Goal: Task Accomplishment & Management: Manage account settings

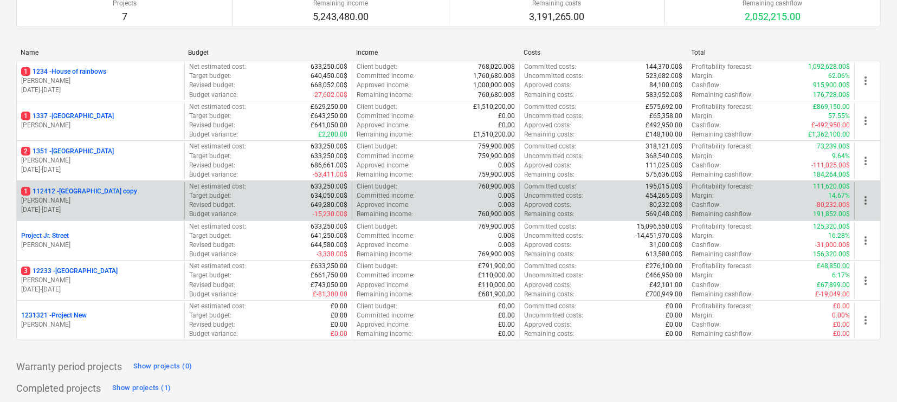
scroll to position [130, 0]
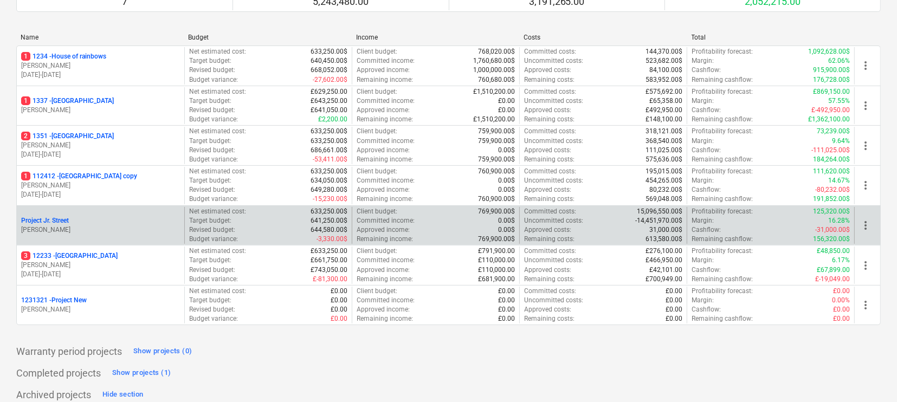
click at [128, 225] on p "[PERSON_NAME]" at bounding box center [100, 229] width 159 height 9
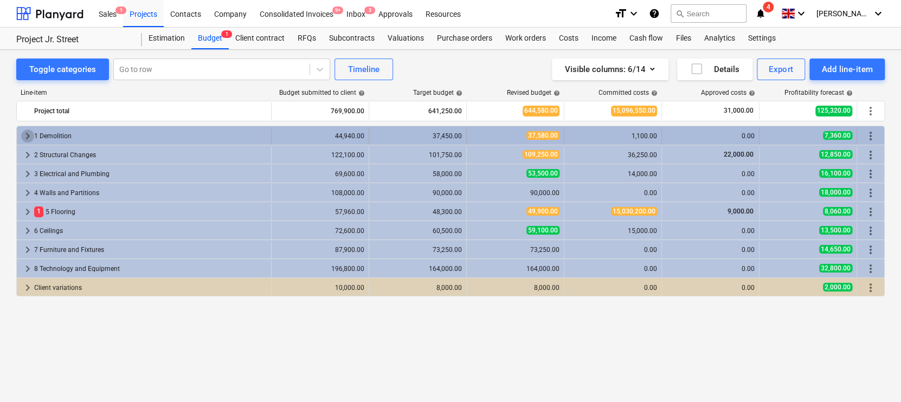
click at [23, 137] on span "keyboard_arrow_right" at bounding box center [27, 136] width 13 height 13
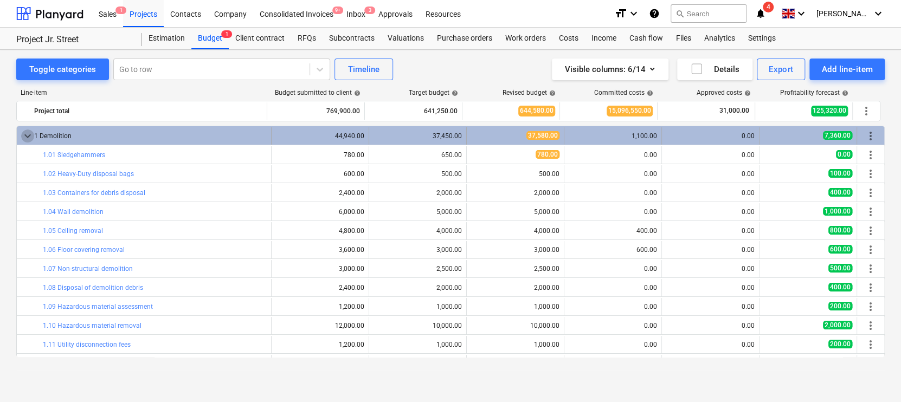
click at [28, 137] on span "keyboard_arrow_down" at bounding box center [27, 136] width 13 height 13
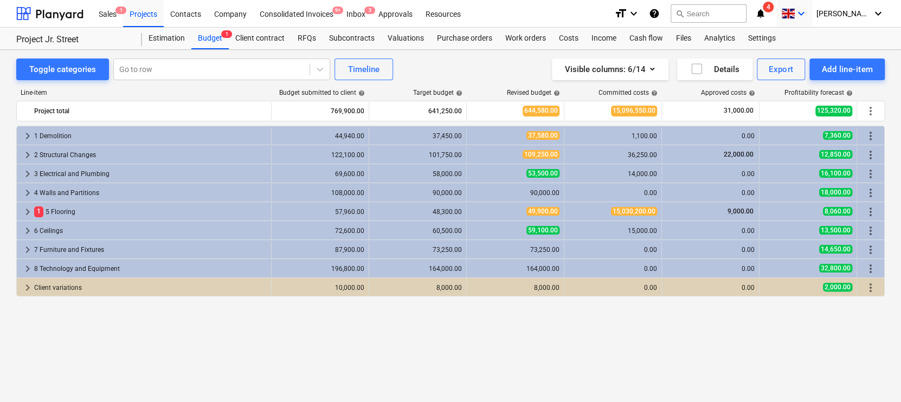
click at [808, 14] on icon "keyboard_arrow_down" at bounding box center [801, 13] width 13 height 13
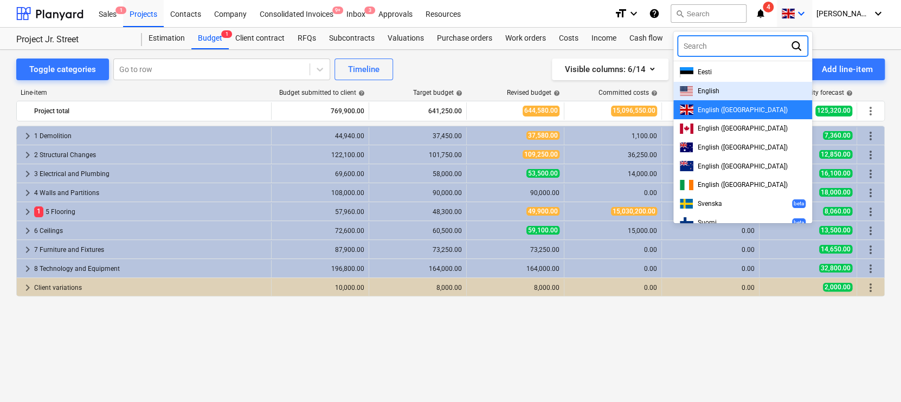
click at [719, 91] on span "English" at bounding box center [709, 91] width 22 height 8
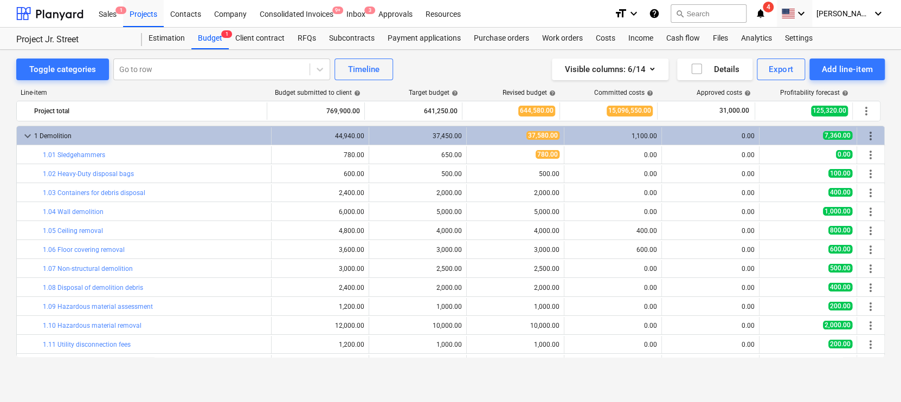
click at [25, 138] on span "keyboard_arrow_down" at bounding box center [27, 136] width 13 height 13
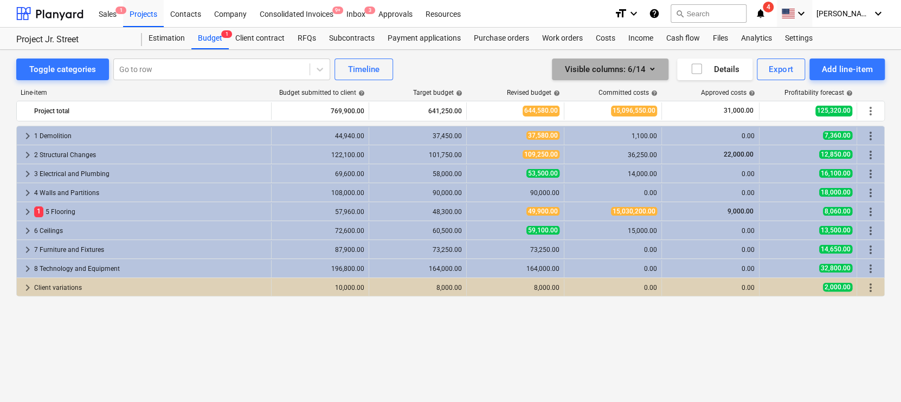
click at [632, 68] on div "Visible columns : 6/14" at bounding box center [610, 69] width 91 height 14
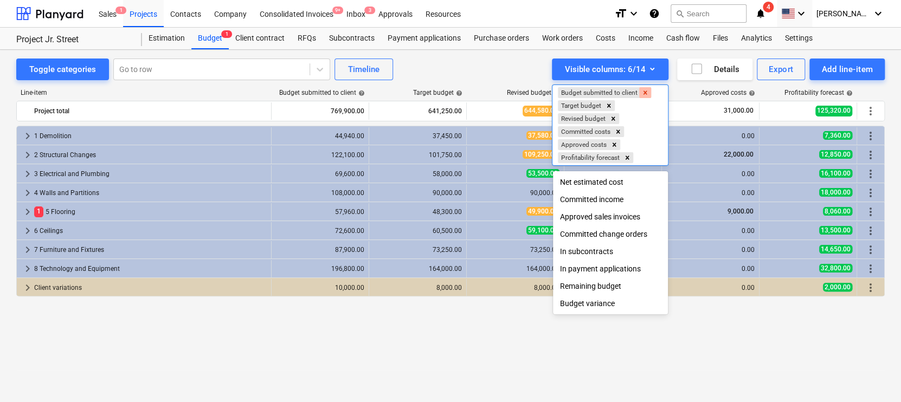
click at [646, 91] on icon "Remove Budget submitted to client" at bounding box center [645, 93] width 4 height 4
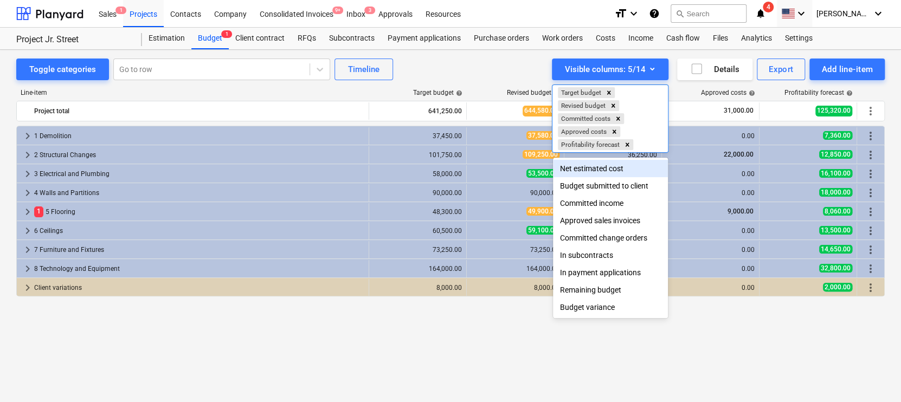
click at [480, 83] on div at bounding box center [450, 201] width 901 height 402
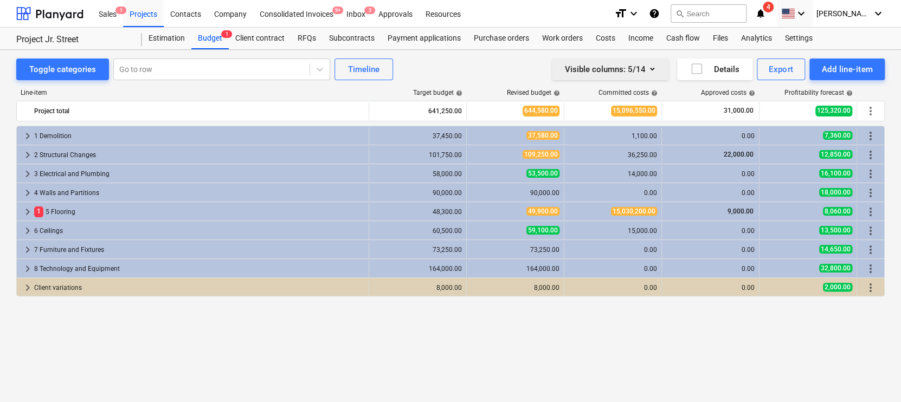
click at [654, 73] on icon "button" at bounding box center [652, 68] width 13 height 13
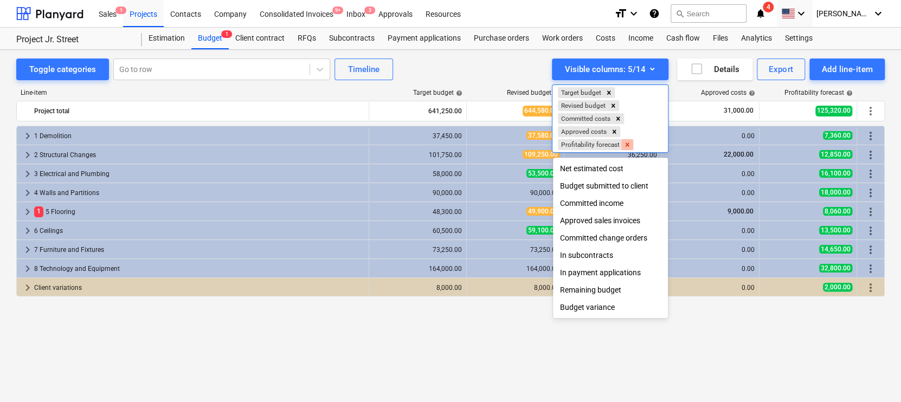
click at [628, 146] on icon "Remove Profitability forecast" at bounding box center [628, 145] width 4 height 4
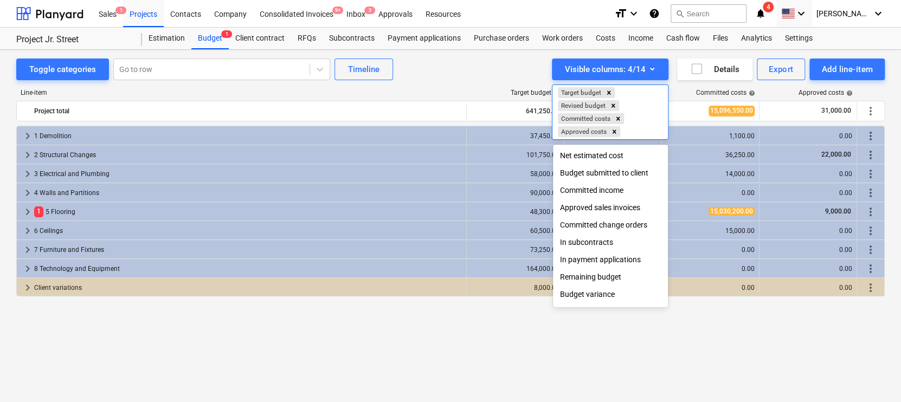
click at [587, 293] on div "Budget variance" at bounding box center [610, 294] width 115 height 17
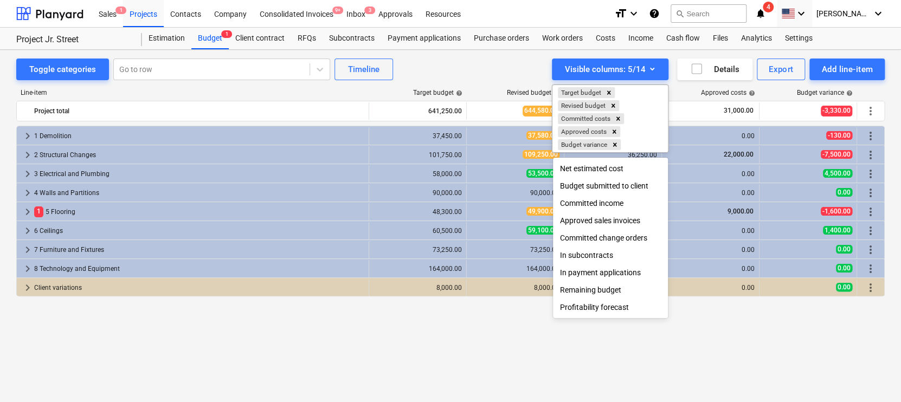
click at [484, 75] on div at bounding box center [450, 201] width 901 height 402
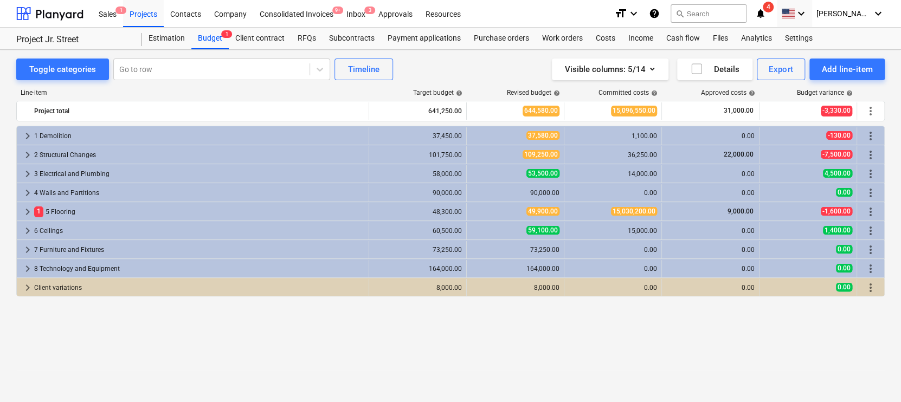
click at [210, 93] on div "Line-item" at bounding box center [192, 93] width 353 height 8
click at [627, 75] on span "button" at bounding box center [627, 69] width 2 height 14
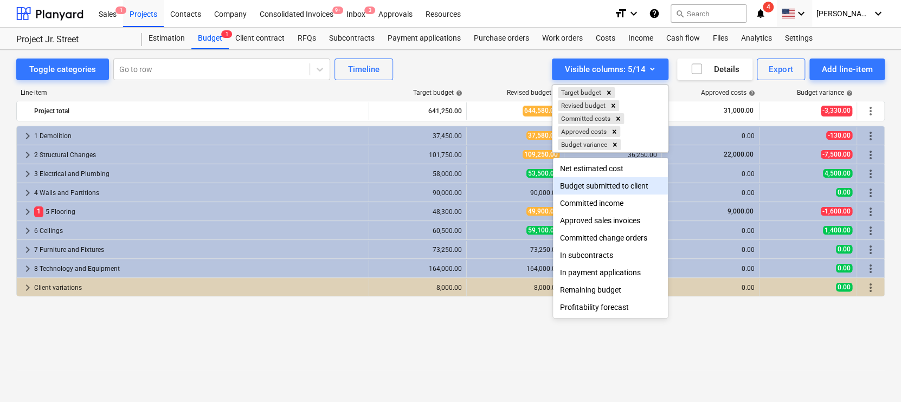
click at [496, 63] on div at bounding box center [450, 201] width 901 height 402
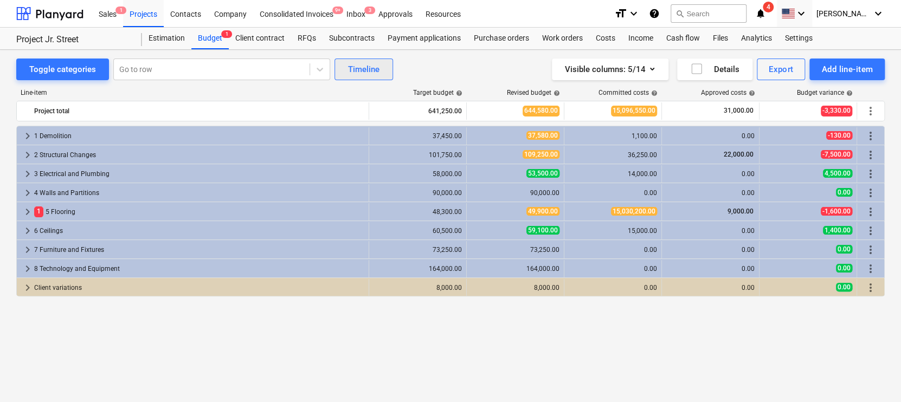
click at [358, 66] on div "Timeline" at bounding box center [363, 69] width 31 height 14
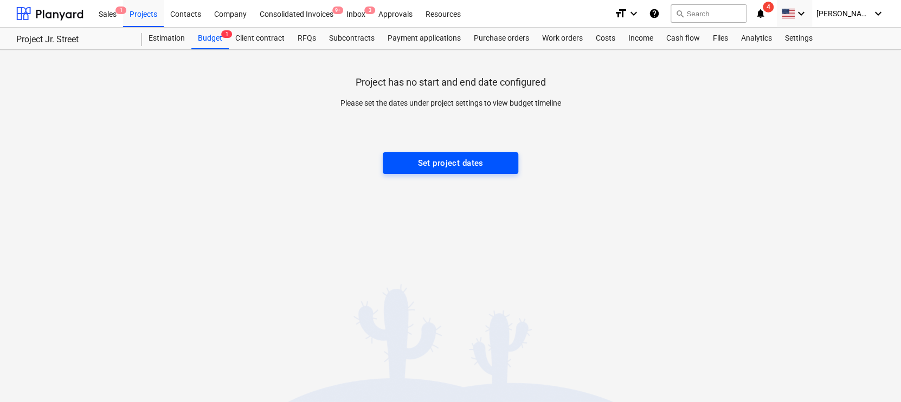
click at [421, 154] on button "Set project dates" at bounding box center [451, 163] width 136 height 22
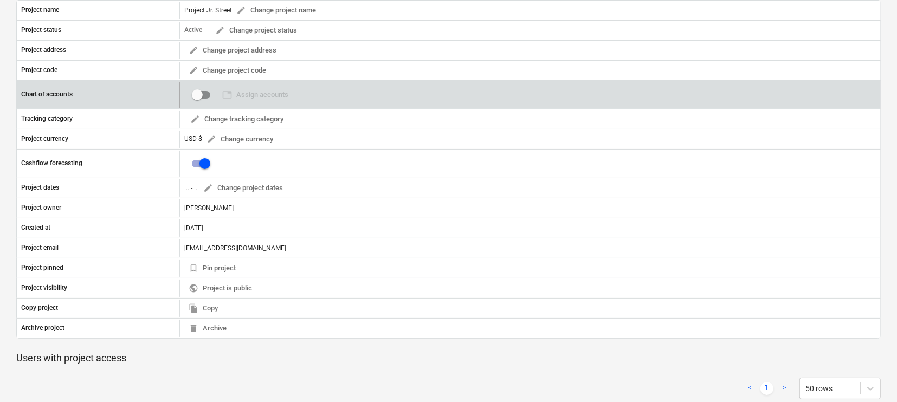
scroll to position [115, 0]
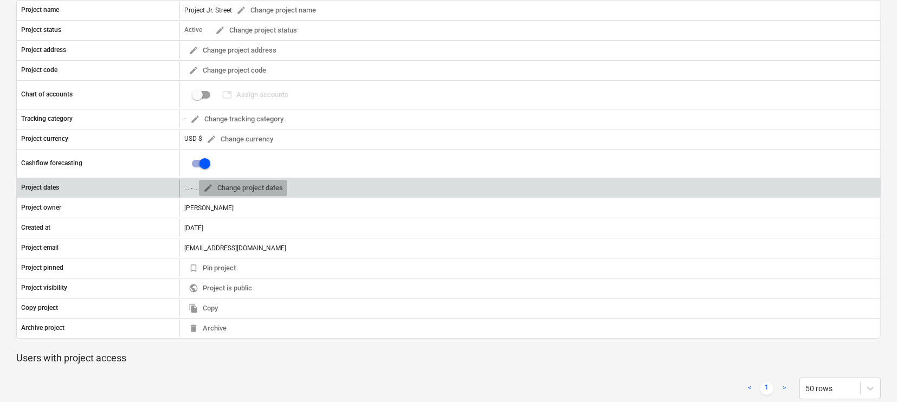
click at [210, 186] on span "edit" at bounding box center [208, 188] width 10 height 10
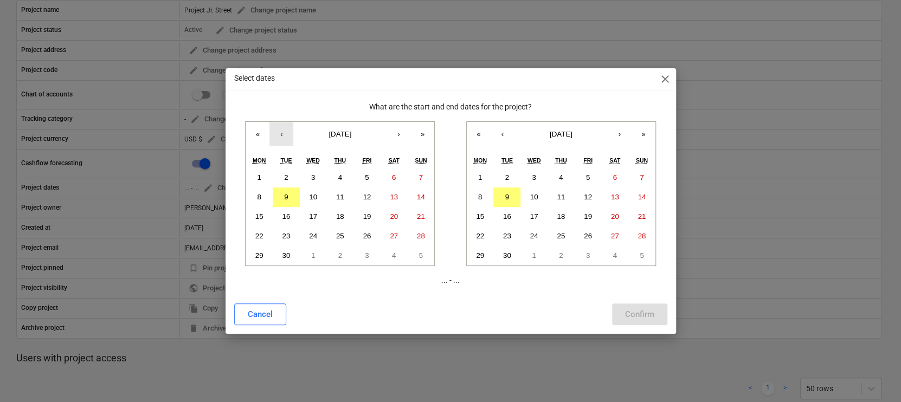
click at [280, 133] on button "‹" at bounding box center [281, 134] width 24 height 24
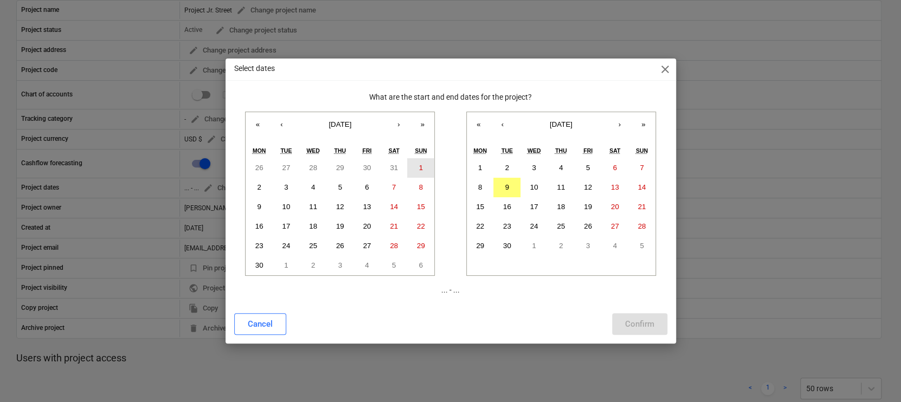
click at [428, 168] on button "1" at bounding box center [420, 168] width 27 height 20
click at [614, 127] on button "›" at bounding box center [620, 124] width 24 height 24
click at [531, 251] on button "31" at bounding box center [533, 246] width 27 height 20
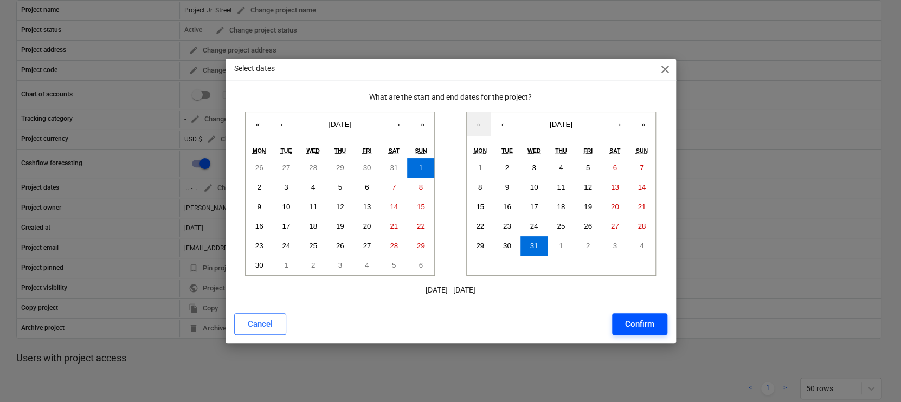
click at [650, 334] on button "Confirm" at bounding box center [639, 324] width 55 height 22
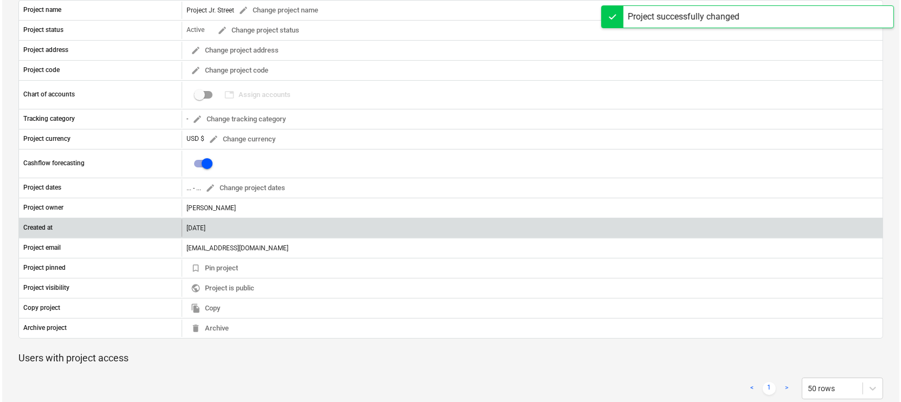
scroll to position [0, 0]
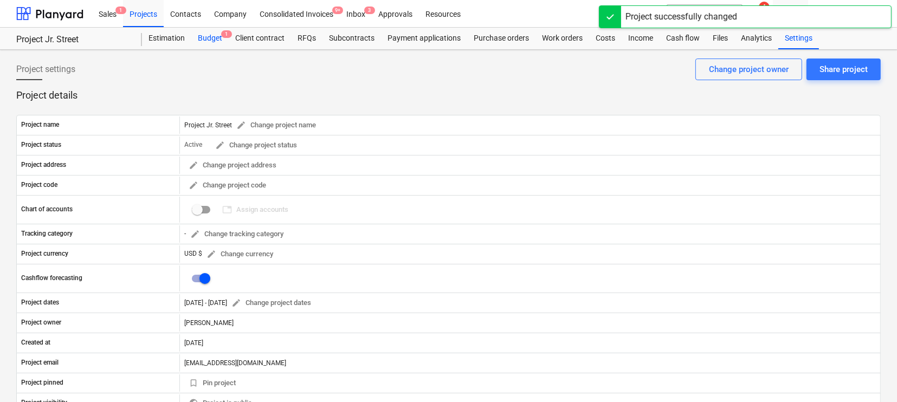
click at [218, 42] on div "Budget 1" at bounding box center [209, 39] width 37 height 22
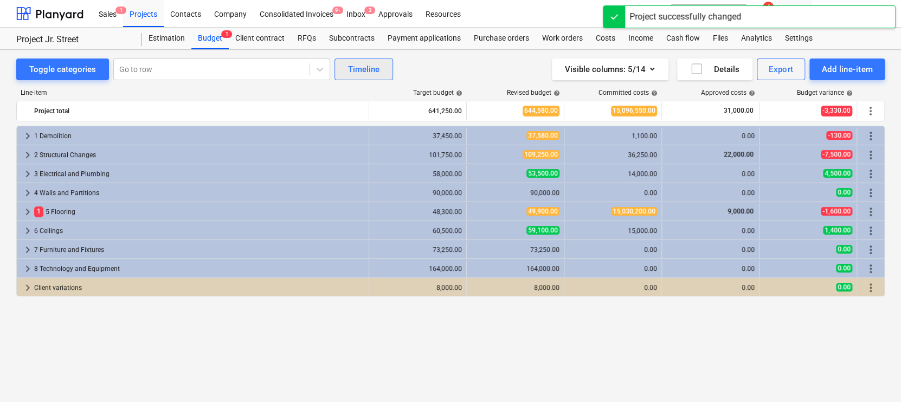
click at [360, 69] on div "Timeline" at bounding box center [363, 69] width 31 height 14
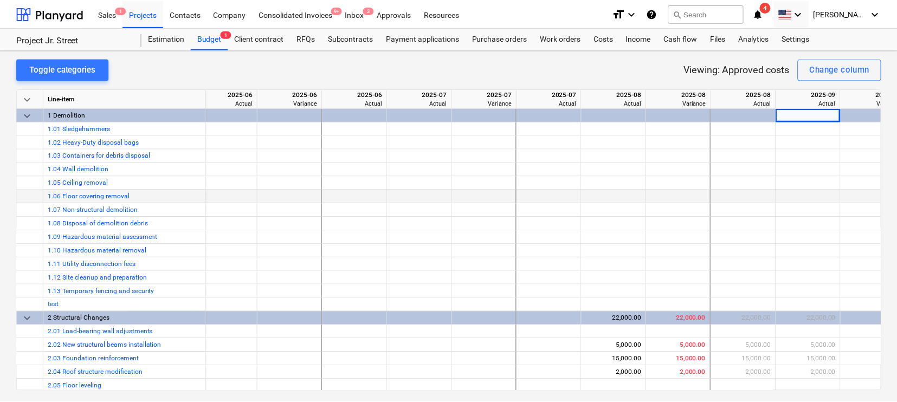
scroll to position [0, 236]
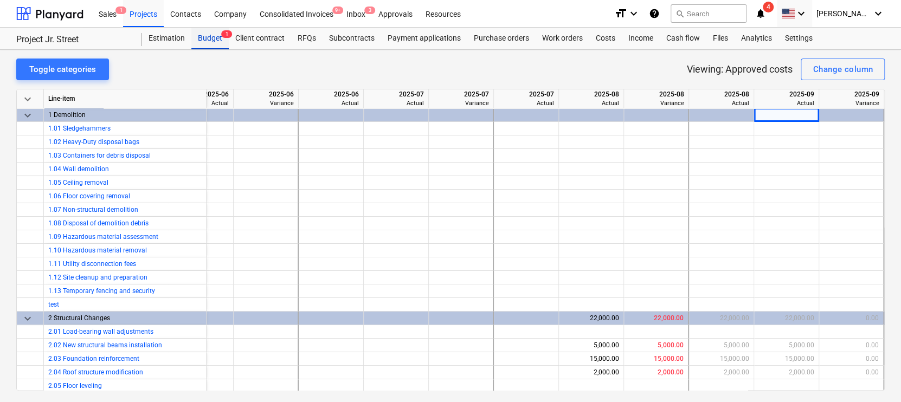
click at [227, 35] on span "1" at bounding box center [226, 34] width 11 height 8
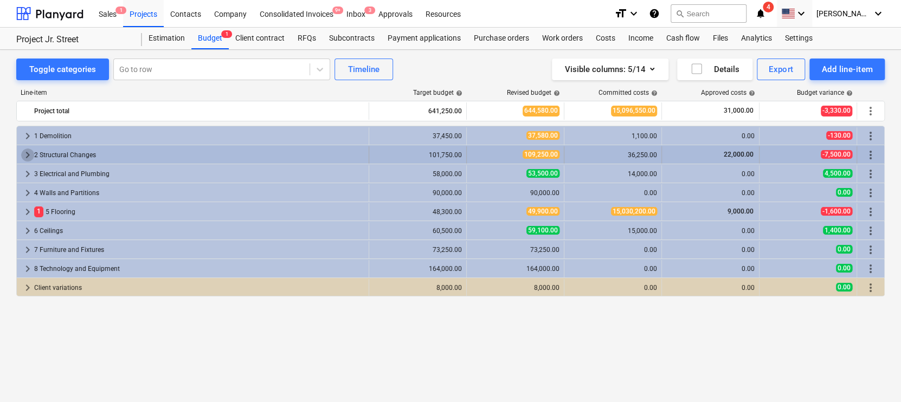
click at [29, 159] on span "keyboard_arrow_right" at bounding box center [27, 155] width 13 height 13
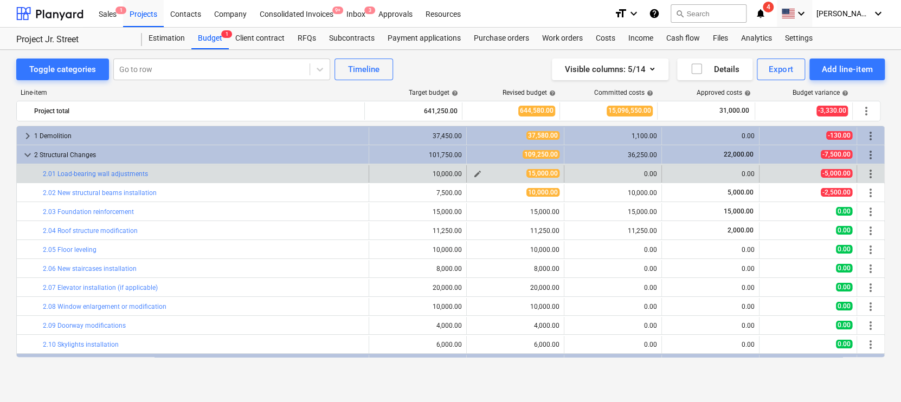
click at [475, 172] on span "edit" at bounding box center [477, 174] width 9 height 9
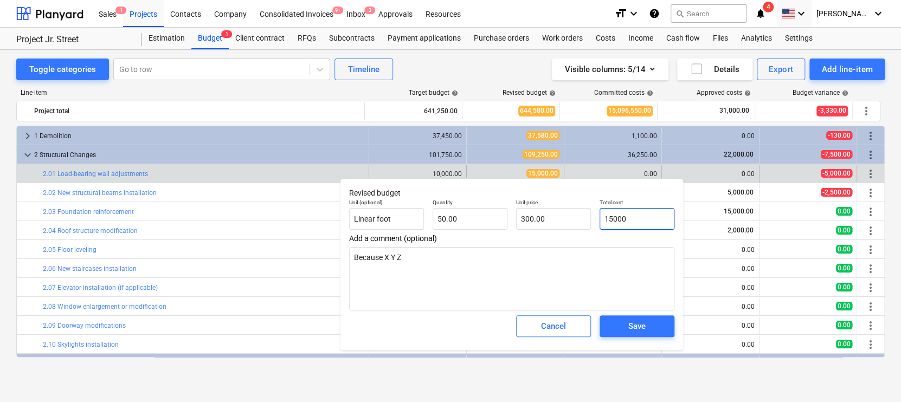
click at [628, 221] on input "15000" at bounding box center [637, 219] width 75 height 22
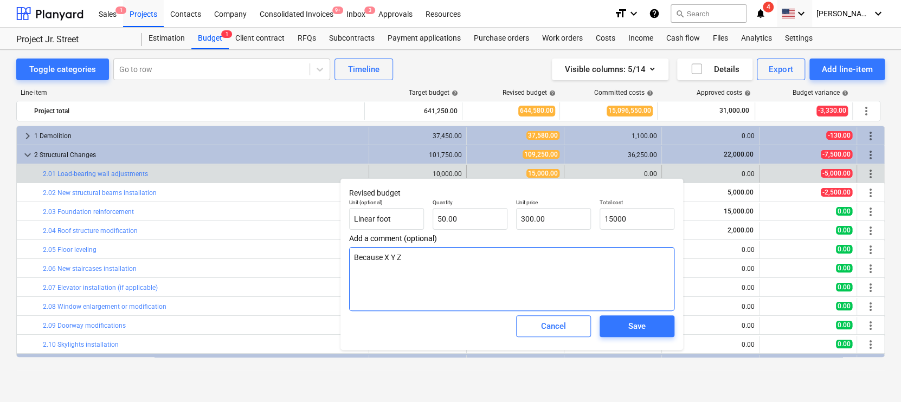
type input "15,000.00"
click at [544, 263] on textarea "Because X Y Z" at bounding box center [511, 279] width 325 height 64
type textarea "x"
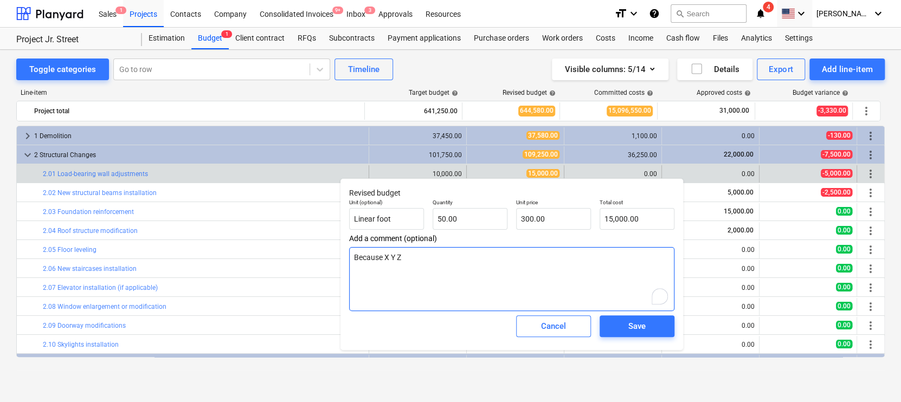
click at [524, 277] on textarea "Because X Y Z" at bounding box center [511, 279] width 325 height 64
click at [541, 330] on div "Cancel" at bounding box center [553, 326] width 25 height 14
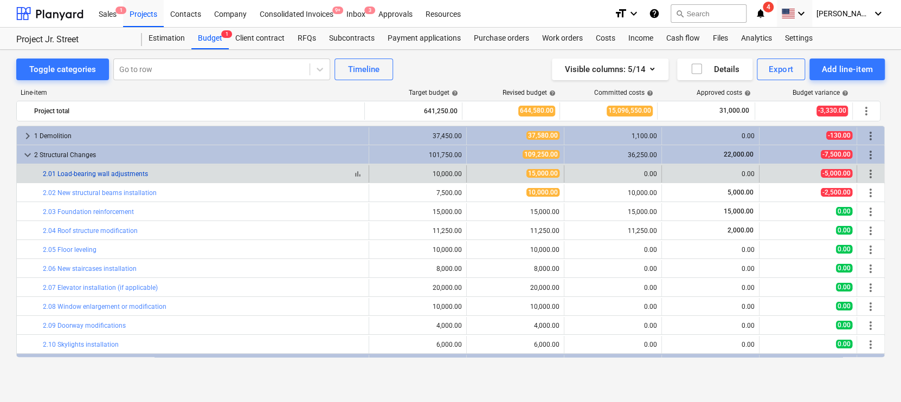
click at [124, 171] on link "2.01 Load-bearing wall adjustments" at bounding box center [95, 174] width 105 height 8
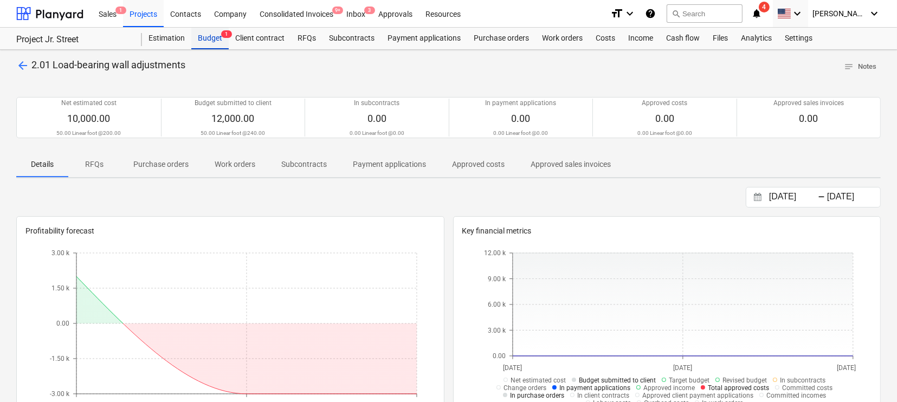
click at [216, 43] on div "Budget 1" at bounding box center [209, 39] width 37 height 22
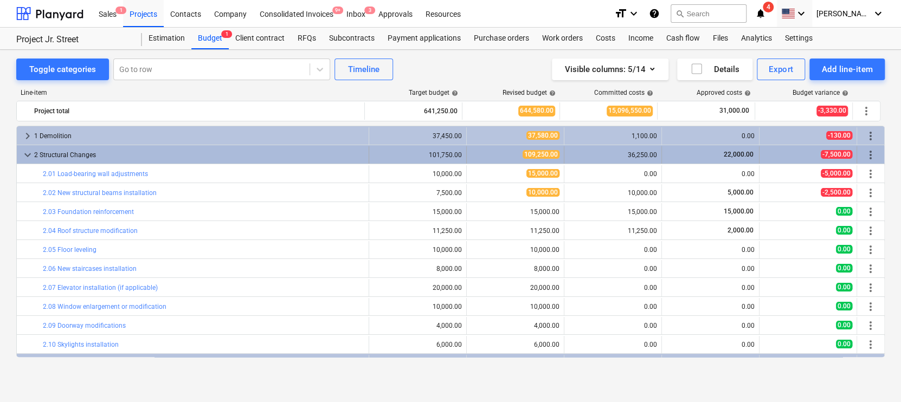
click at [24, 154] on span "keyboard_arrow_down" at bounding box center [27, 155] width 13 height 13
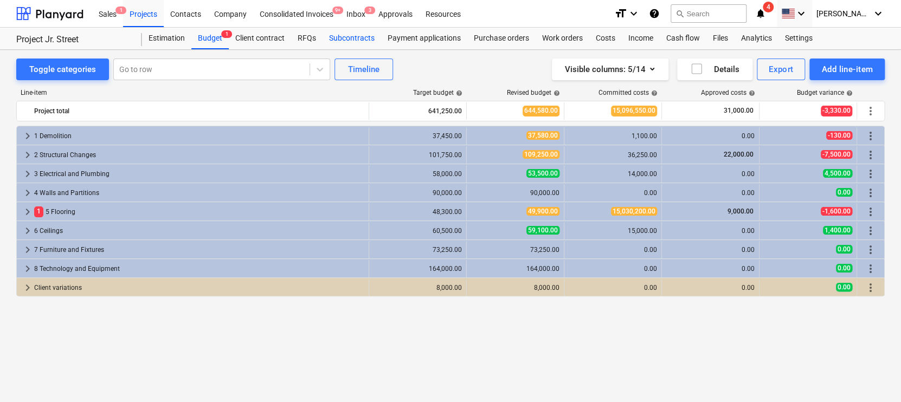
click at [351, 38] on div "Subcontracts" at bounding box center [352, 39] width 59 height 22
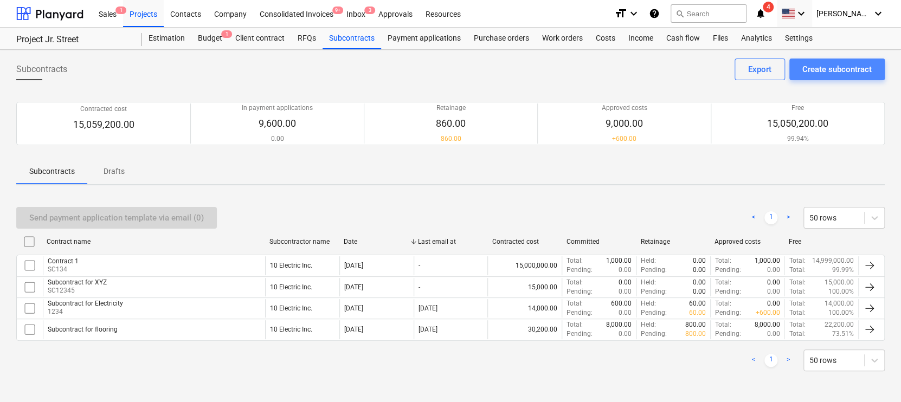
click at [829, 64] on div "Create subcontract" at bounding box center [836, 69] width 69 height 14
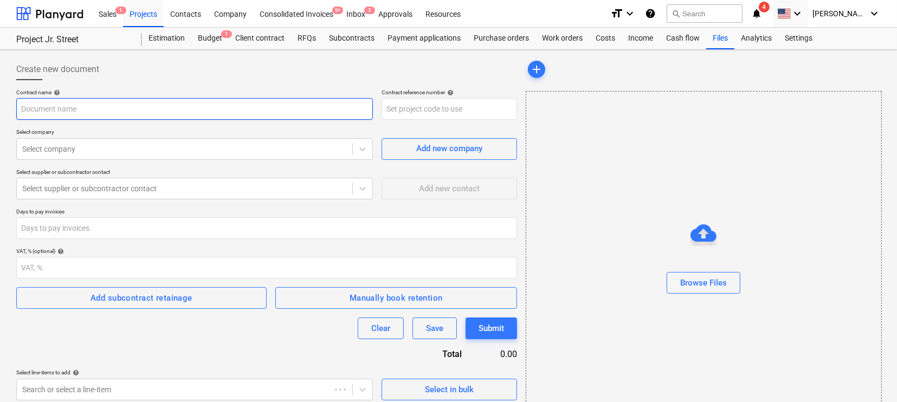
click at [228, 108] on input "text" at bounding box center [194, 109] width 357 height 22
type input "Contract for Conslultancy X"
type input "SO10"
click at [228, 108] on input "Contract for Conslultancy X" at bounding box center [194, 109] width 357 height 22
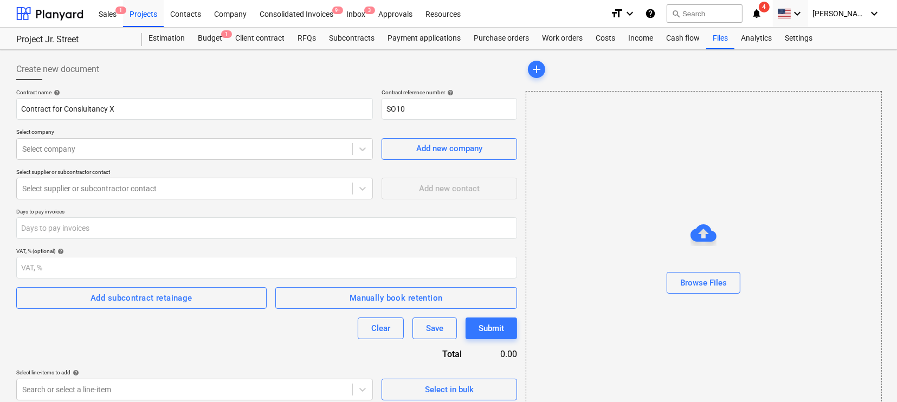
click at [199, 131] on p "Select company" at bounding box center [194, 132] width 357 height 9
click at [185, 139] on div "Select company" at bounding box center [194, 149] width 357 height 22
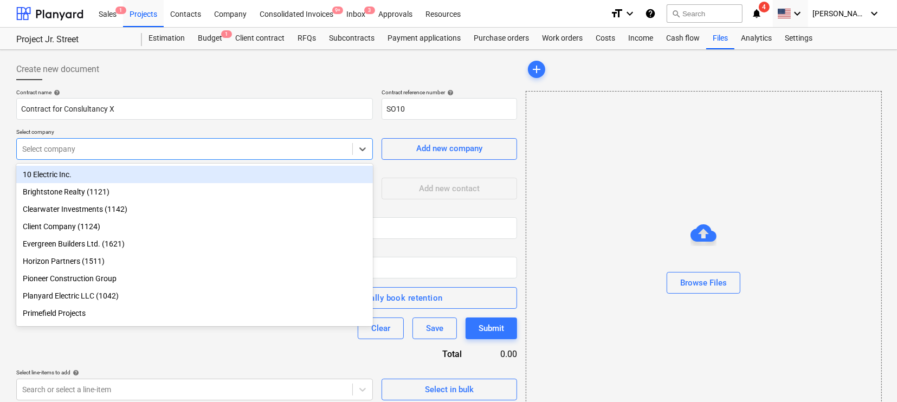
click at [149, 172] on div "10 Electric Inc." at bounding box center [194, 174] width 357 height 17
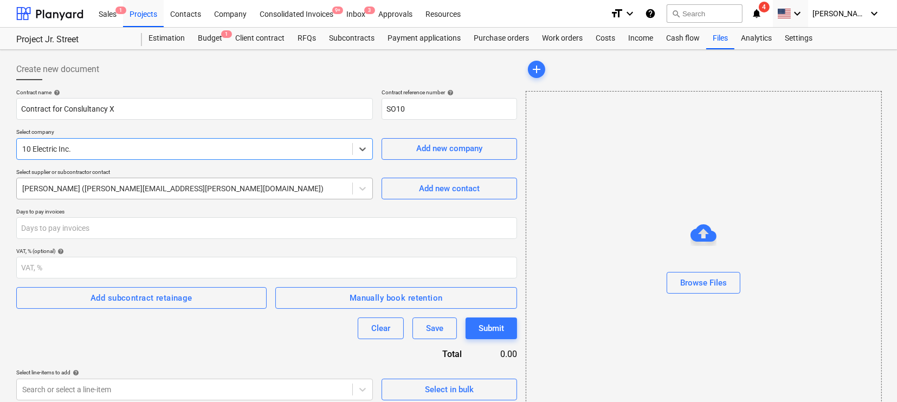
scroll to position [37, 0]
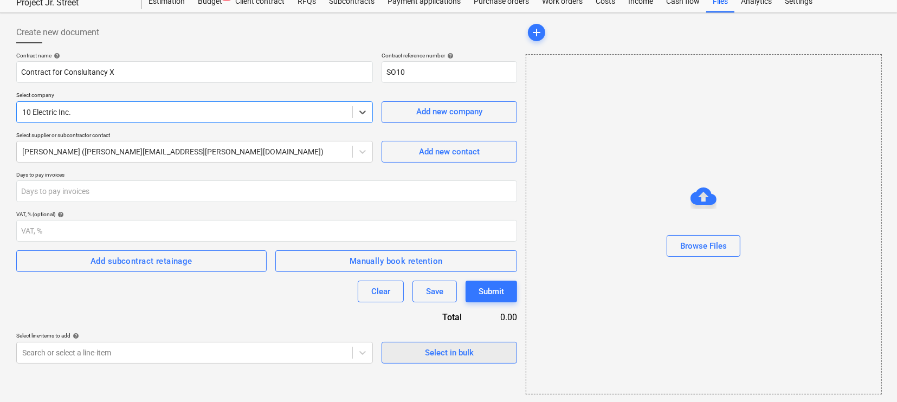
click at [401, 342] on button "Select in bulk" at bounding box center [450, 353] width 136 height 22
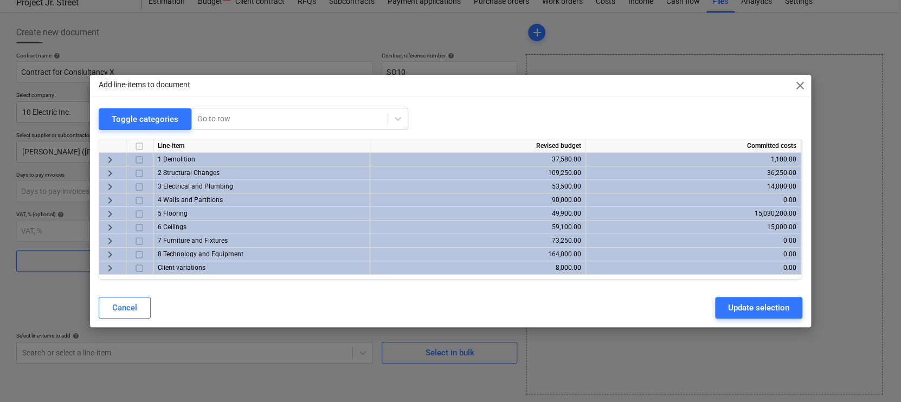
click at [106, 171] on span "keyboard_arrow_right" at bounding box center [110, 173] width 13 height 13
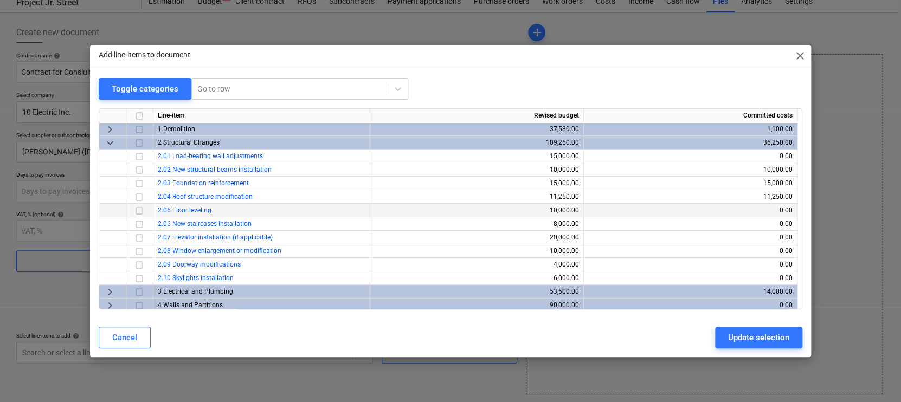
click at [137, 211] on input "checkbox" at bounding box center [139, 210] width 13 height 13
click at [136, 232] on input "checkbox" at bounding box center [139, 237] width 13 height 13
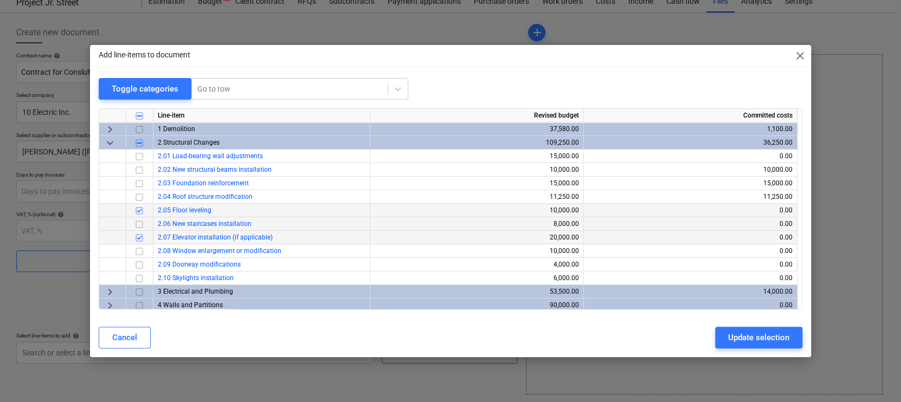
click at [136, 227] on input "checkbox" at bounding box center [139, 224] width 13 height 13
click at [138, 236] on input "checkbox" at bounding box center [139, 237] width 13 height 13
click at [735, 331] on div "Update selection" at bounding box center [758, 338] width 61 height 14
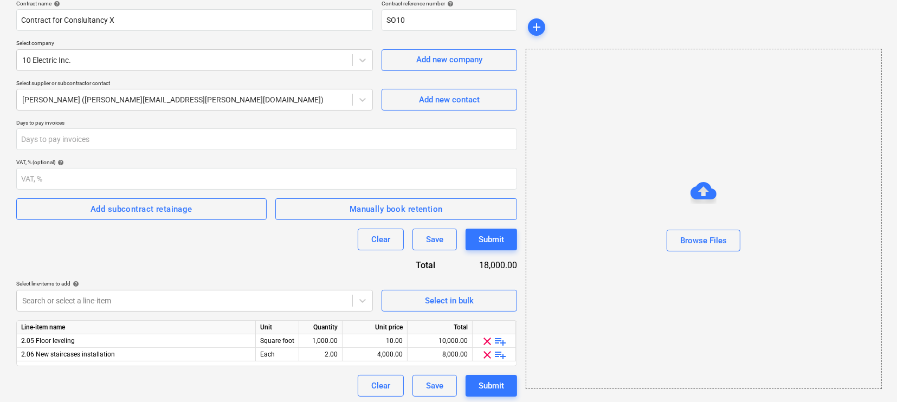
scroll to position [92, 0]
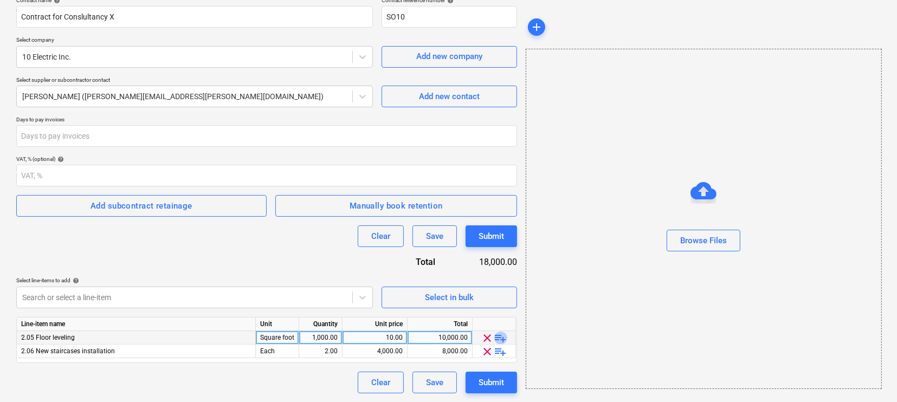
click at [500, 334] on span "playlist_add" at bounding box center [500, 338] width 13 height 13
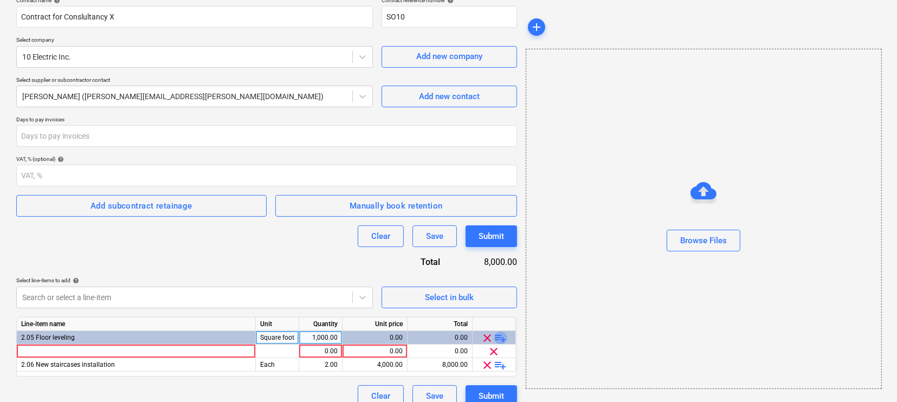
click at [500, 334] on span "playlist_add" at bounding box center [500, 338] width 13 height 13
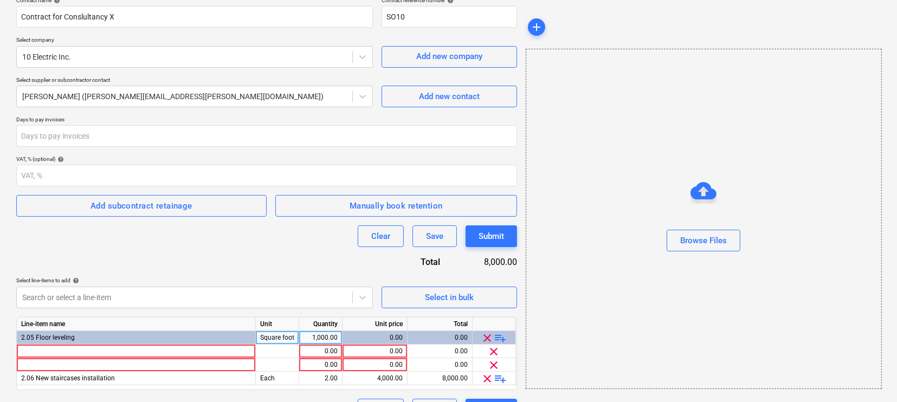
click at [500, 334] on span "playlist_add" at bounding box center [500, 338] width 13 height 13
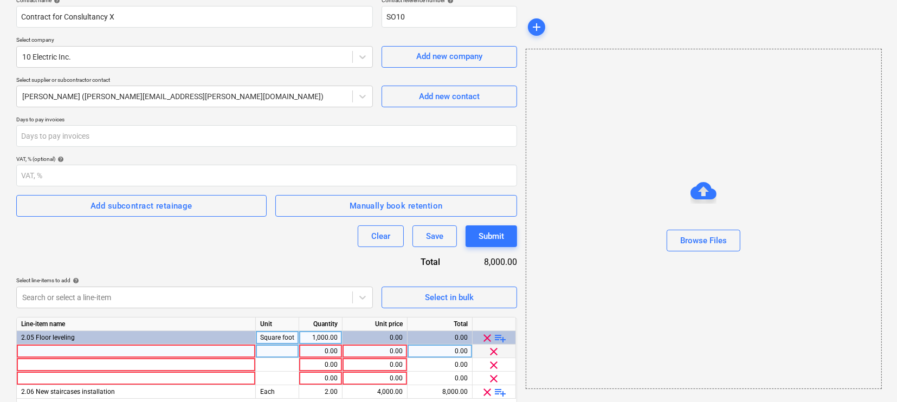
click at [197, 346] on div at bounding box center [136, 352] width 239 height 14
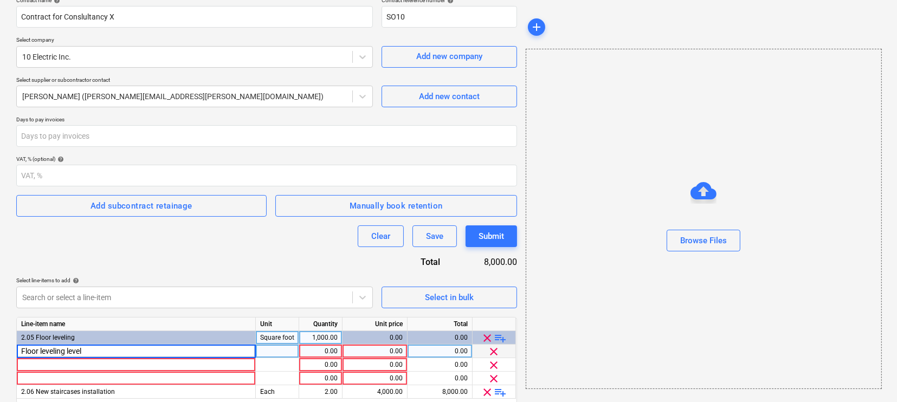
type input "Floor leveling level 1"
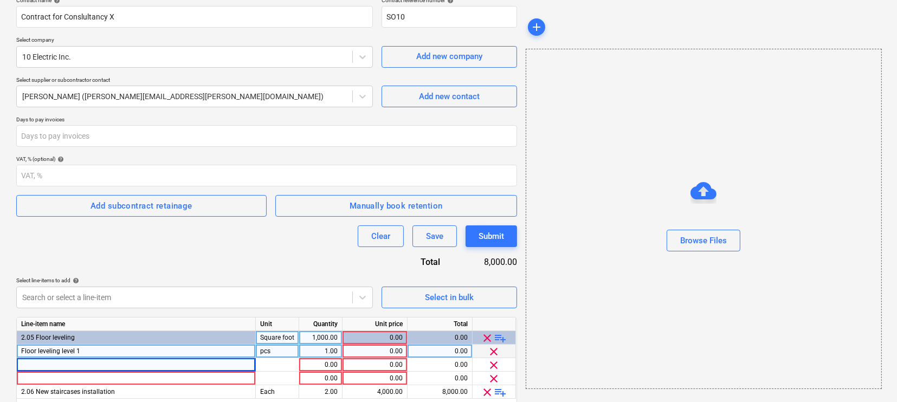
click at [91, 350] on div "Floor leveling level 1" at bounding box center [136, 352] width 239 height 14
click at [91, 350] on input "Floor leveling level 1" at bounding box center [136, 351] width 239 height 13
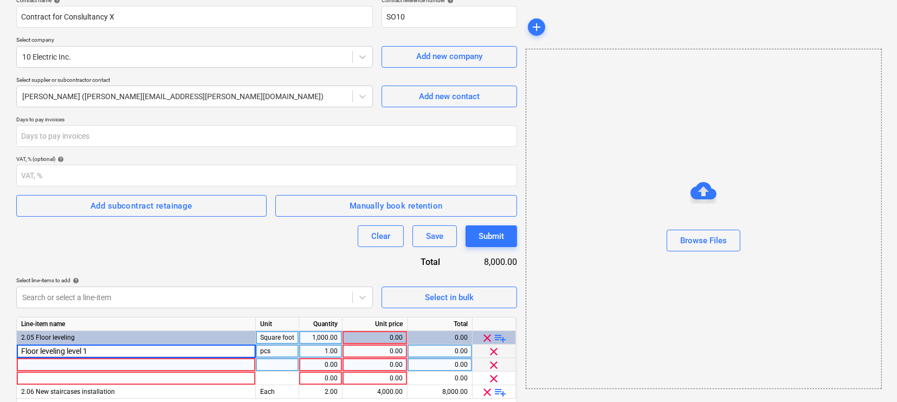
click at [85, 362] on div at bounding box center [136, 365] width 239 height 14
type input "Floor leveling level 2"
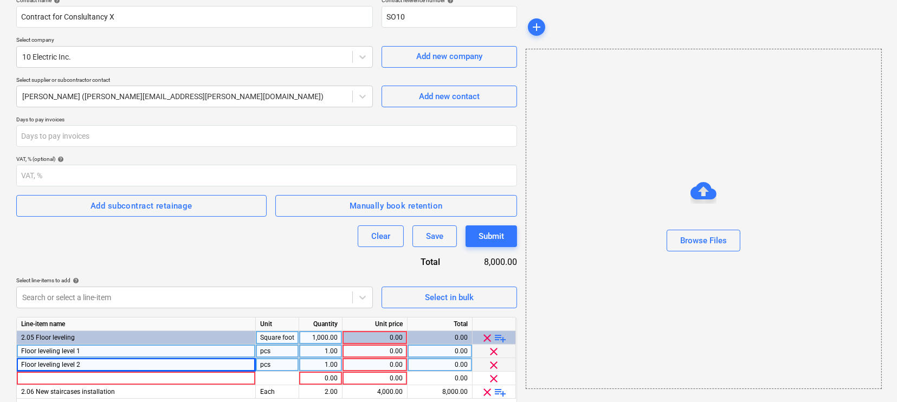
click at [311, 359] on div "1.00" at bounding box center [321, 365] width 34 height 14
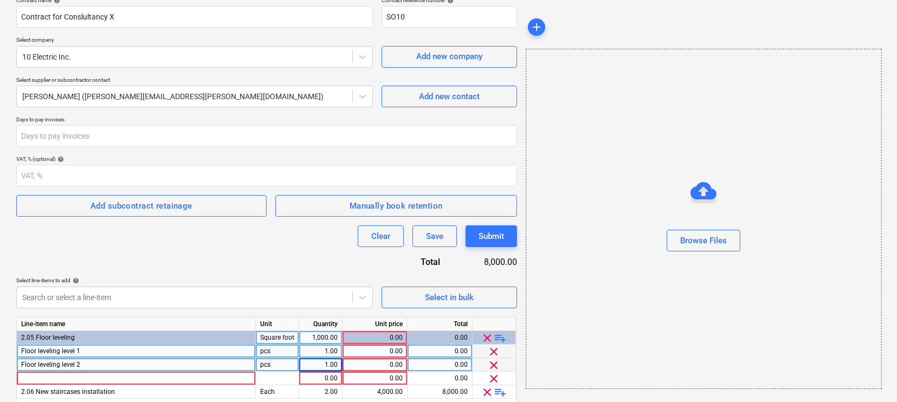
click at [330, 347] on div "1.00" at bounding box center [321, 352] width 34 height 14
type input "2"
type input "300"
type input "sqm"
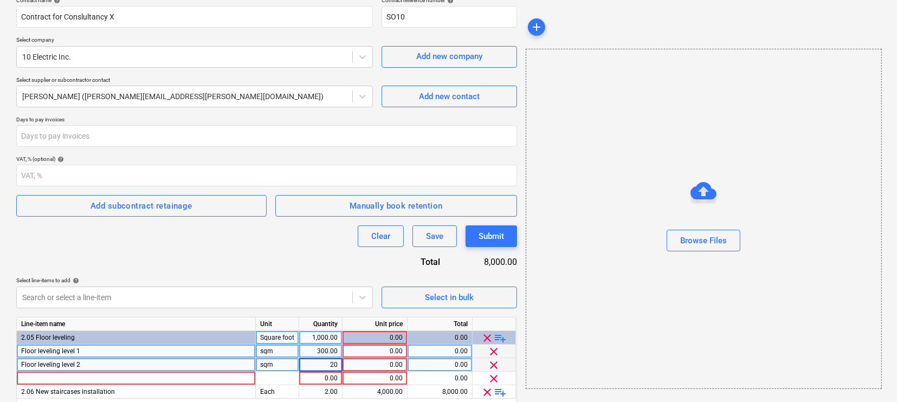
type input "200"
type input "10"
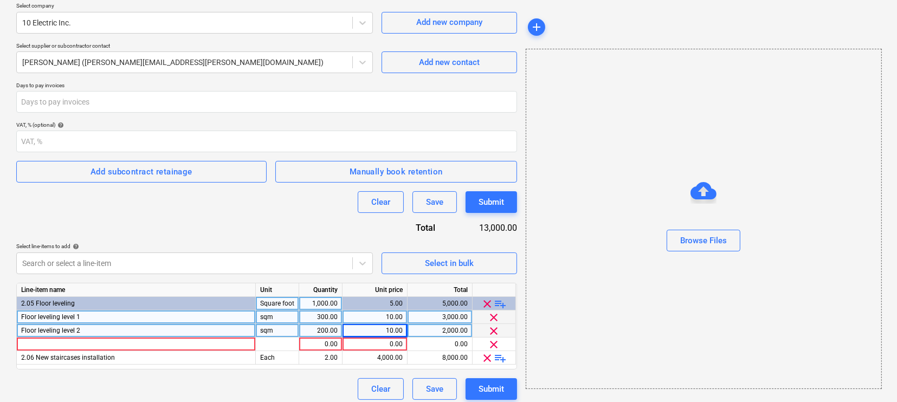
scroll to position [127, 0]
click at [493, 342] on span "clear" at bounding box center [494, 344] width 13 height 13
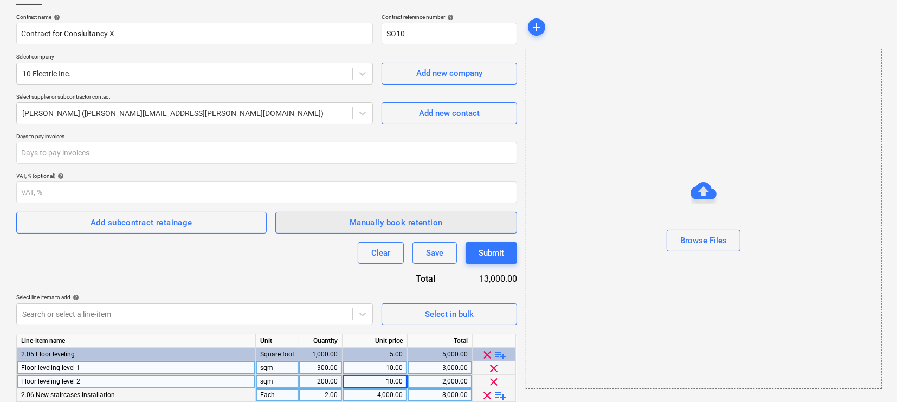
scroll to position [119, 0]
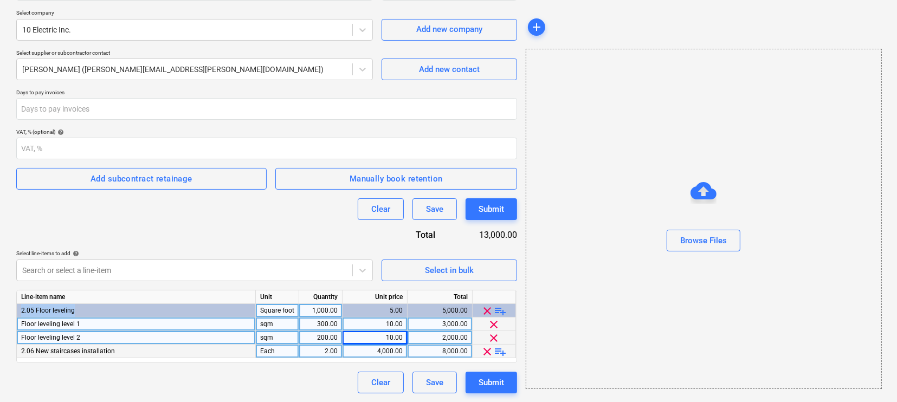
drag, startPoint x: 76, startPoint y: 310, endPoint x: 20, endPoint y: 313, distance: 56.5
click at [20, 313] on div "2.05 Floor leveling" at bounding box center [136, 311] width 239 height 14
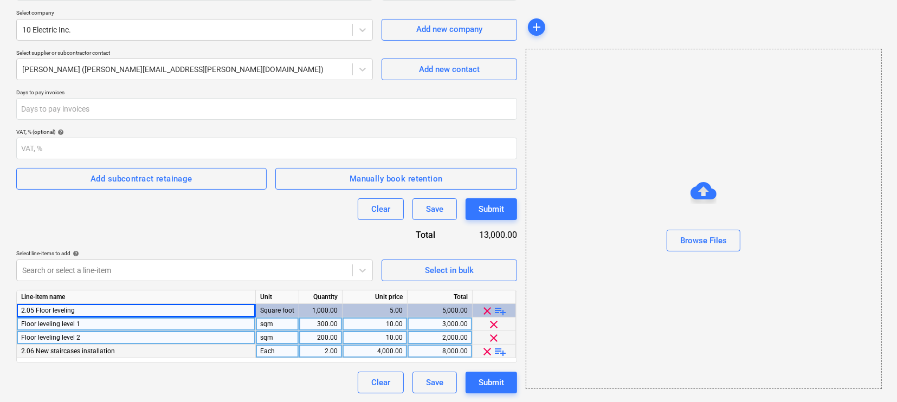
click at [82, 230] on div "Contract name help Contract for Conslultancy X Contract reference number help S…" at bounding box center [266, 182] width 501 height 424
click at [306, 216] on div "Clear Save Submit" at bounding box center [266, 209] width 501 height 22
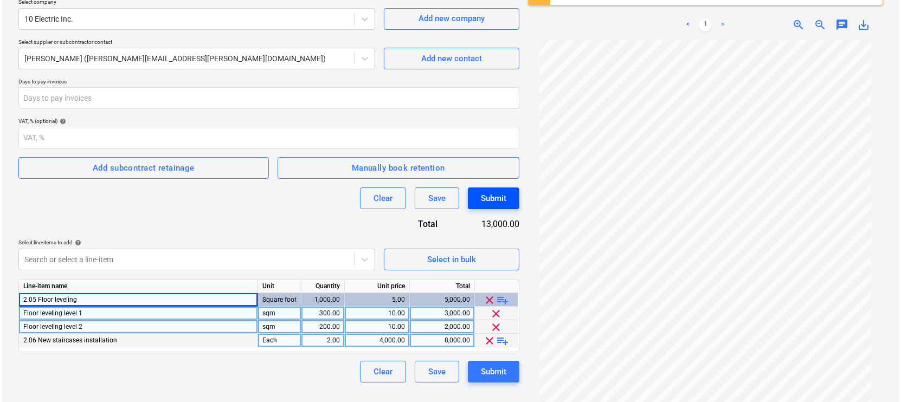
scroll to position [131, 0]
click at [485, 205] on button "Submit" at bounding box center [491, 197] width 51 height 22
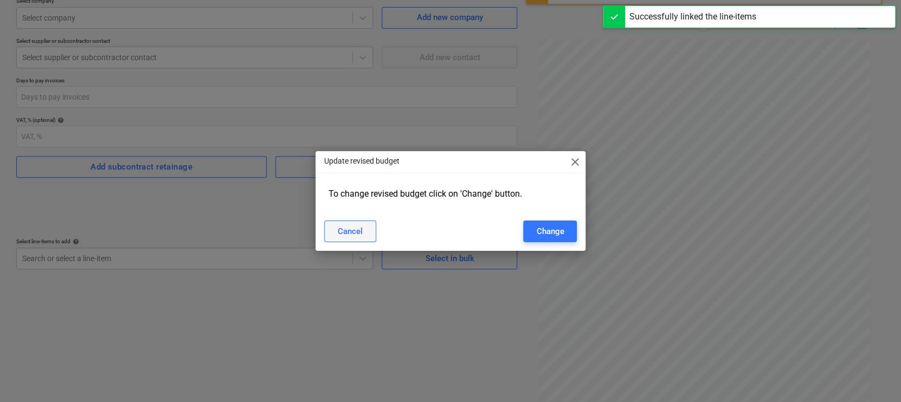
click at [357, 234] on div "Cancel" at bounding box center [350, 231] width 25 height 14
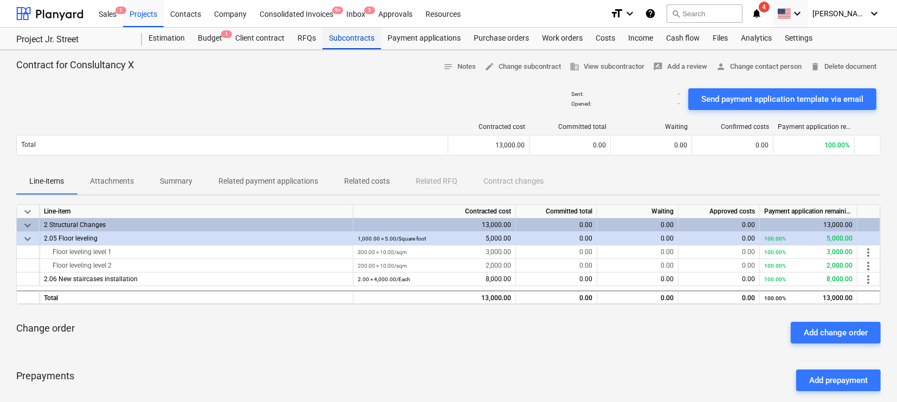
click at [355, 49] on div "Subcontracts" at bounding box center [352, 39] width 59 height 22
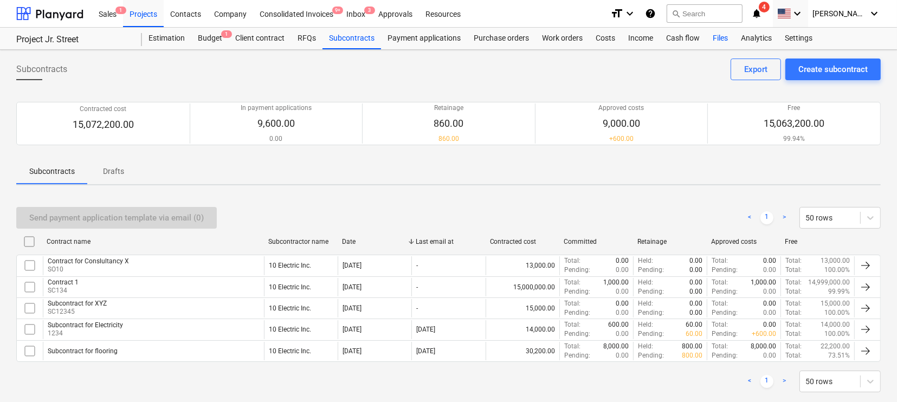
click at [715, 46] on div "Files" at bounding box center [720, 39] width 28 height 22
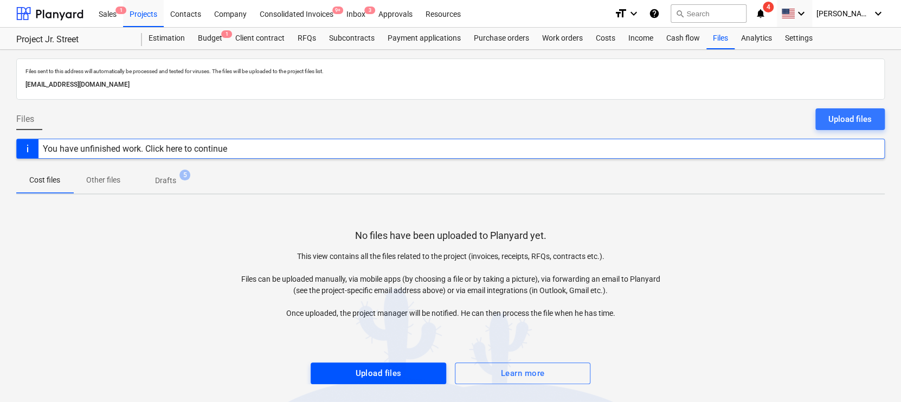
click at [364, 372] on div "Upload files" at bounding box center [378, 373] width 46 height 14
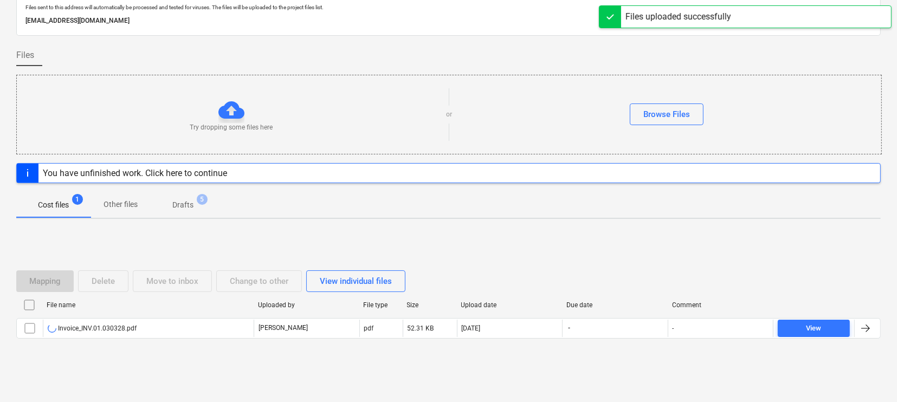
scroll to position [63, 0]
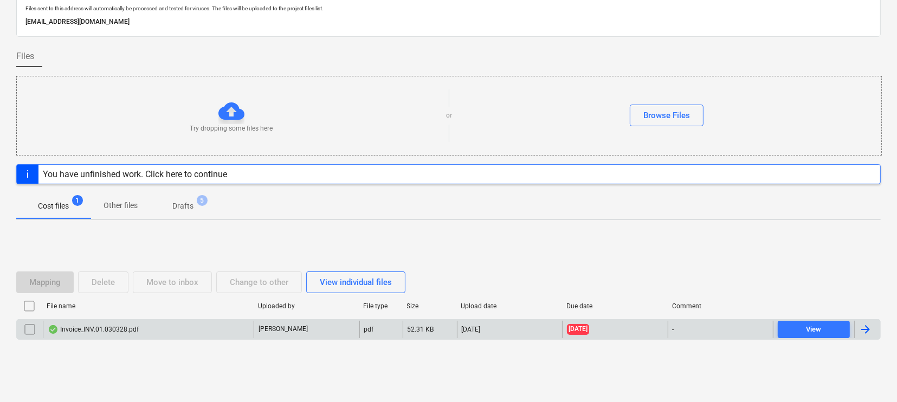
click at [85, 328] on div "Invoice_INV.01.030328.pdf" at bounding box center [93, 329] width 91 height 9
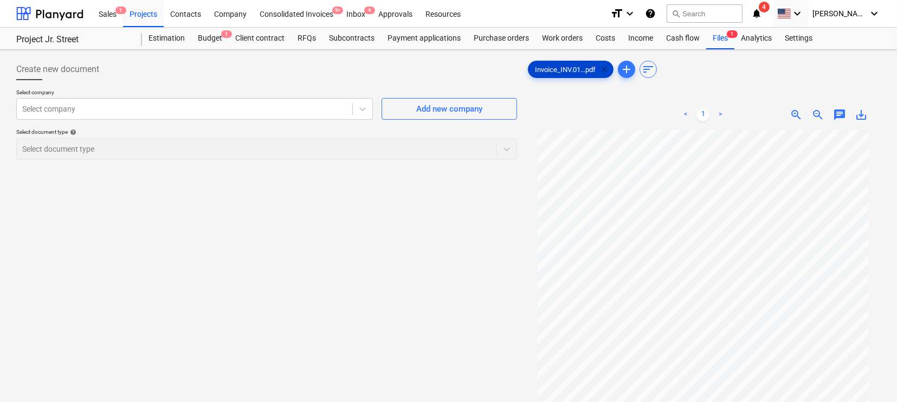
click at [609, 73] on span "clear" at bounding box center [604, 69] width 13 height 13
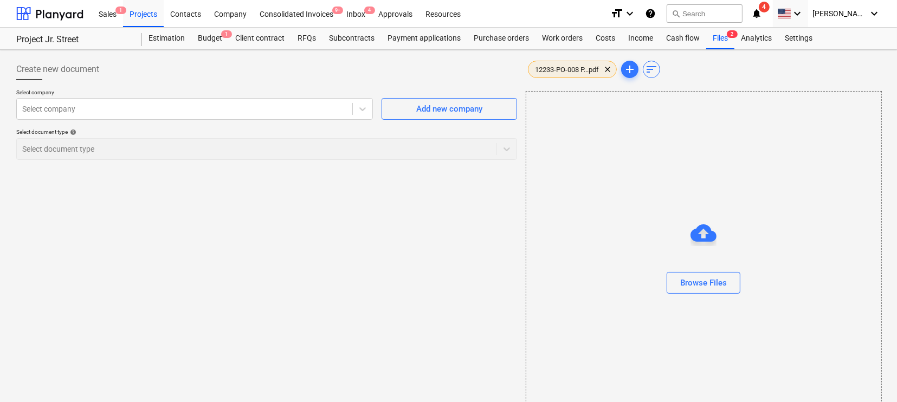
click at [575, 73] on div "12233-PO-008 P...pdf clear" at bounding box center [572, 69] width 89 height 17
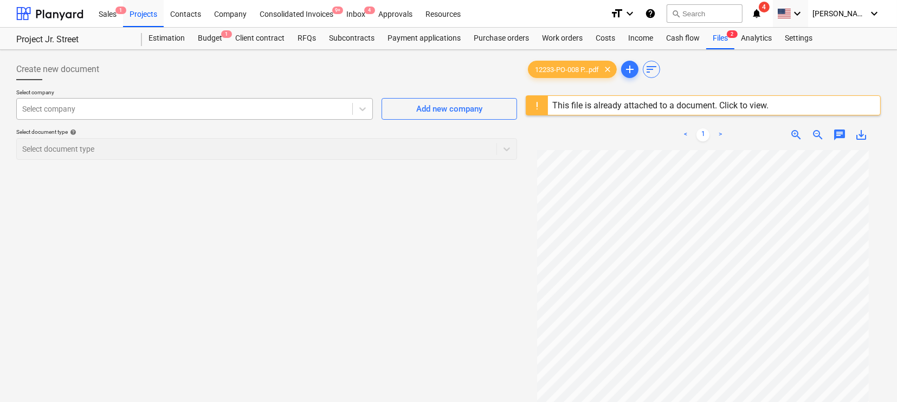
click at [314, 113] on div at bounding box center [184, 109] width 325 height 11
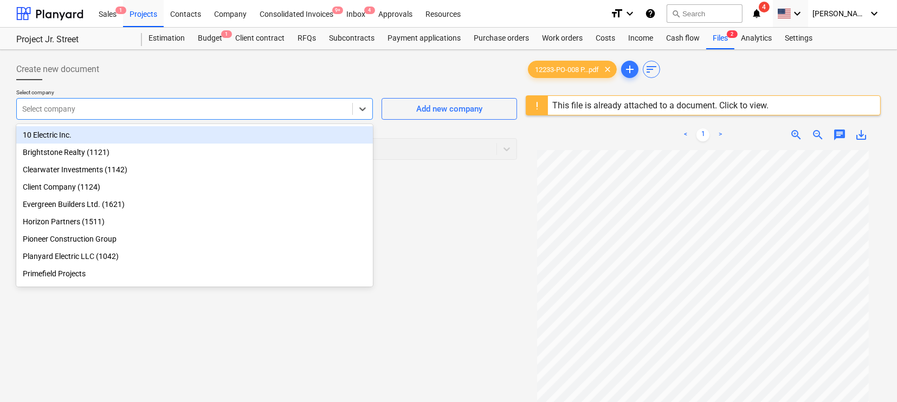
click at [195, 129] on div "10 Electric Inc." at bounding box center [194, 134] width 357 height 17
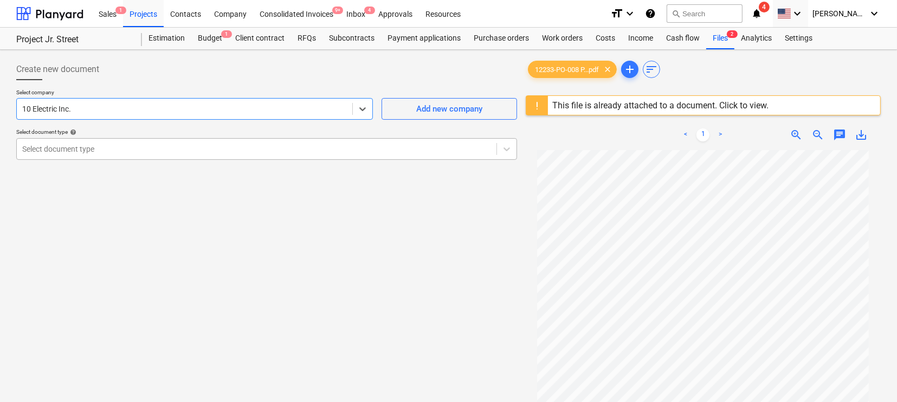
click at [157, 158] on div "Select document type" at bounding box center [266, 149] width 501 height 22
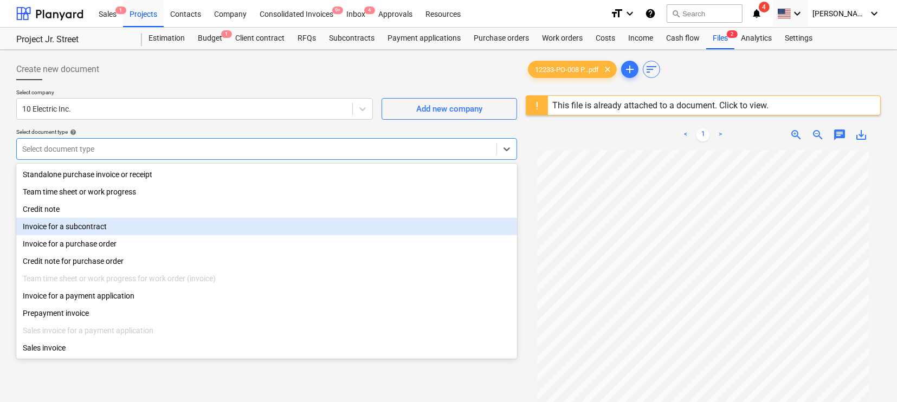
click at [61, 228] on div "Invoice for a subcontract" at bounding box center [266, 226] width 501 height 17
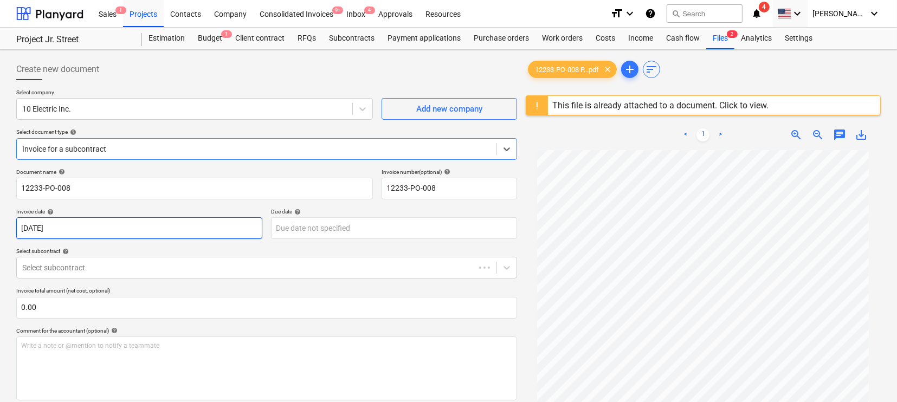
scroll to position [38, 0]
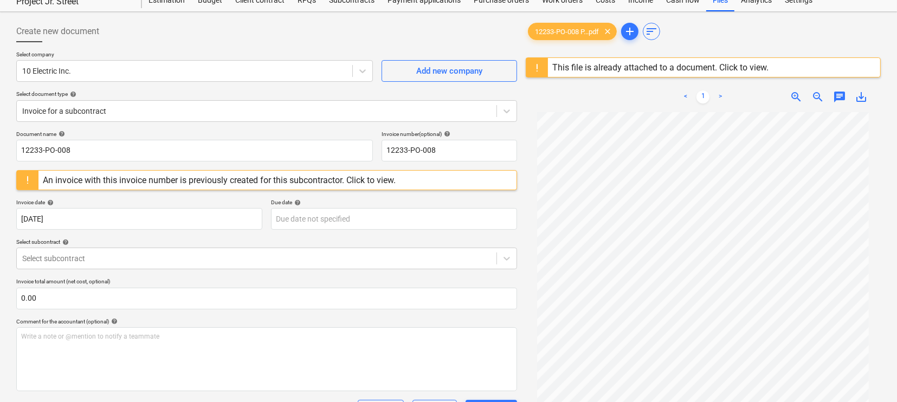
click at [130, 232] on div "Document name help 12233-PO-008 Invoice number (optional) help 12233-PO-008 An …" at bounding box center [266, 287] width 501 height 312
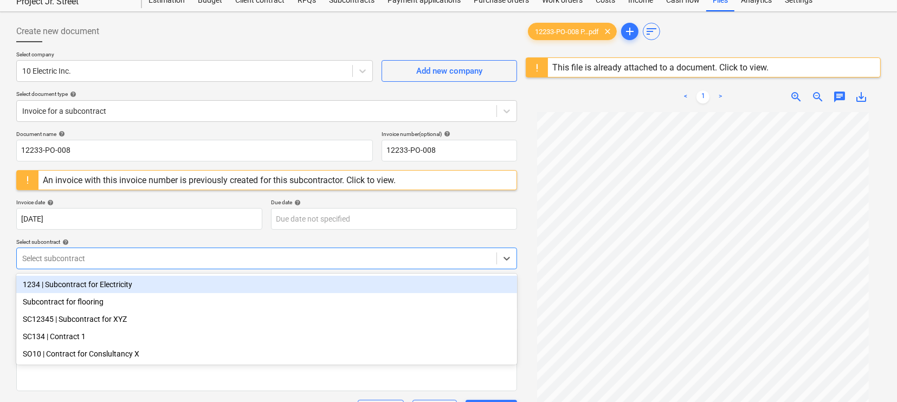
click at [119, 258] on div at bounding box center [256, 258] width 469 height 11
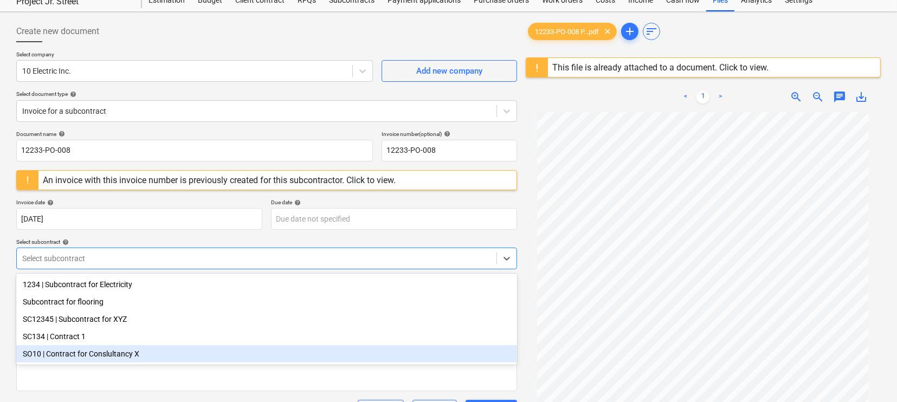
click at [112, 356] on div "SO10 | Contract for Conslultancy X" at bounding box center [266, 353] width 501 height 17
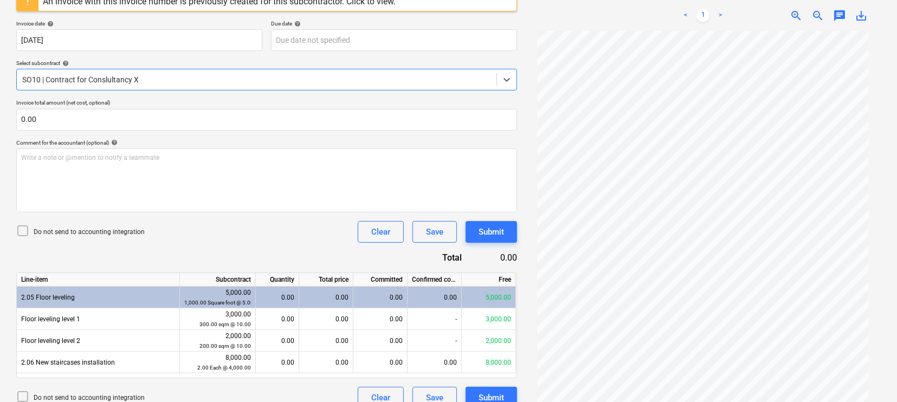
scroll to position [232, 0]
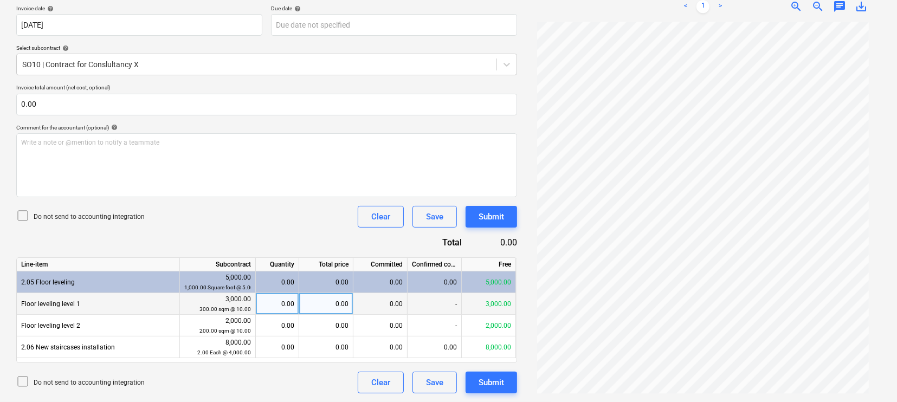
click at [280, 312] on div "0.00" at bounding box center [277, 304] width 34 height 22
type input "150"
type input "100"
click at [251, 208] on div "Do not send to accounting integration Clear Save Submit" at bounding box center [266, 217] width 501 height 22
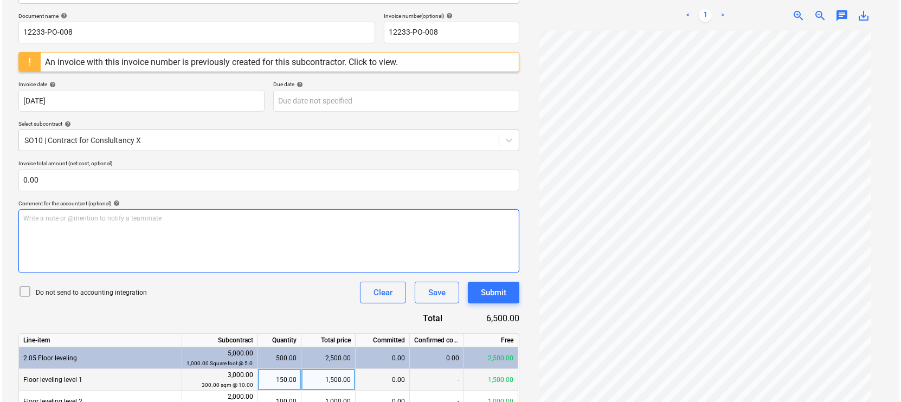
scroll to position [159, 0]
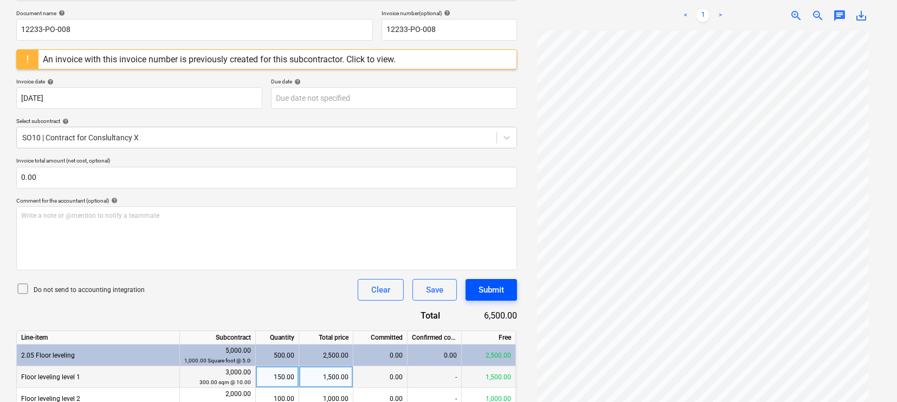
click at [479, 285] on div "Submit" at bounding box center [491, 290] width 25 height 14
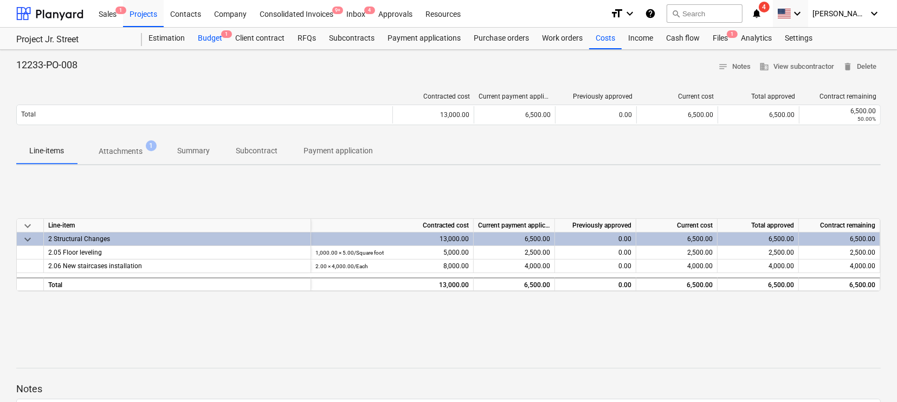
click at [208, 39] on div "Budget 1" at bounding box center [209, 39] width 37 height 22
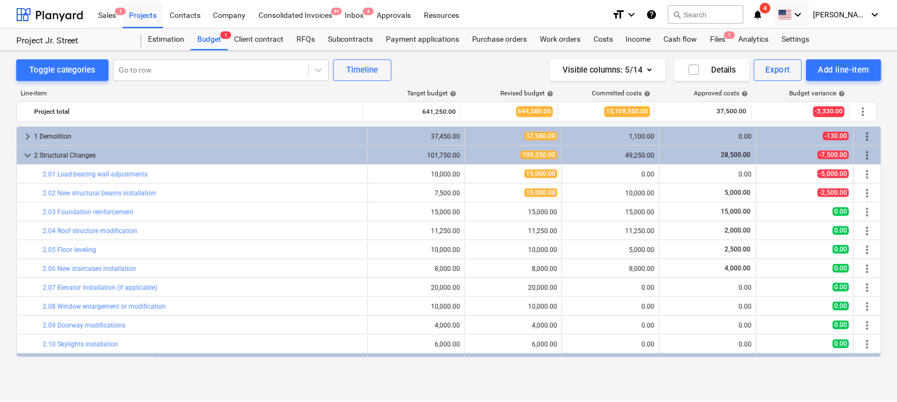
scroll to position [26, 0]
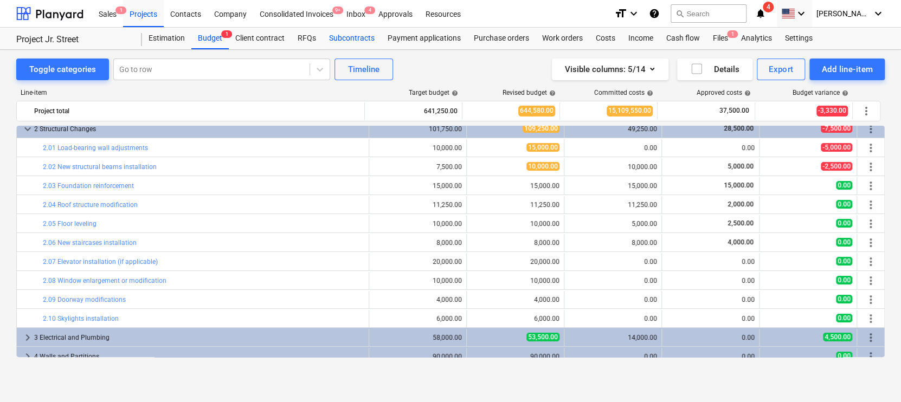
click at [349, 39] on div "Subcontracts" at bounding box center [352, 39] width 59 height 22
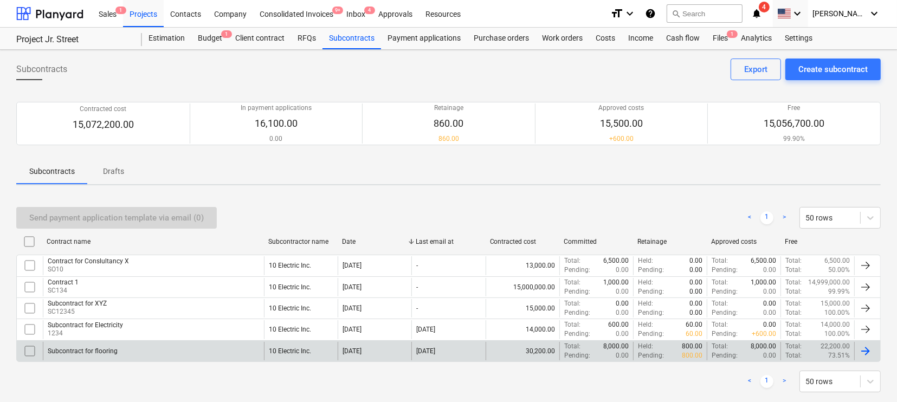
click at [130, 354] on div "Subcontract for flooring" at bounding box center [153, 351] width 221 height 18
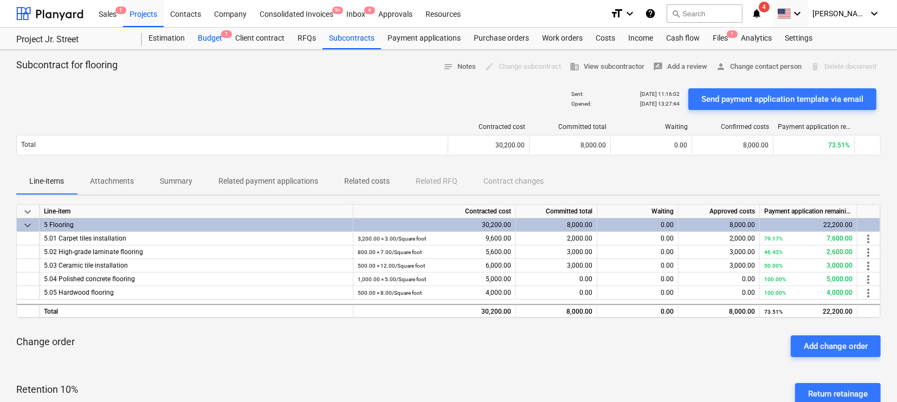
click at [214, 41] on div "Budget 1" at bounding box center [209, 39] width 37 height 22
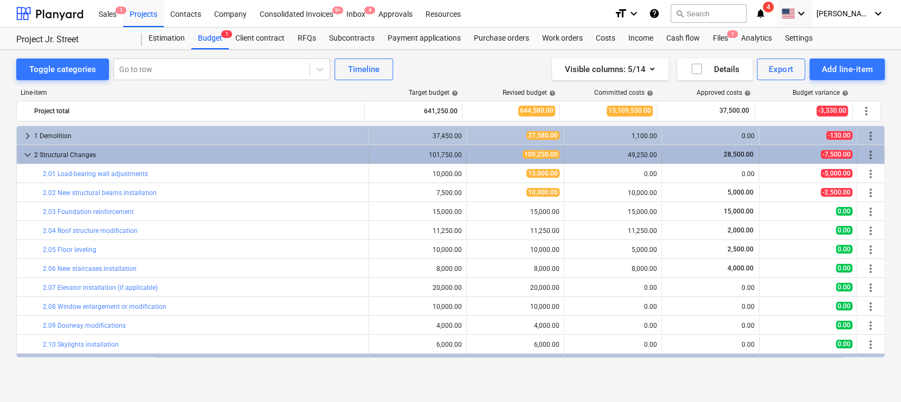
click at [24, 153] on span "keyboard_arrow_down" at bounding box center [27, 155] width 13 height 13
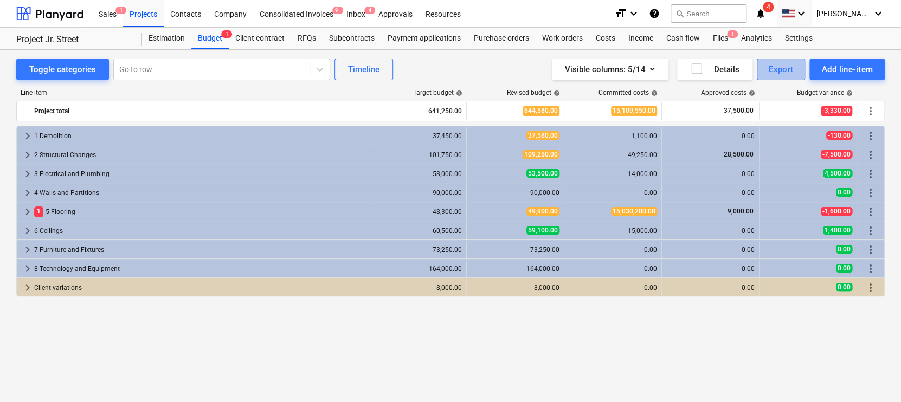
click at [761, 67] on button "Export" at bounding box center [781, 70] width 49 height 22
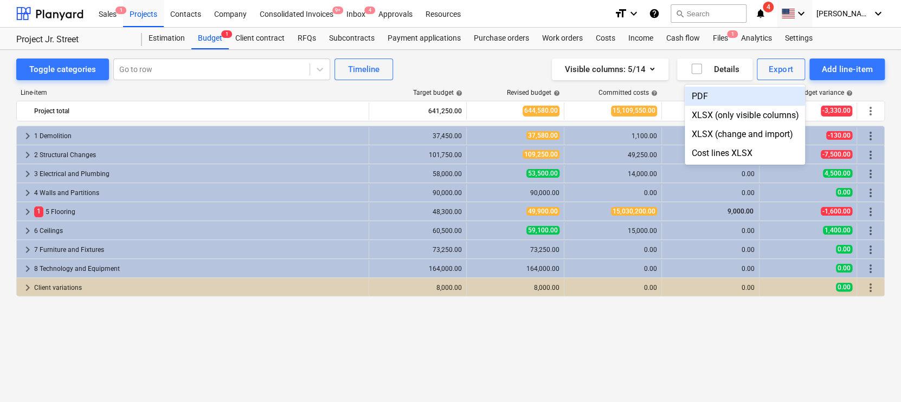
click at [469, 60] on div at bounding box center [450, 201] width 901 height 402
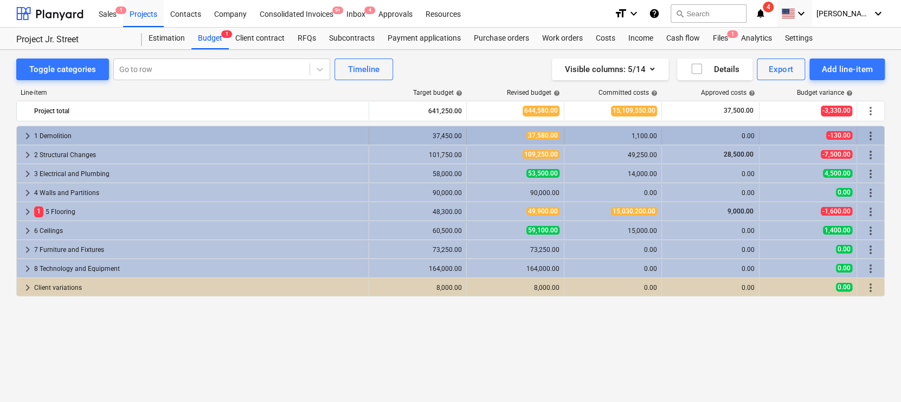
click at [28, 137] on span "keyboard_arrow_right" at bounding box center [27, 136] width 13 height 13
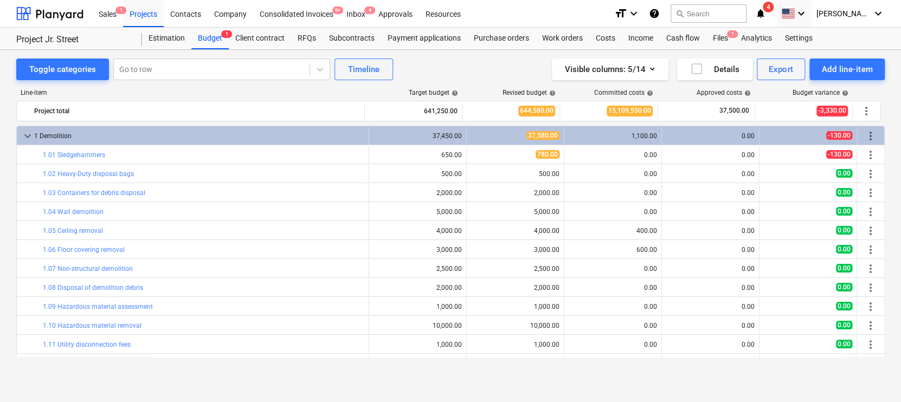
click at [28, 137] on span "keyboard_arrow_down" at bounding box center [27, 136] width 13 height 13
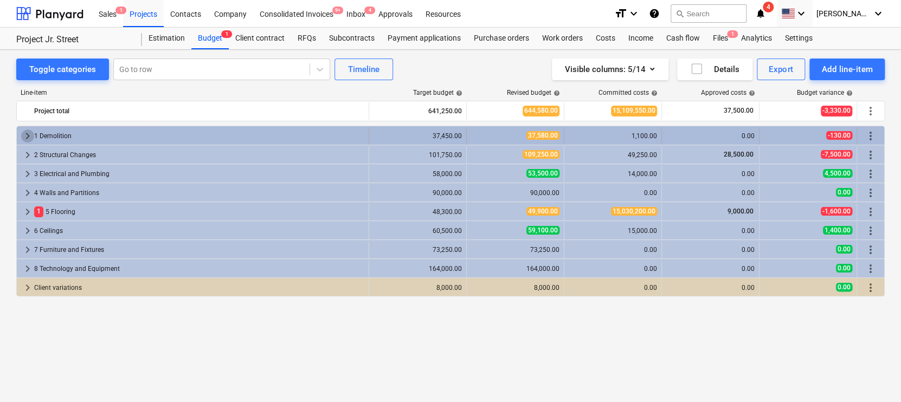
click at [27, 135] on span "keyboard_arrow_right" at bounding box center [27, 136] width 13 height 13
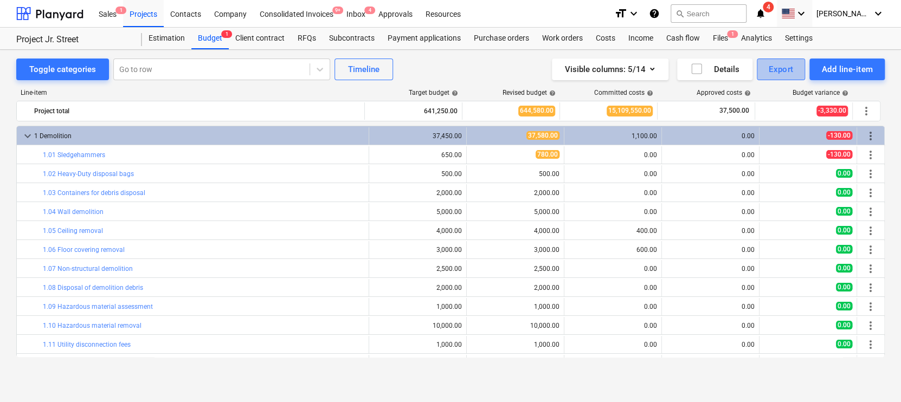
click at [780, 74] on div "Export" at bounding box center [781, 69] width 25 height 14
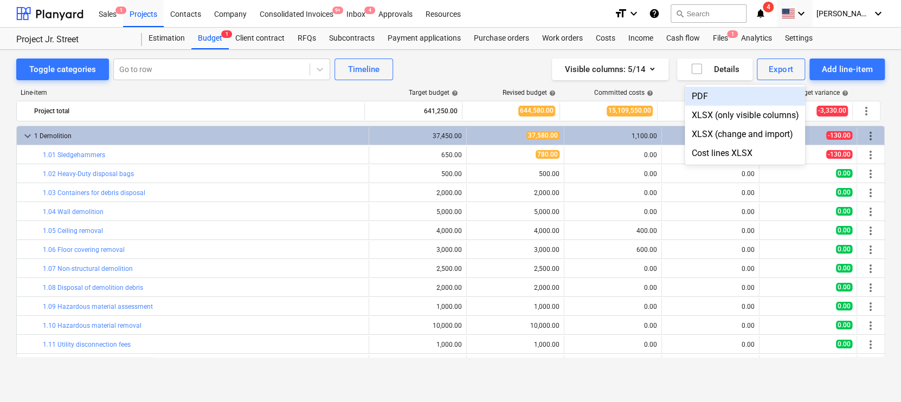
click at [721, 96] on div "PDF" at bounding box center [745, 96] width 120 height 19
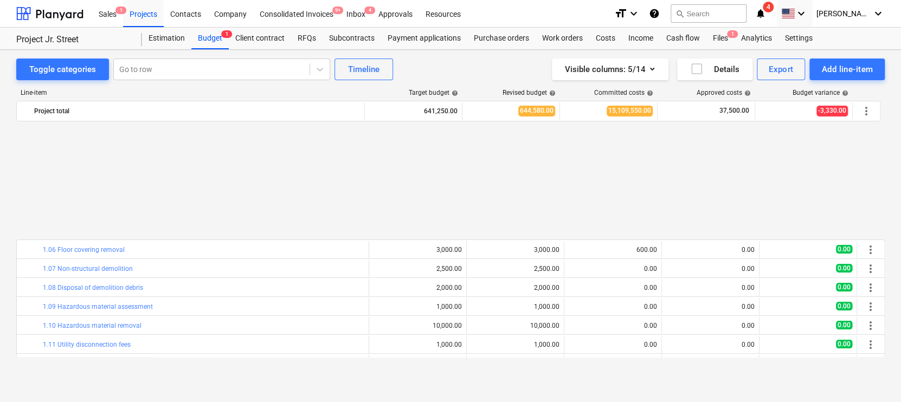
scroll to position [204, 0]
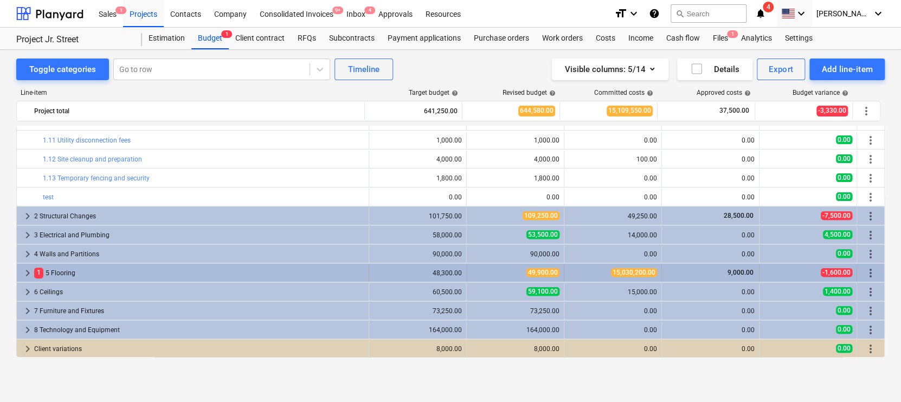
click at [28, 275] on span "keyboard_arrow_right" at bounding box center [27, 273] width 13 height 13
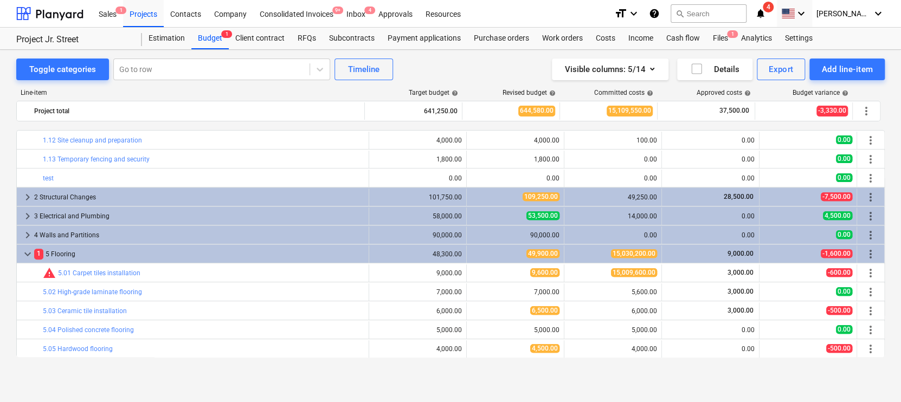
scroll to position [252, 0]
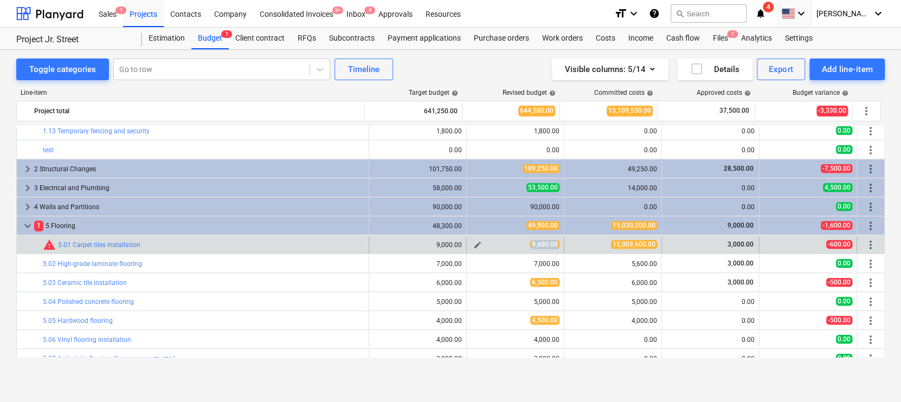
drag, startPoint x: 557, startPoint y: 243, endPoint x: 525, endPoint y: 244, distance: 32.0
click at [525, 244] on div "edit 9,600.00" at bounding box center [516, 244] width 98 height 17
click at [525, 244] on div "9,600.00" at bounding box center [515, 244] width 88 height 9
click at [479, 243] on button "edit" at bounding box center [477, 245] width 13 height 13
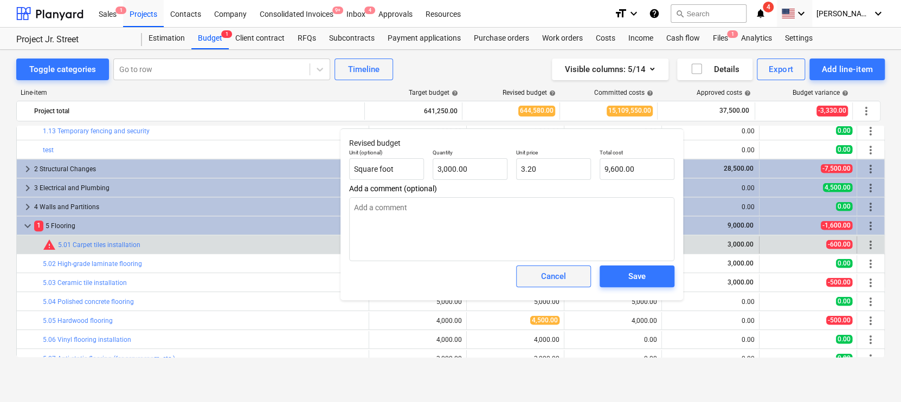
click at [534, 276] on span "Cancel" at bounding box center [554, 276] width 48 height 14
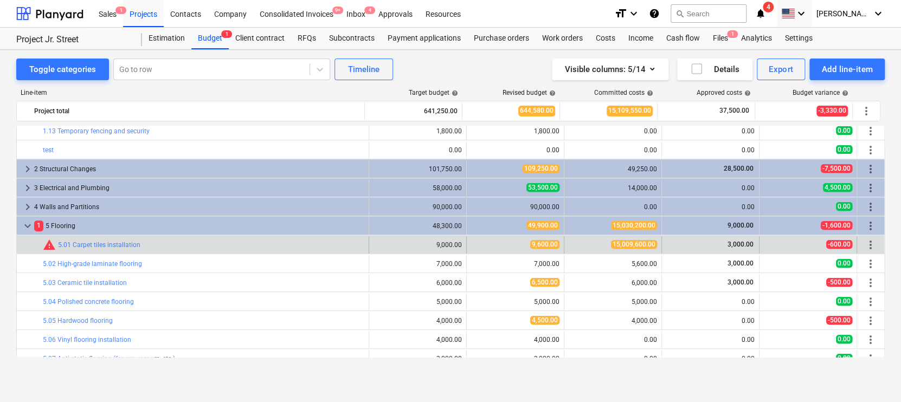
click at [621, 247] on span "15,009,600.00" at bounding box center [634, 244] width 46 height 9
copy span "15,009,600.00"
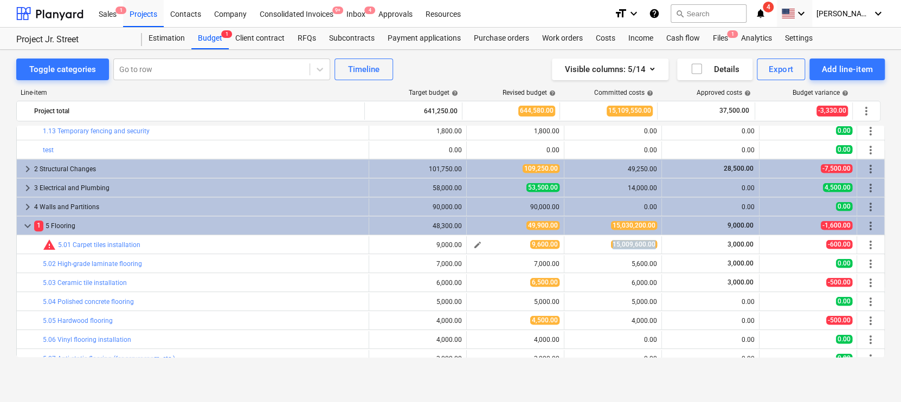
click at [476, 245] on span "edit" at bounding box center [477, 245] width 9 height 9
type textarea "x"
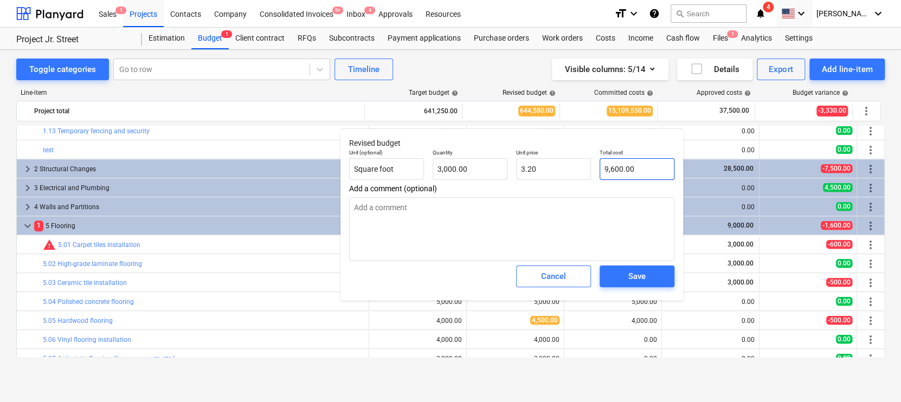
type input "9600"
click at [616, 170] on input "9600" at bounding box center [637, 169] width 75 height 22
paste input "15,009,600.00"
type textarea "x"
type input "960 15,009,600.00 0"
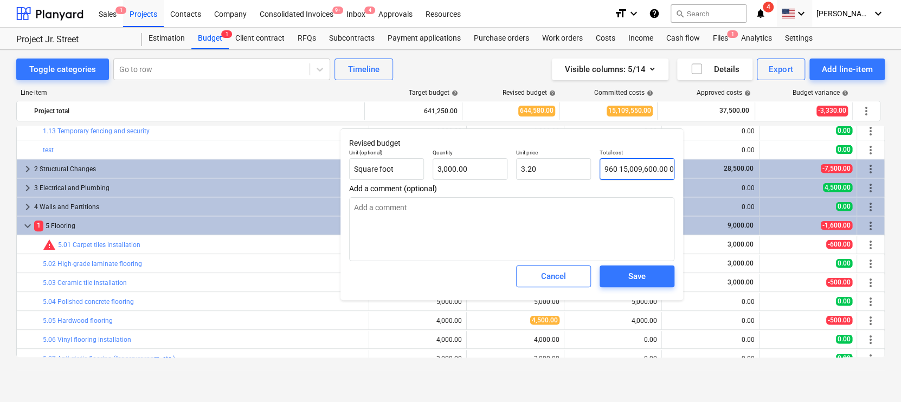
type input "0.00"
click at [616, 170] on input "960 15,009,600.00 0" at bounding box center [637, 169] width 75 height 22
paste input "15,009,600.0"
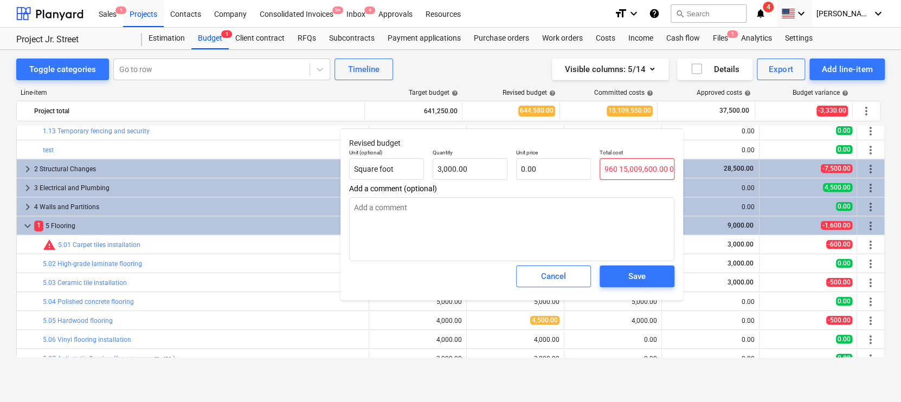
type textarea "x"
type input "15,009,600.00"
type input "5,003.20"
type input "15,009,600.00"
click at [578, 214] on textarea at bounding box center [511, 229] width 325 height 64
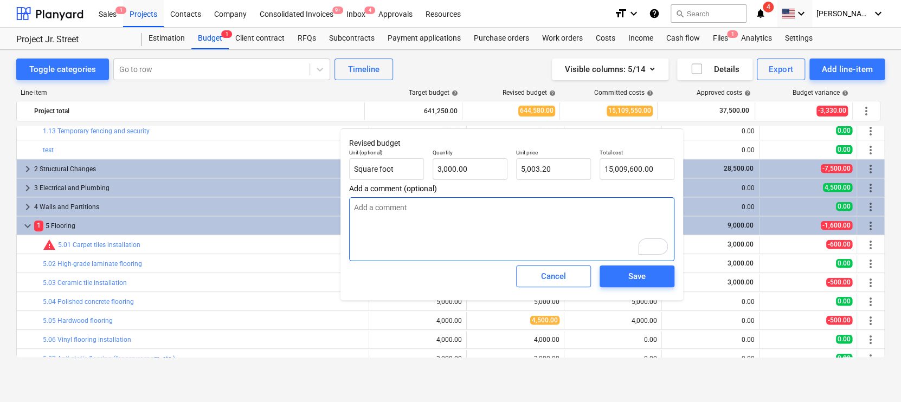
type textarea "x"
type textarea "W"
type textarea "x"
type textarea "Wa"
type textarea "x"
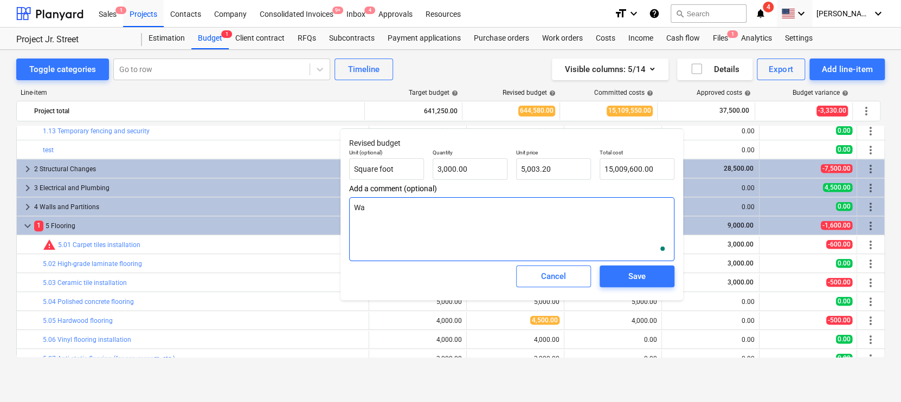
type textarea "Way"
type textarea "x"
type textarea "Way"
type textarea "x"
type textarea "Way"
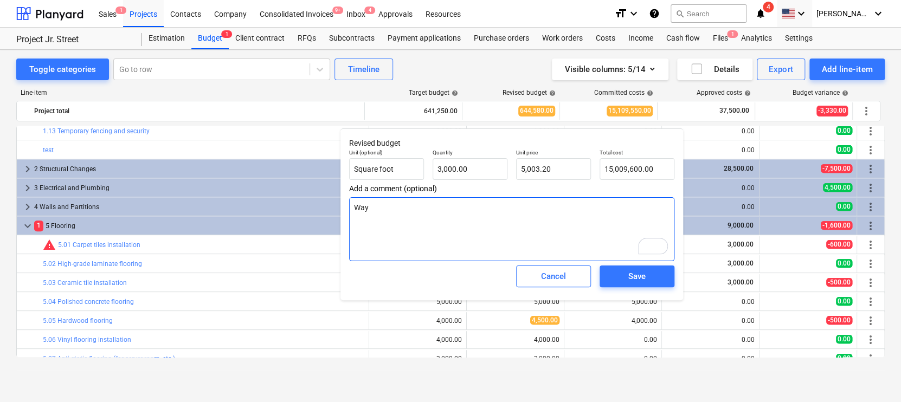
type textarea "x"
type textarea "Wa"
type textarea "x"
type textarea "W"
type textarea "x"
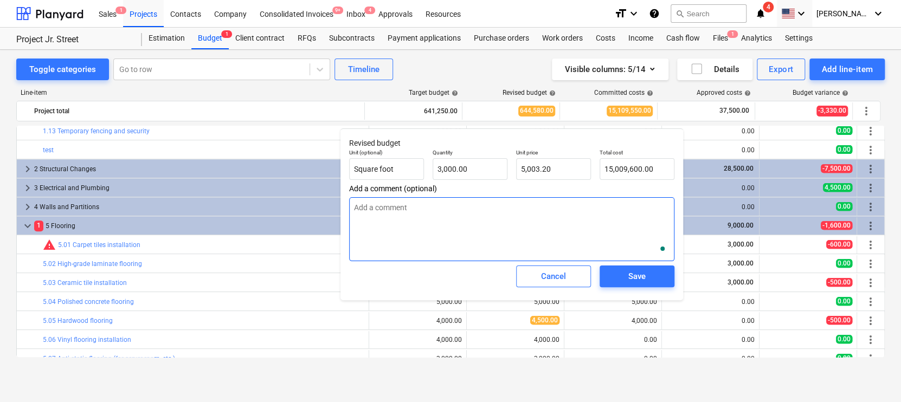
type textarea "x"
type textarea "B"
type textarea "x"
type textarea "Big"
type textarea "x"
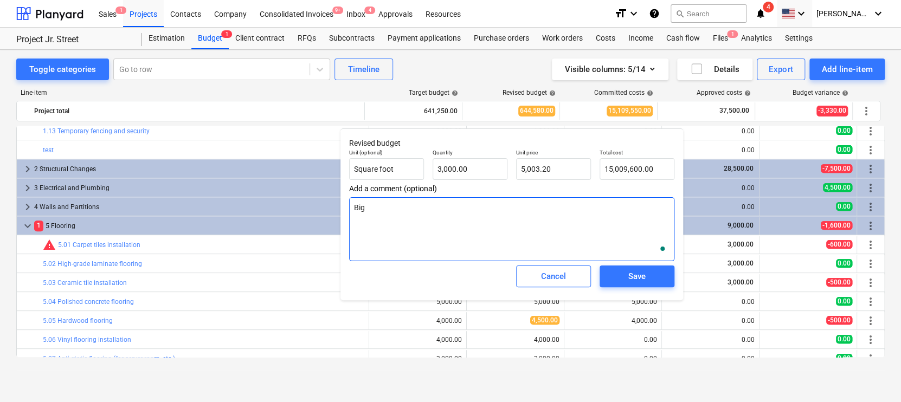
type textarea "Big"
type textarea "x"
type textarea "Big i"
type textarea "x"
type textarea "Big in"
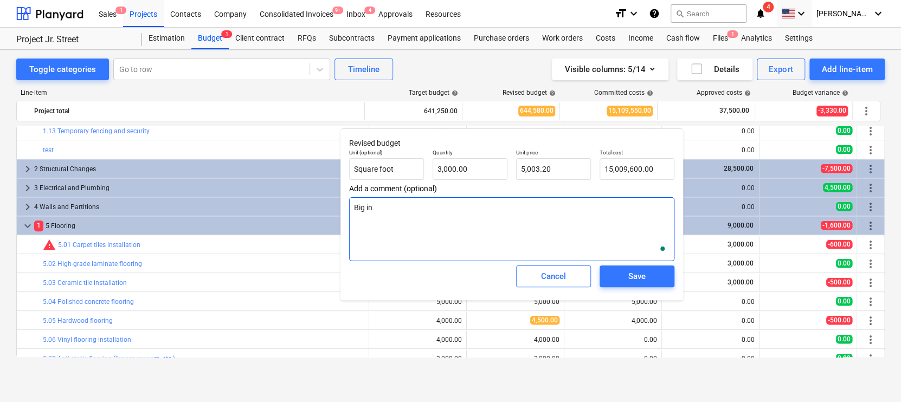
type textarea "x"
type textarea "Big inc"
type textarea "x"
type textarea "Big incr"
type textarea "x"
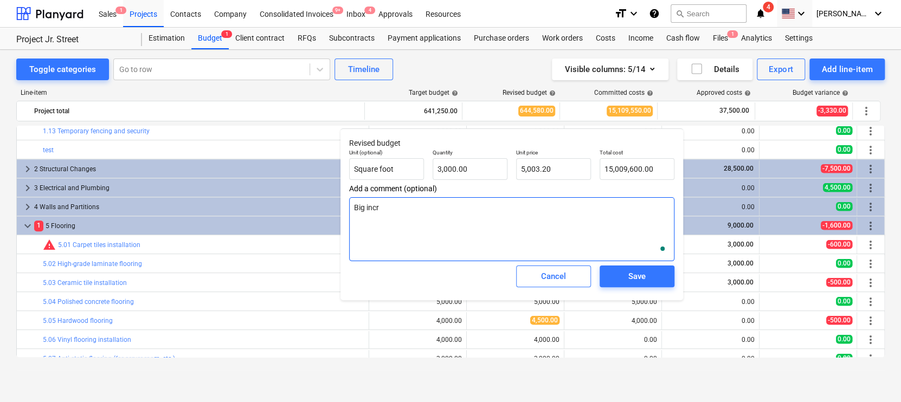
type textarea "Big incre"
type textarea "x"
type textarea "Big increa"
type textarea "x"
type textarea "Big increat"
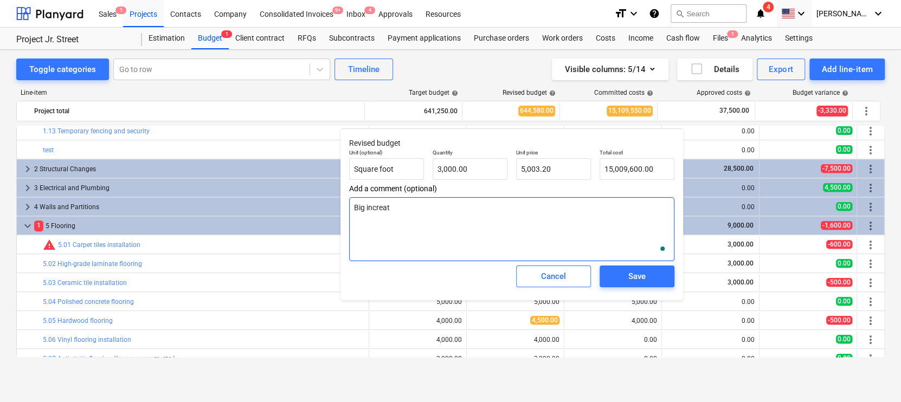
type textarea "x"
type textarea "Big increa"
type textarea "x"
type textarea "Big incre"
type textarea "x"
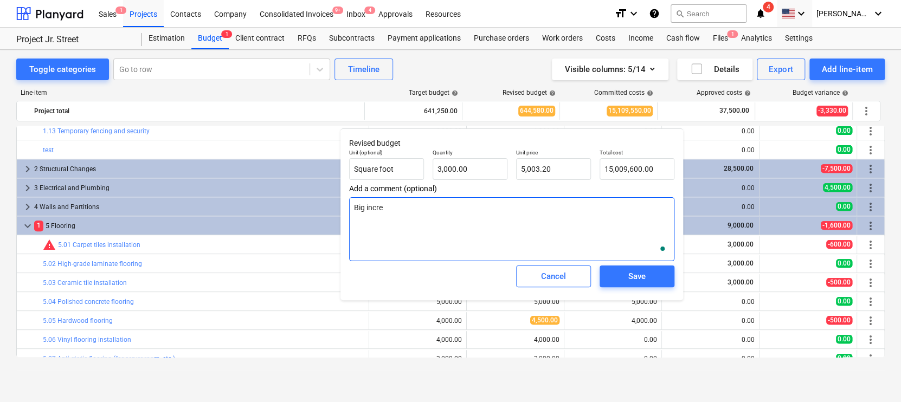
type textarea "Big incres"
type textarea "x"
type textarea "Big increse"
type textarea "x"
type textarea "Big increse"
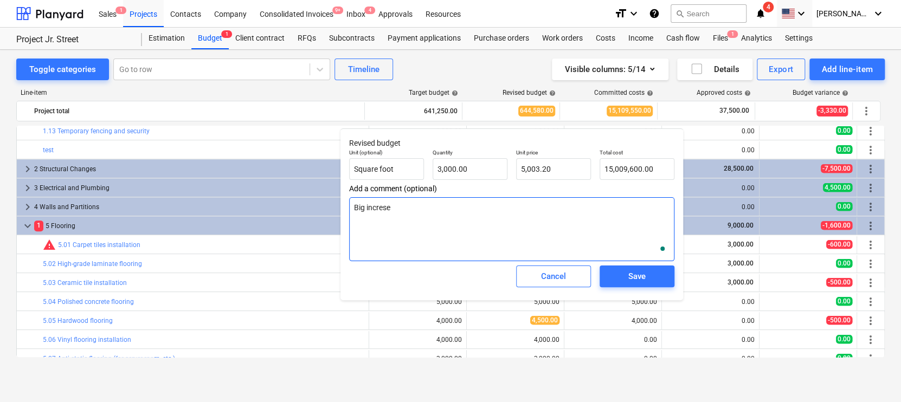
type textarea "x"
type textarea "Big increse"
type textarea "x"
type textarea "Big incres"
type textarea "x"
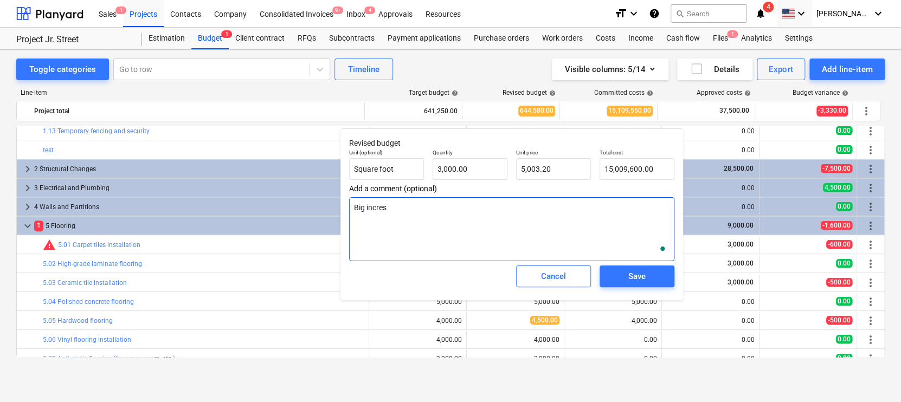
type textarea "Big incre"
type textarea "x"
type textarea "Big increa"
type textarea "x"
type textarea "Big increas"
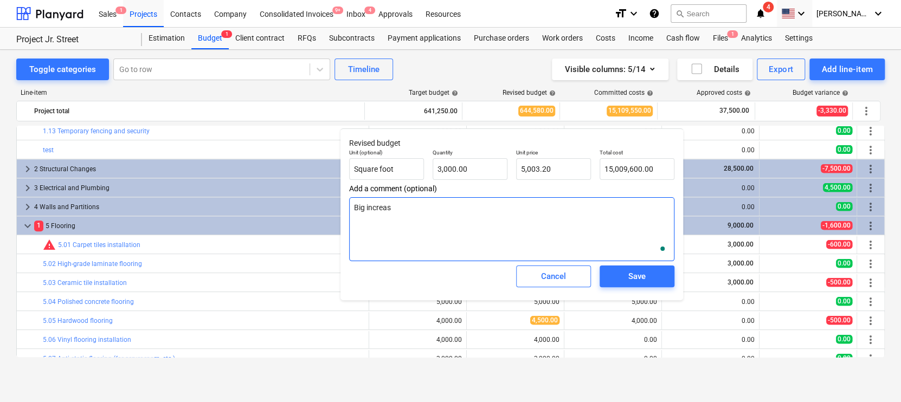
type textarea "x"
type textarea "Big increase"
type textarea "x"
type textarea "Big increase"
type textarea "x"
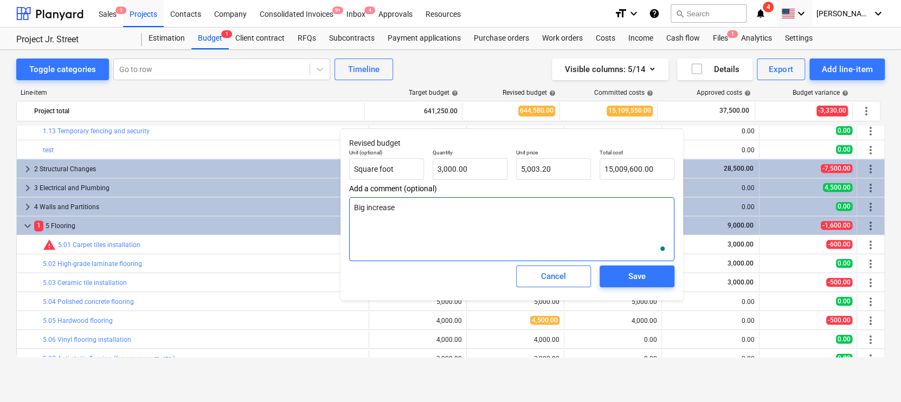
type textarea "Big increase i"
type textarea "x"
type textarea "Big increase in"
type textarea "x"
type textarea "Big increase in"
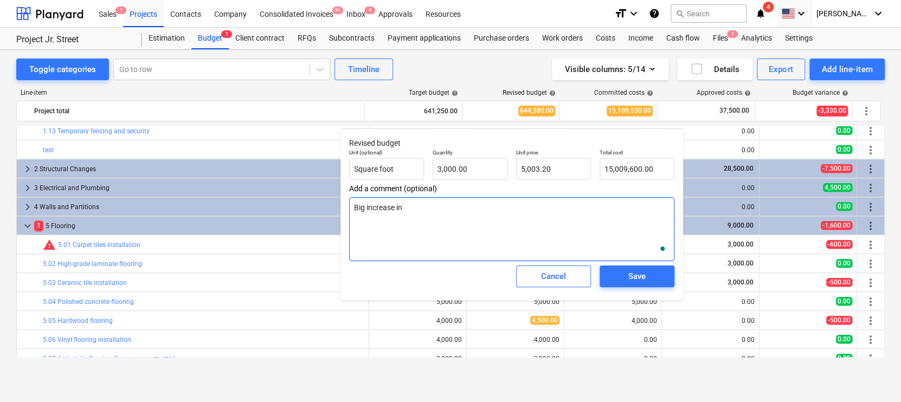
type textarea "x"
type textarea "Big increase in p"
type textarea "x"
type textarea "Big increase in pr"
type textarea "x"
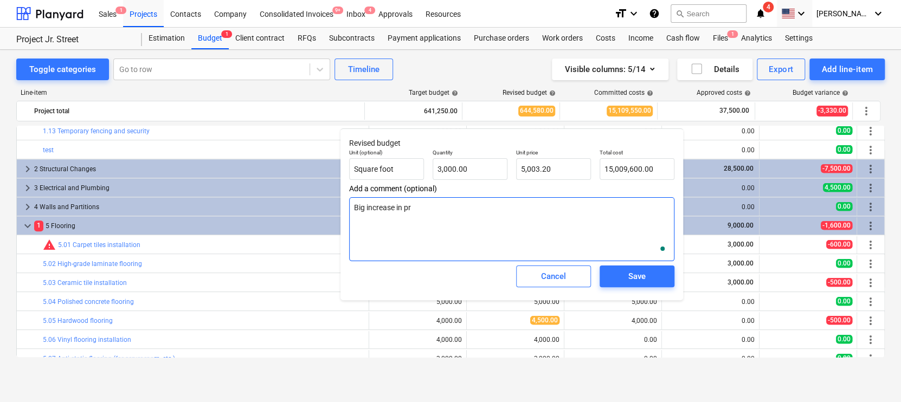
type textarea "Big increase in pri"
type textarea "x"
type textarea "Big increase in pric"
type textarea "x"
type textarea "Big increase in price"
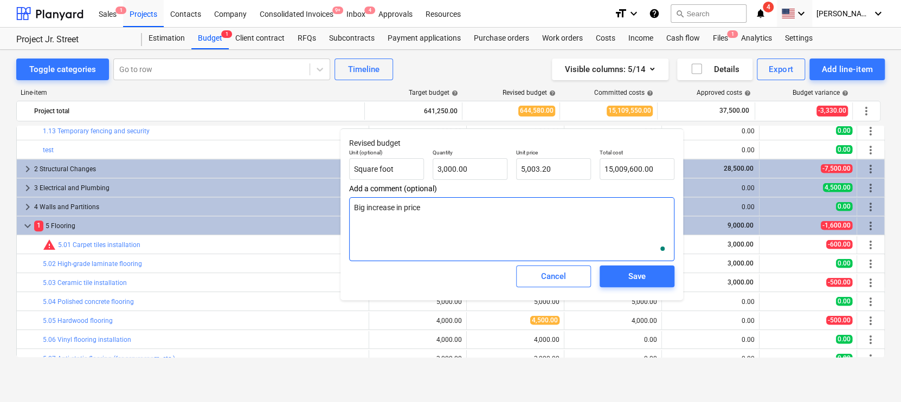
type textarea "x"
type textarea "Big increase in prices"
type textarea "x"
type textarea "Big increase in prices"
type textarea "x"
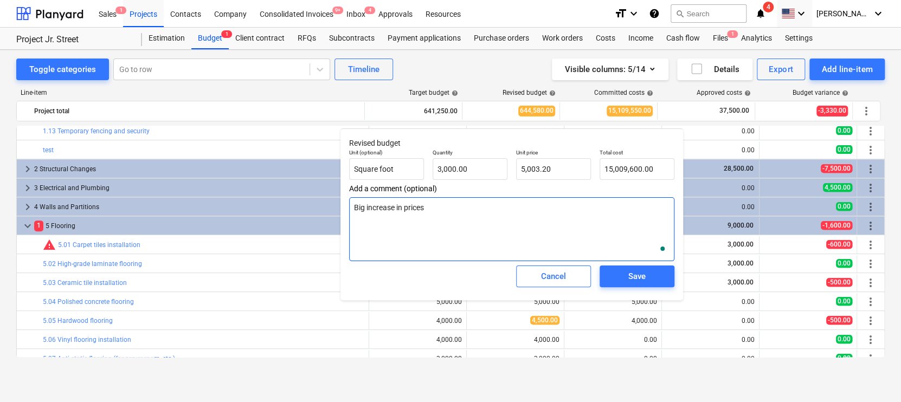
type textarea "Big increase in prices."
type textarea "x"
type textarea "Big increase in prices."
click at [620, 268] on button "Save" at bounding box center [637, 277] width 75 height 22
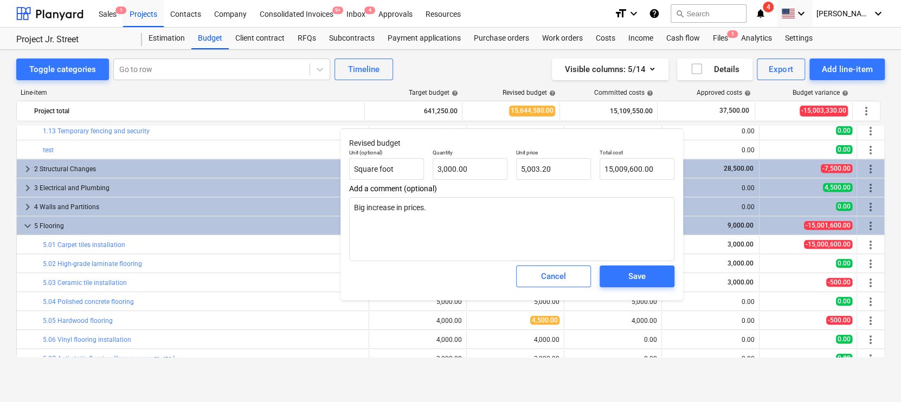
type textarea "x"
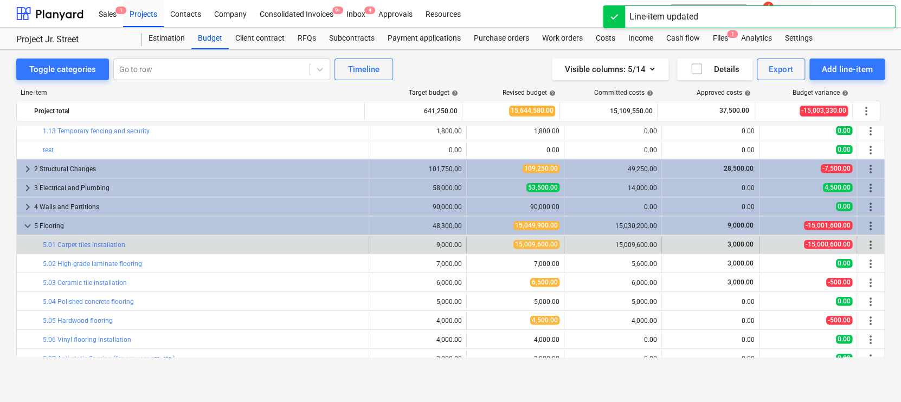
click at [817, 245] on span "-15,000,600.00" at bounding box center [828, 244] width 48 height 9
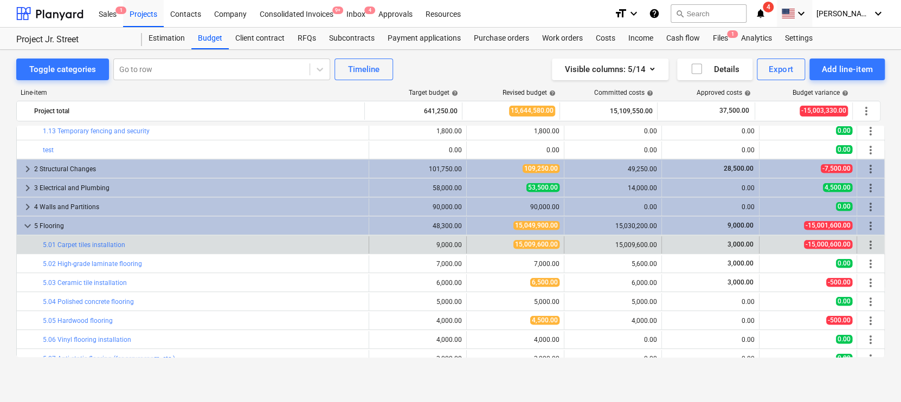
click at [826, 245] on span "-15,000,600.00" at bounding box center [828, 244] width 48 height 9
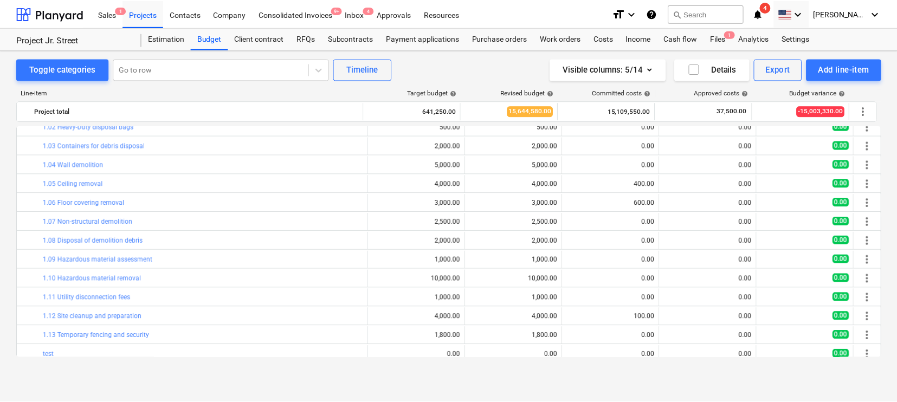
scroll to position [0, 0]
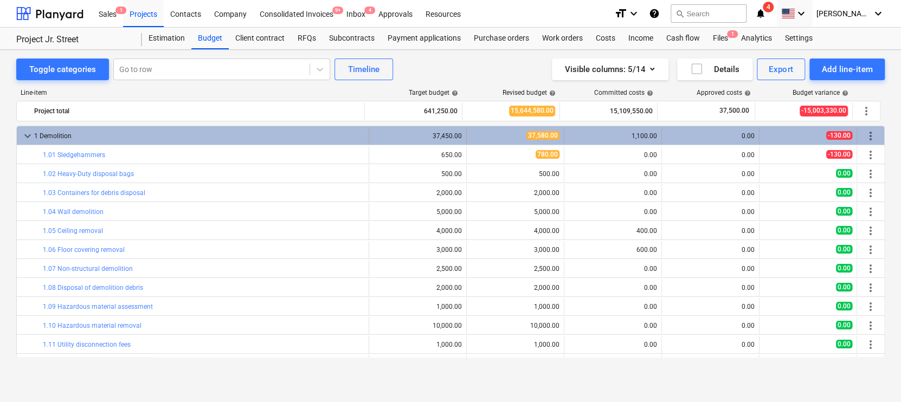
click at [31, 143] on div "keyboard_arrow_down" at bounding box center [27, 135] width 13 height 17
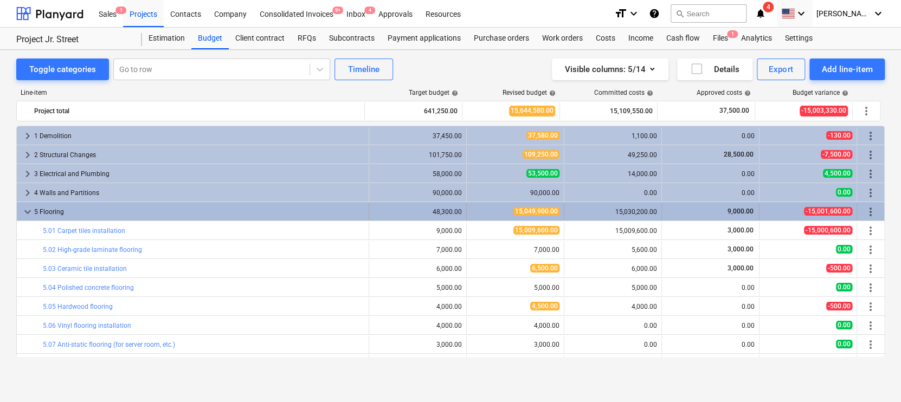
click at [26, 211] on span "keyboard_arrow_down" at bounding box center [27, 211] width 13 height 13
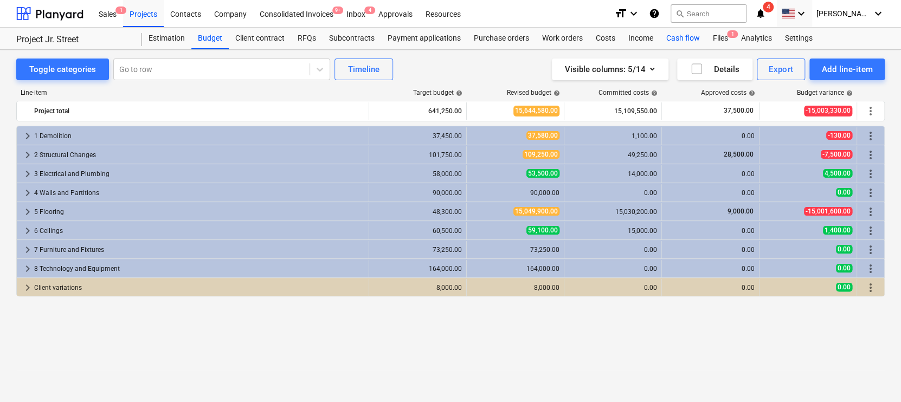
click at [681, 38] on div "Cash flow" at bounding box center [683, 39] width 47 height 22
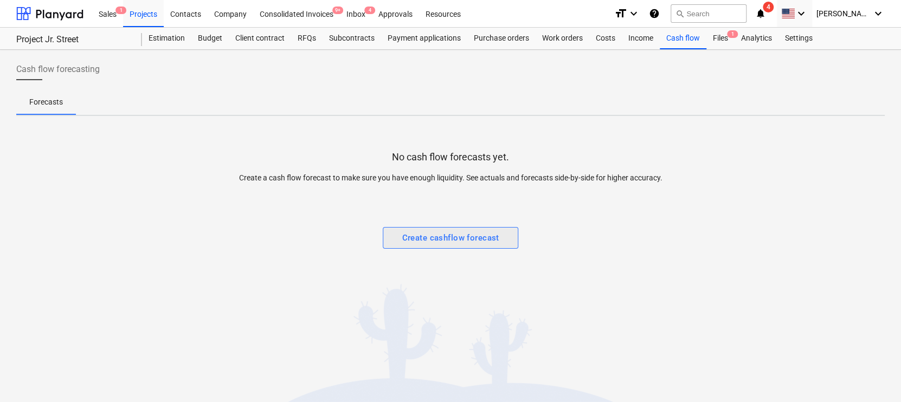
click at [419, 240] on div "Create cashflow forecast" at bounding box center [450, 238] width 97 height 14
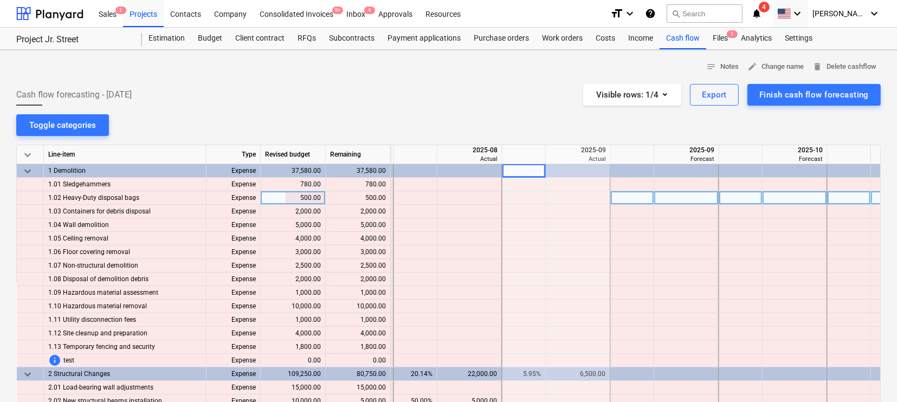
scroll to position [0, 328]
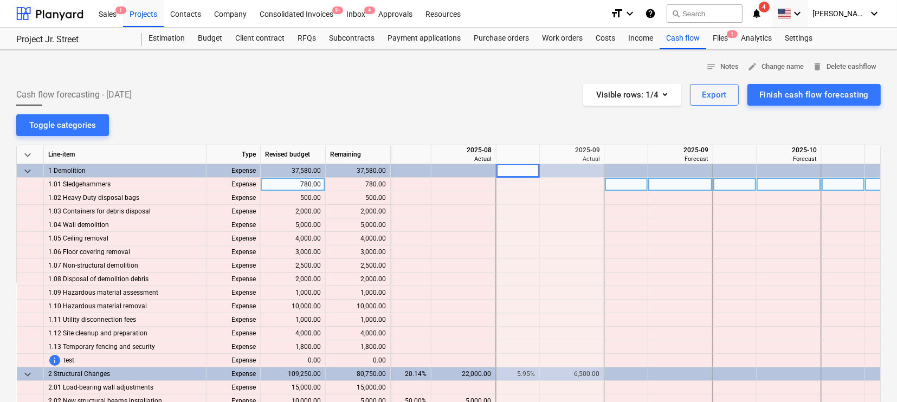
click at [627, 189] on div at bounding box center [626, 185] width 43 height 14
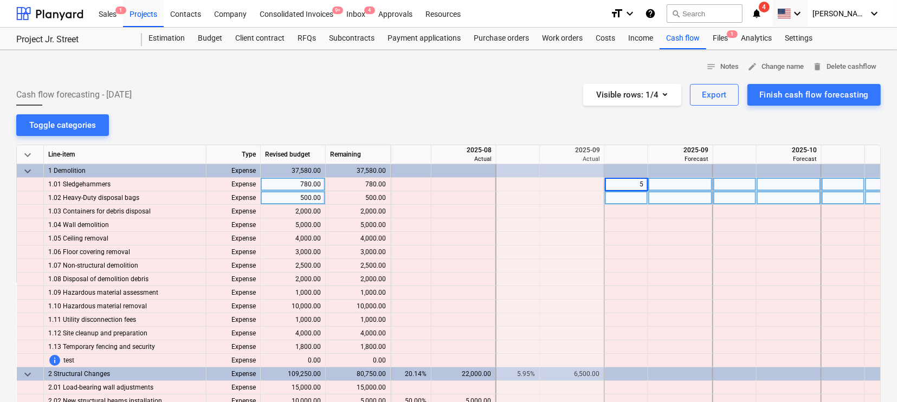
type input "50"
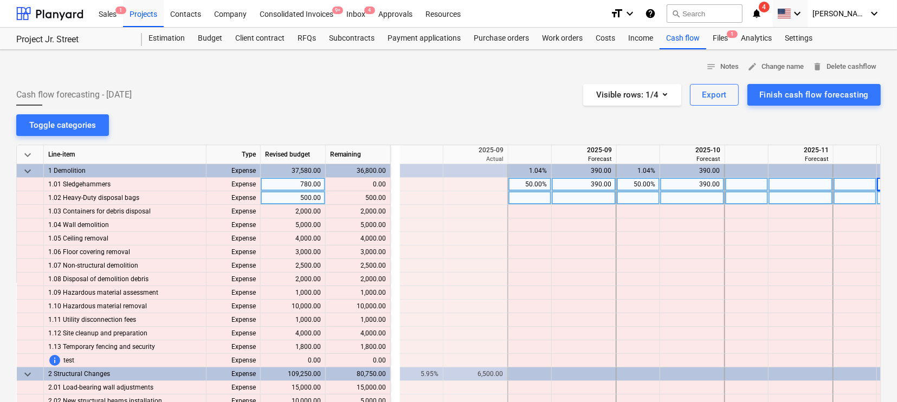
scroll to position [0, 489]
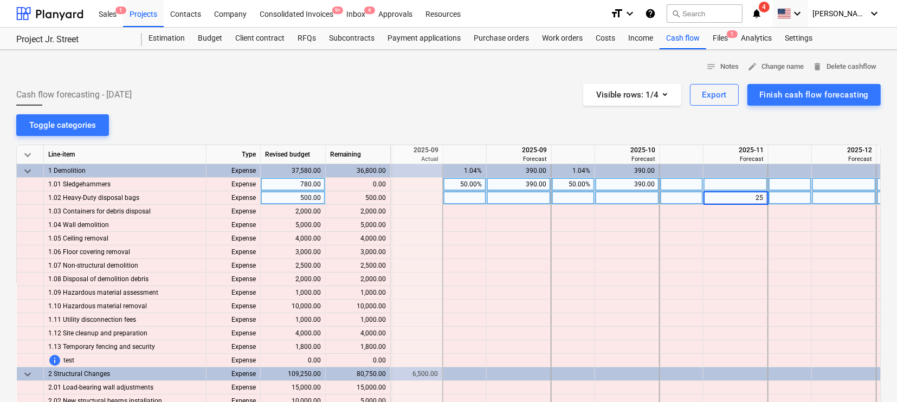
type input "250"
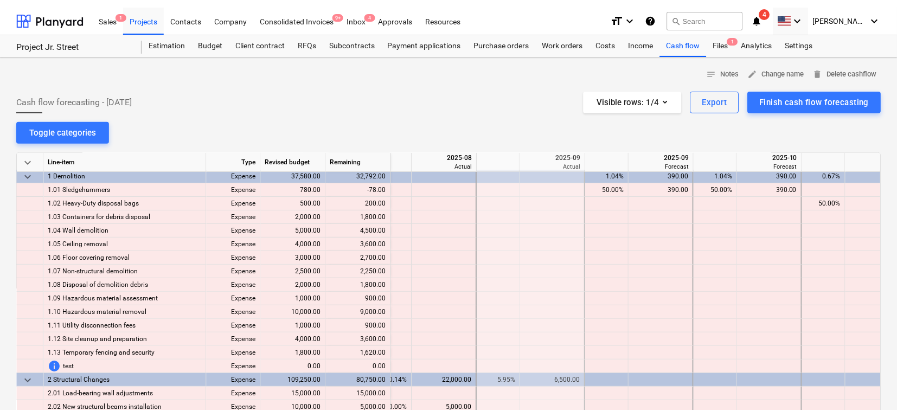
scroll to position [0, 347]
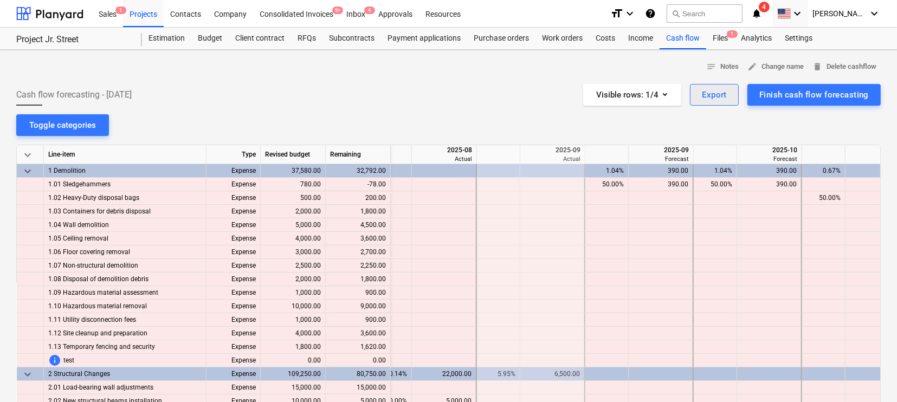
click at [717, 91] on div "Export" at bounding box center [714, 95] width 25 height 14
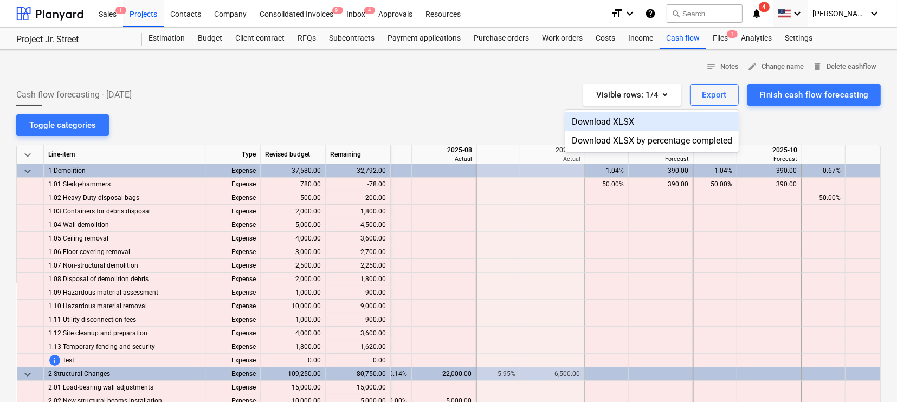
click at [610, 125] on div "Download XLSX" at bounding box center [651, 121] width 173 height 19
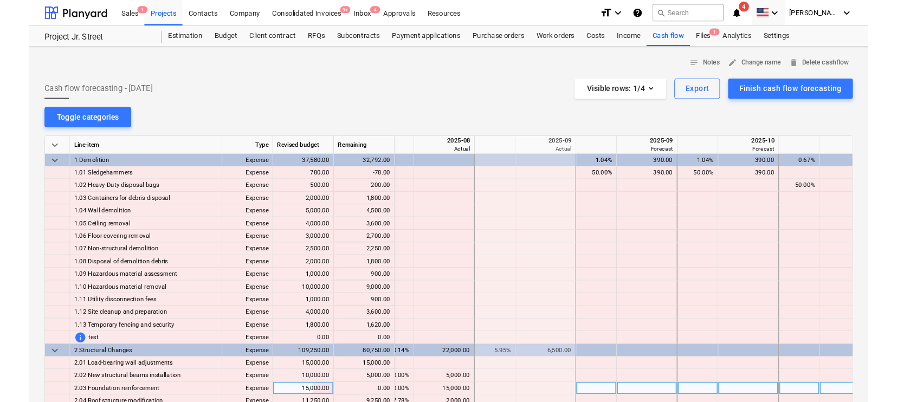
scroll to position [0, 348]
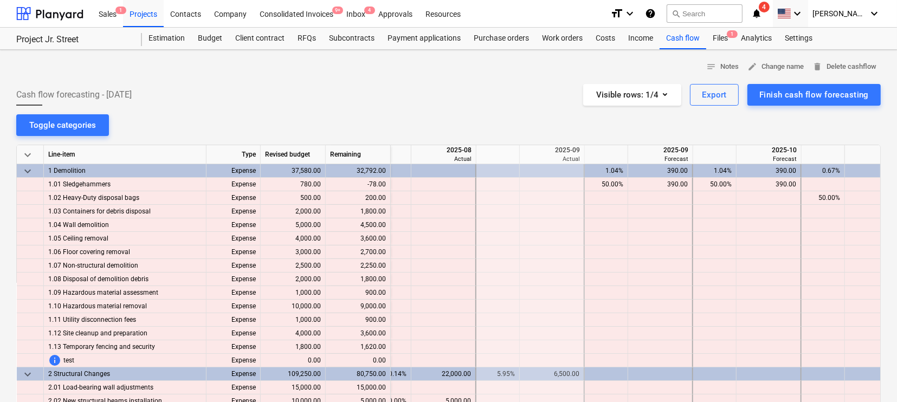
click at [32, 156] on span "keyboard_arrow_down" at bounding box center [27, 155] width 13 height 13
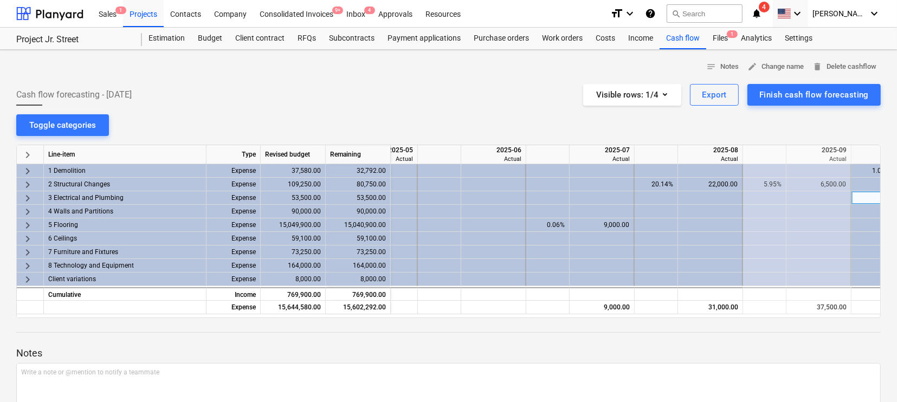
scroll to position [0, 0]
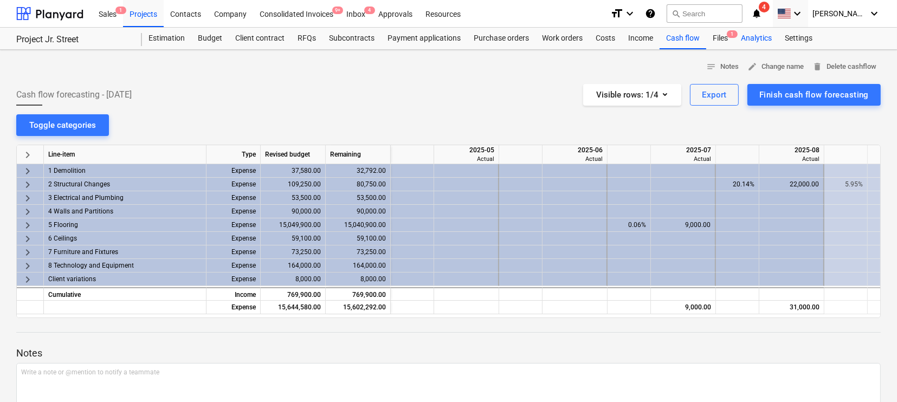
click at [759, 42] on div "Analytics" at bounding box center [756, 39] width 44 height 22
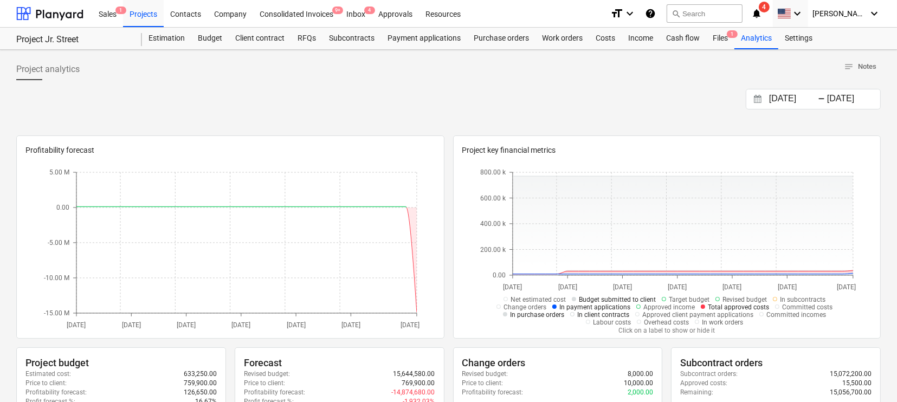
click at [607, 314] on span "In client contracts" at bounding box center [603, 315] width 52 height 8
click at [641, 306] on span "Approved income" at bounding box center [665, 308] width 59 height 8
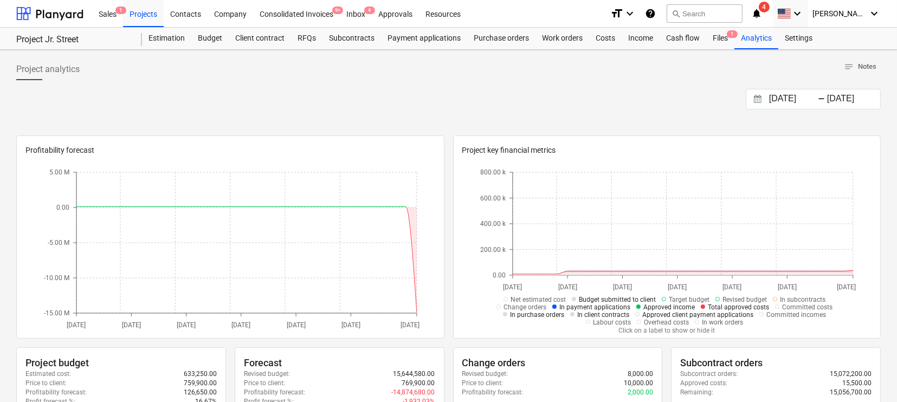
click at [641, 318] on span "Approved client payment applications" at bounding box center [694, 315] width 119 height 8
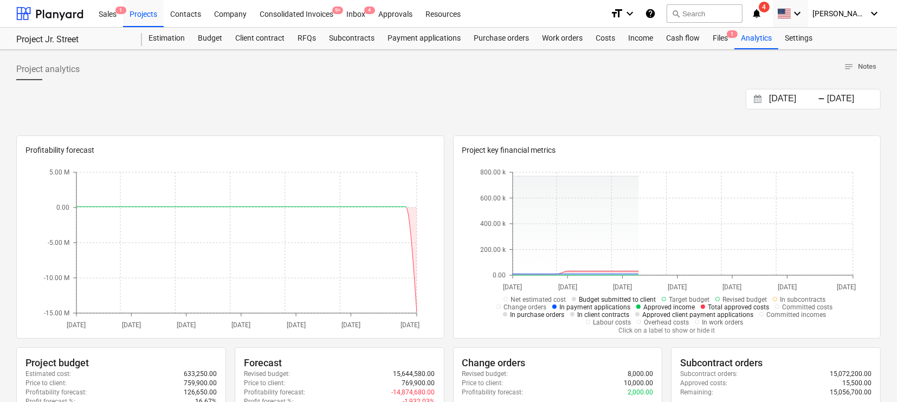
click at [641, 327] on p "Click on a label to show or hide it" at bounding box center [666, 330] width 373 height 9
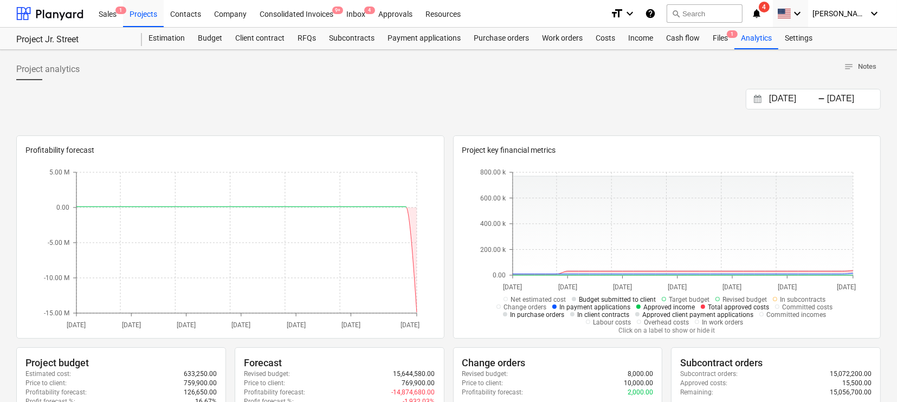
click at [576, 299] on icon at bounding box center [574, 299] width 4 height 4
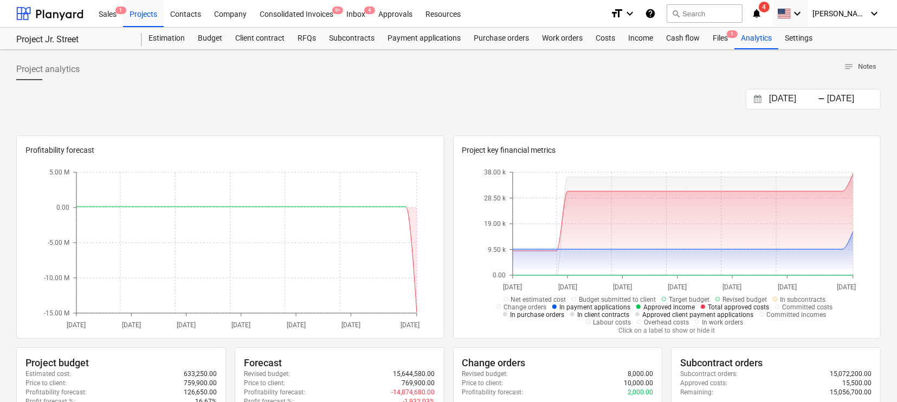
click at [216, 14] on div "Company" at bounding box center [231, 13] width 46 height 28
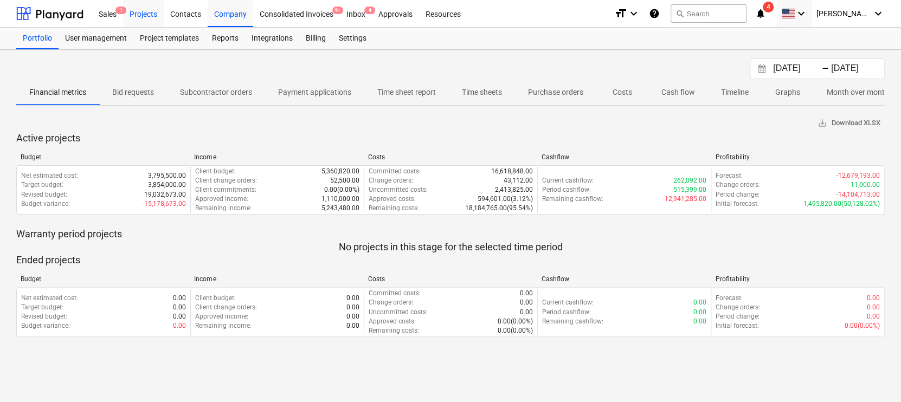
click at [127, 14] on div "Projects" at bounding box center [143, 13] width 41 height 28
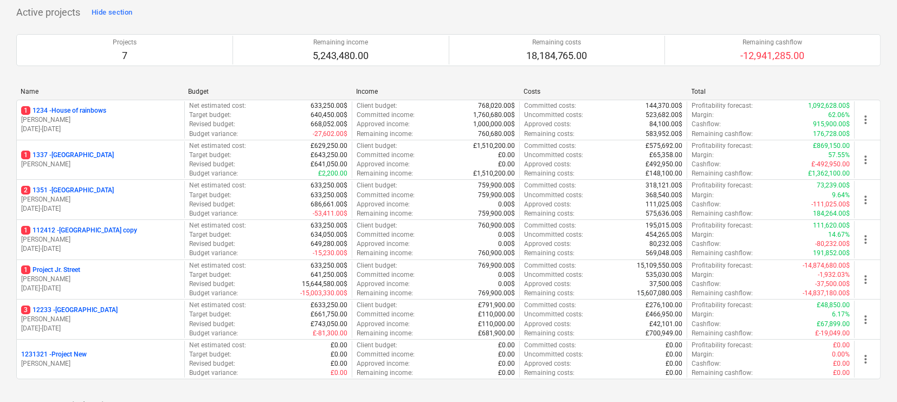
scroll to position [77, 0]
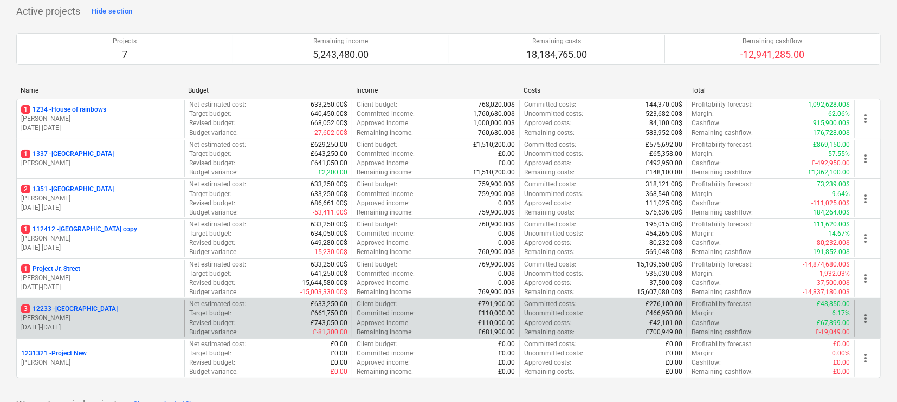
click at [170, 312] on div "3 [STREET_ADDRESS]" at bounding box center [100, 309] width 159 height 9
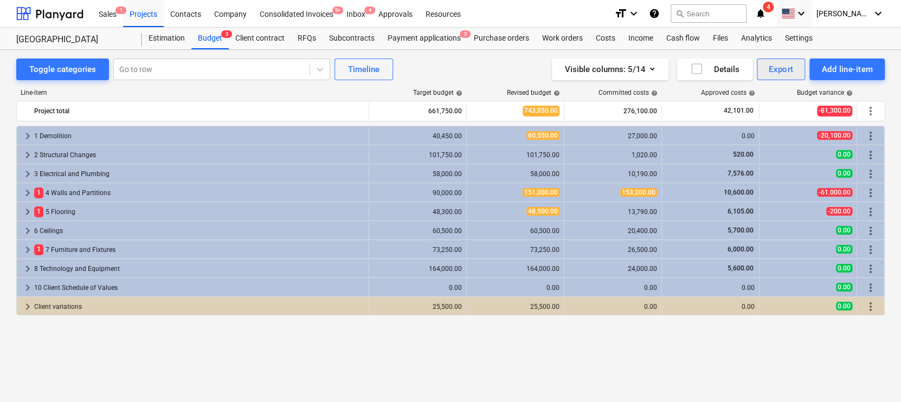
click at [782, 65] on div "Export" at bounding box center [781, 69] width 25 height 14
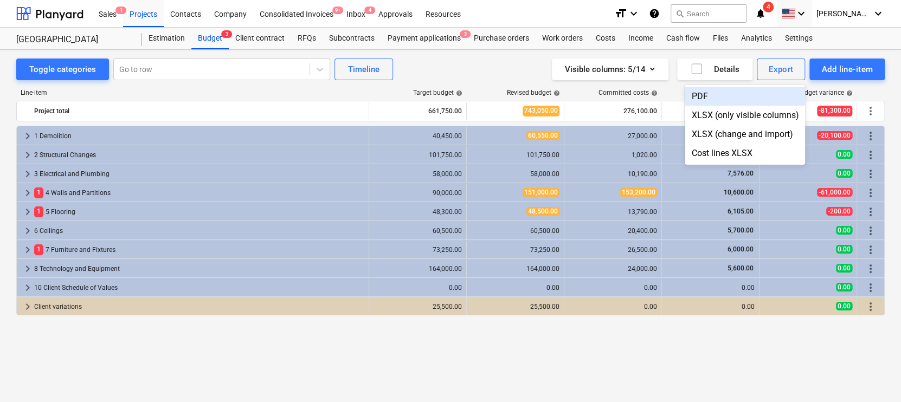
click at [487, 66] on div at bounding box center [450, 201] width 901 height 402
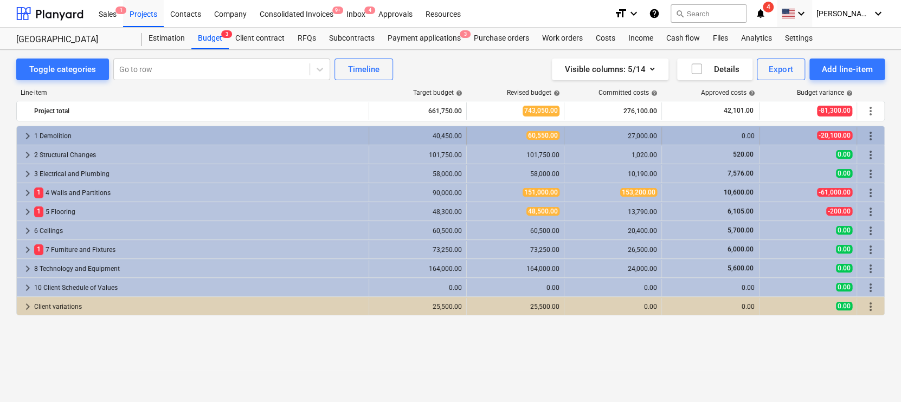
click at [24, 132] on span "keyboard_arrow_right" at bounding box center [27, 136] width 13 height 13
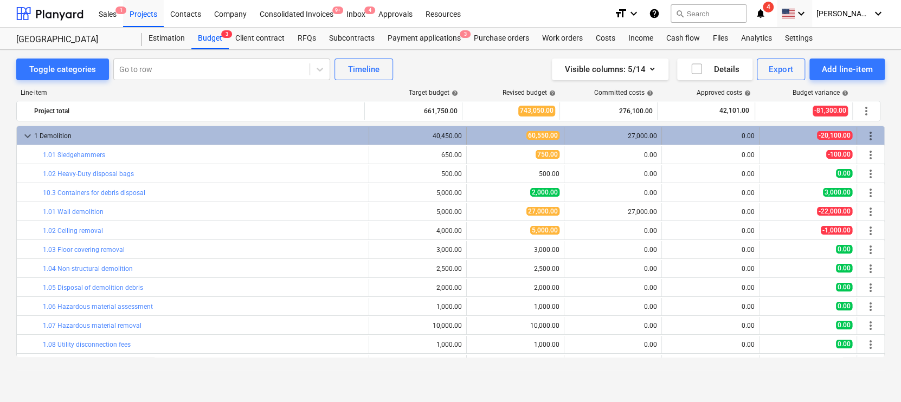
click at [35, 136] on div "1 Demolition" at bounding box center [199, 135] width 330 height 17
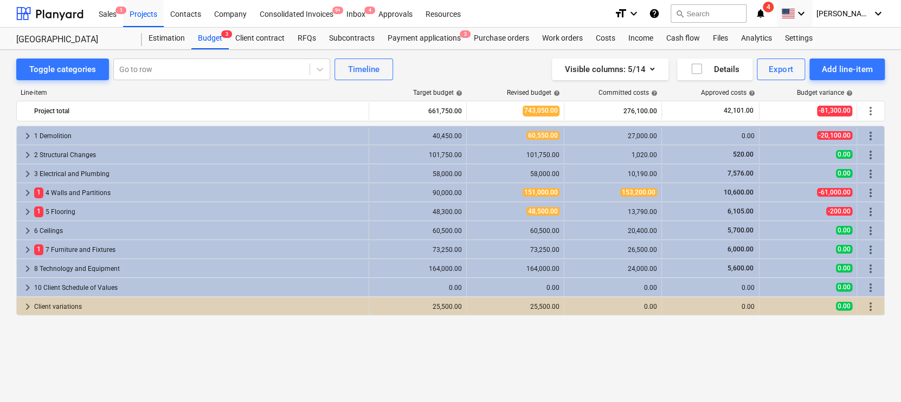
click at [35, 136] on div "1 Demolition" at bounding box center [199, 135] width 330 height 17
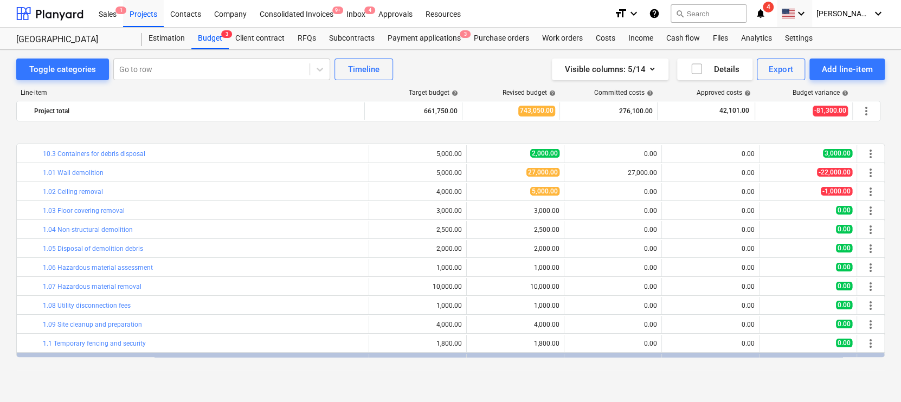
scroll to position [98, 0]
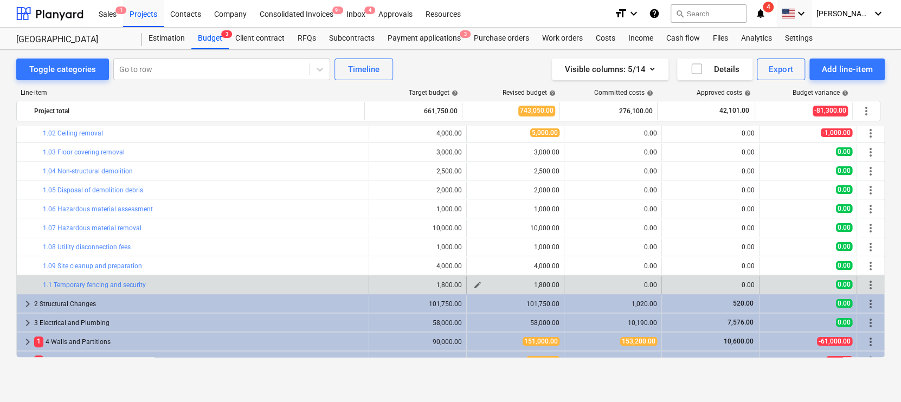
click at [475, 283] on span "edit" at bounding box center [477, 285] width 9 height 9
type textarea "x"
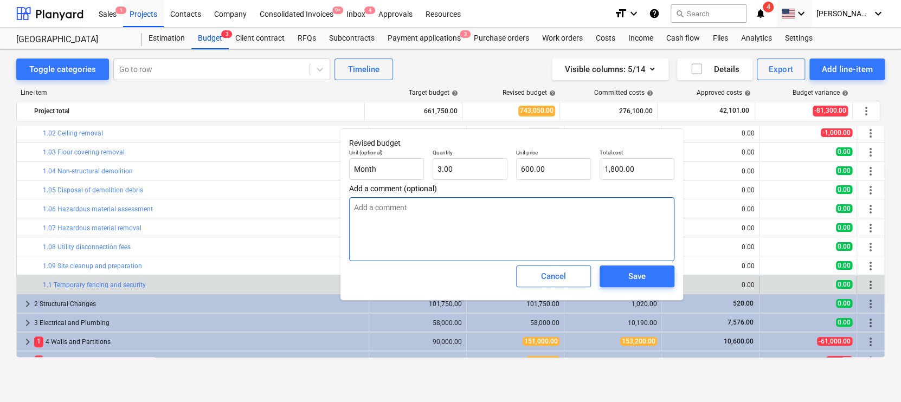
click at [384, 234] on textarea at bounding box center [511, 229] width 325 height 64
click at [552, 284] on button "Cancel" at bounding box center [553, 277] width 75 height 22
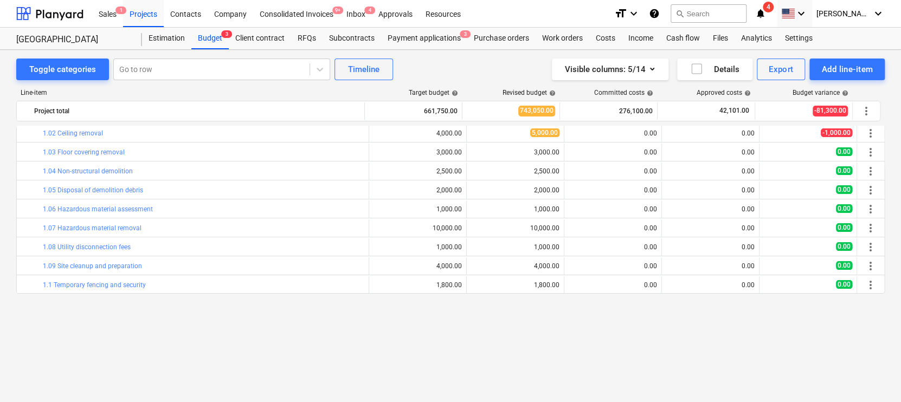
scroll to position [0, 0]
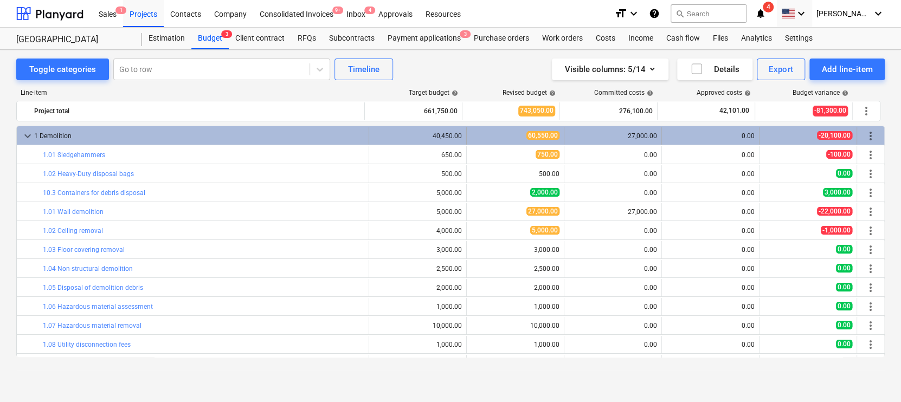
click at [24, 134] on span "keyboard_arrow_down" at bounding box center [27, 136] width 13 height 13
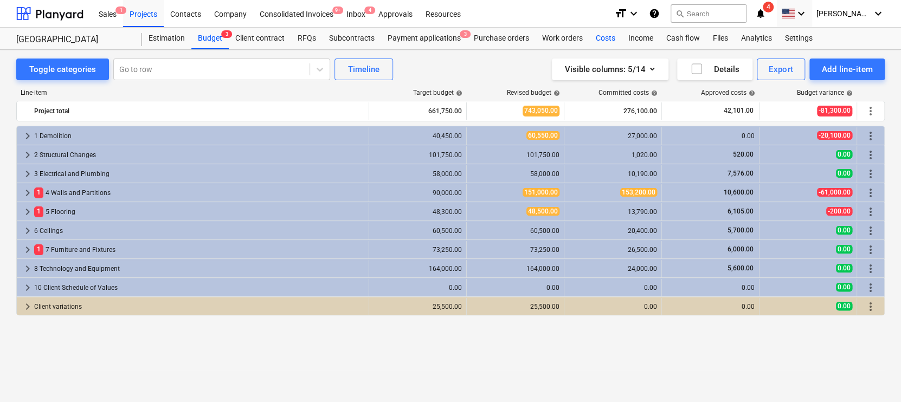
click at [598, 38] on div "Costs" at bounding box center [605, 39] width 33 height 22
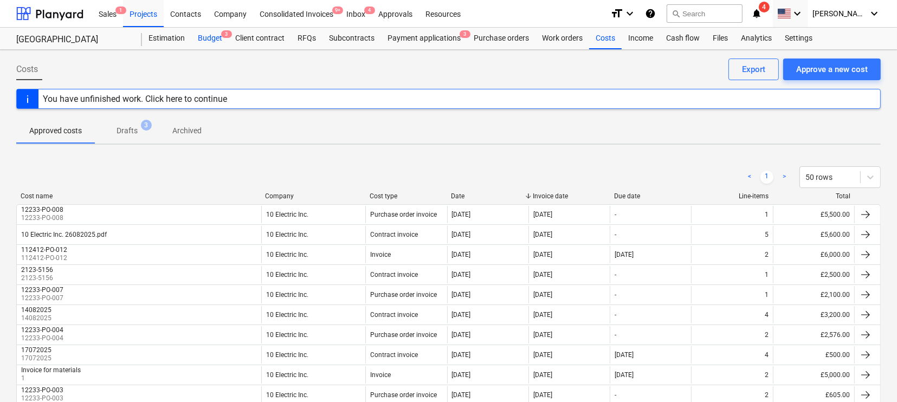
click at [211, 35] on div "Budget 3" at bounding box center [209, 39] width 37 height 22
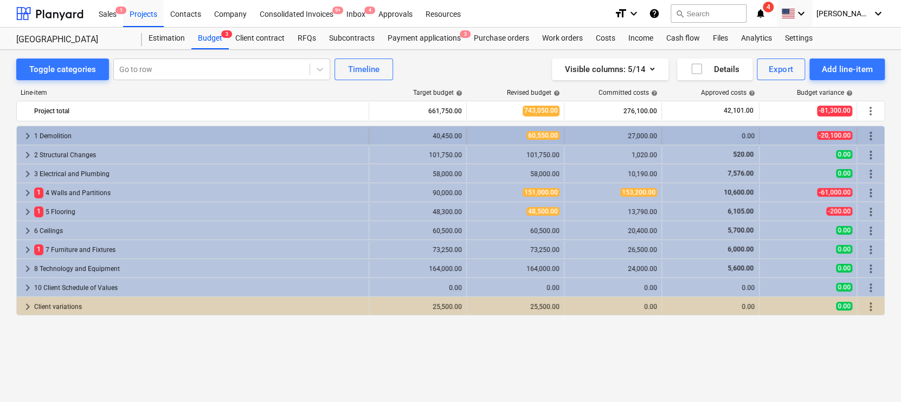
click at [28, 134] on span "keyboard_arrow_right" at bounding box center [27, 136] width 13 height 13
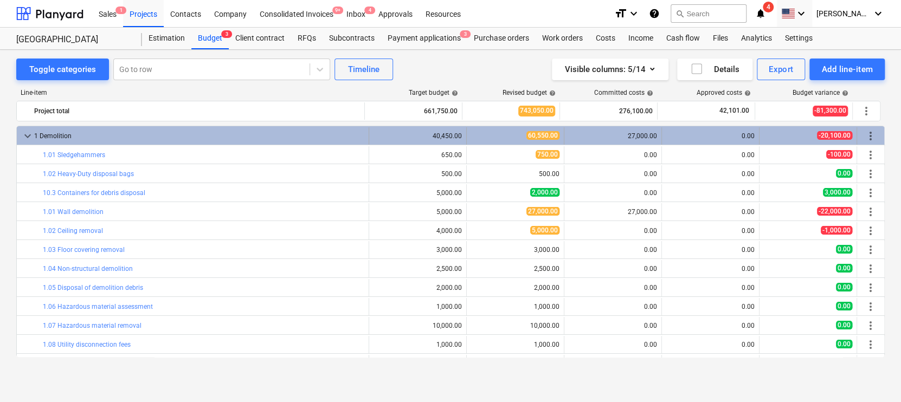
click at [22, 132] on span "keyboard_arrow_down" at bounding box center [27, 136] width 13 height 13
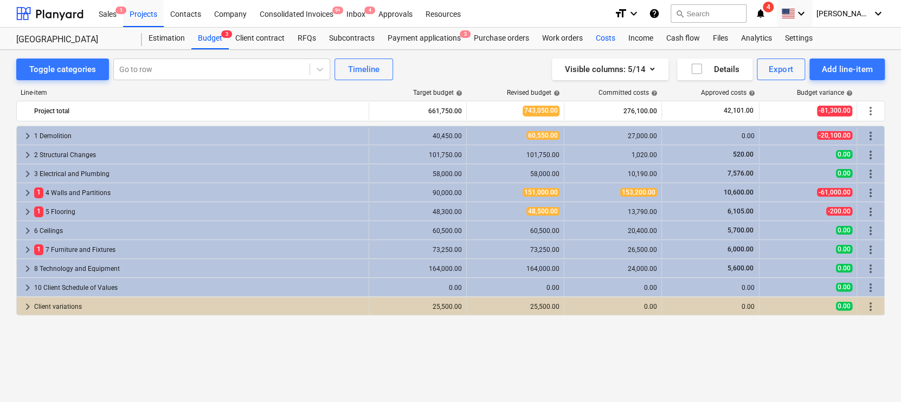
click at [609, 31] on div "Costs" at bounding box center [605, 39] width 33 height 22
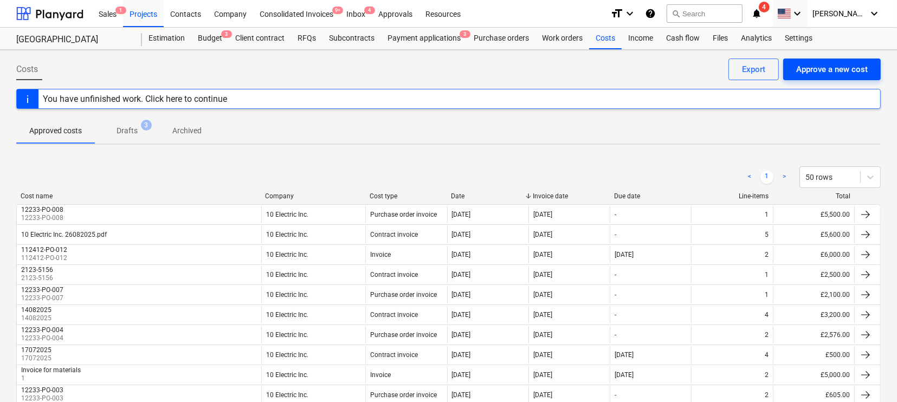
click at [794, 79] on button "Approve a new cost" at bounding box center [832, 70] width 98 height 22
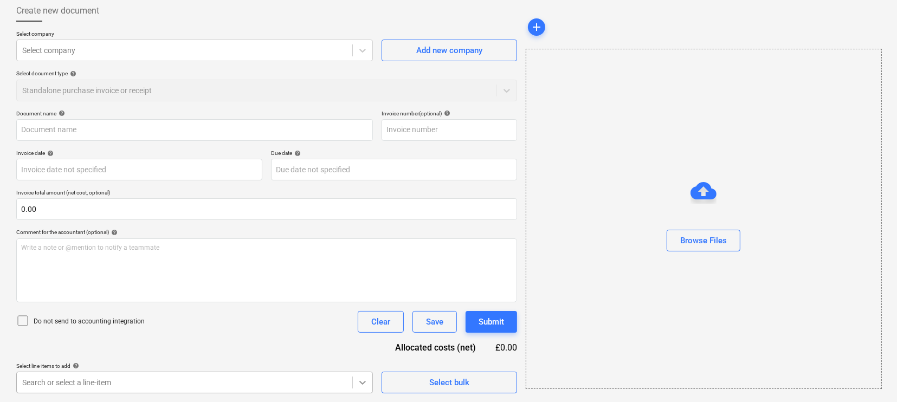
scroll to position [219, 0]
click at [357, 344] on body "Sales 1 Projects Contacts Company Consolidated Invoices 9+ Inbox 4 Approvals Re…" at bounding box center [448, 142] width 897 height 402
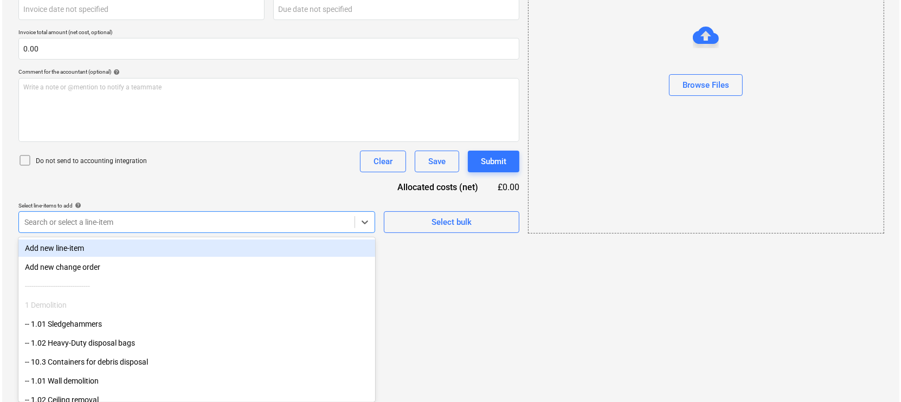
scroll to position [59, 0]
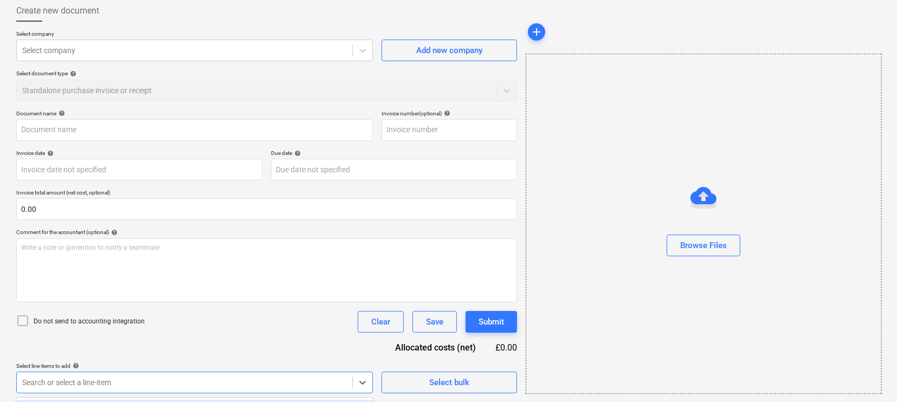
click at [248, 175] on div "Document name help Invoice number (optional) help Invoice date help Press the d…" at bounding box center [266, 251] width 501 height 283
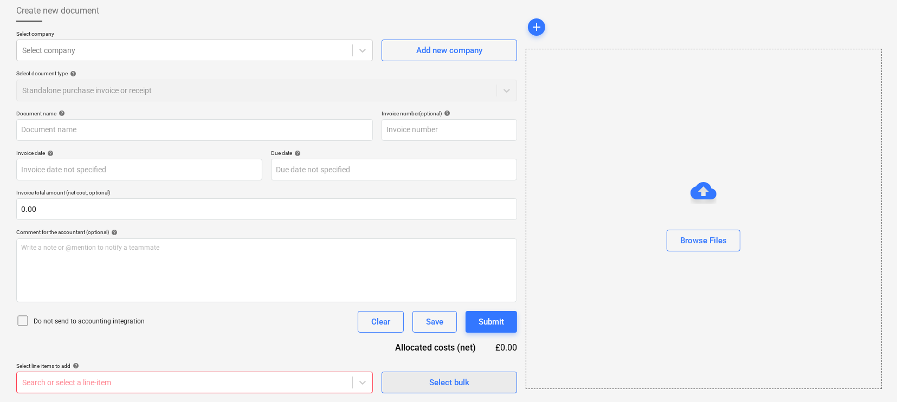
click at [409, 383] on span "Select bulk" at bounding box center [449, 383] width 108 height 14
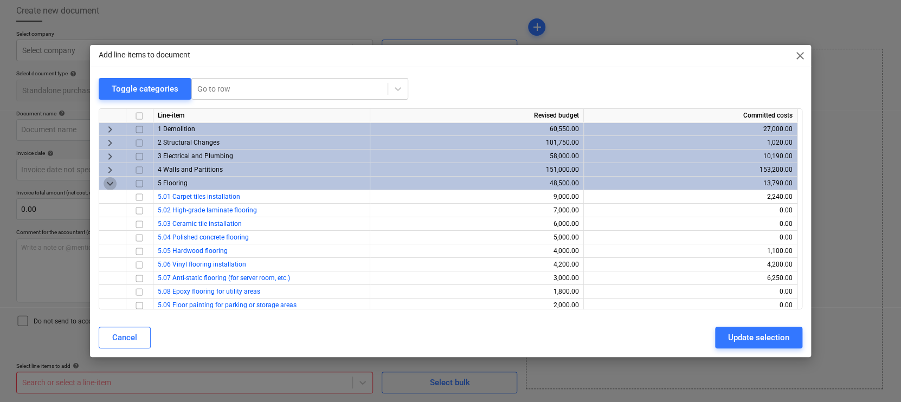
click at [108, 182] on span "keyboard_arrow_down" at bounding box center [110, 183] width 13 height 13
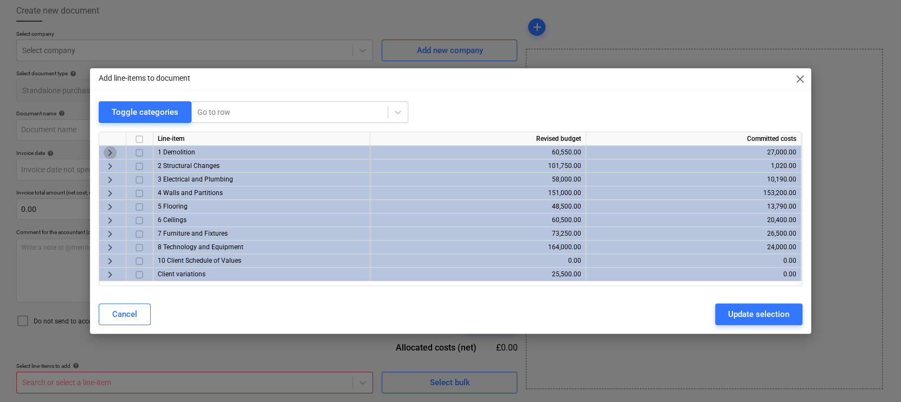
click at [108, 150] on span "keyboard_arrow_right" at bounding box center [110, 152] width 13 height 13
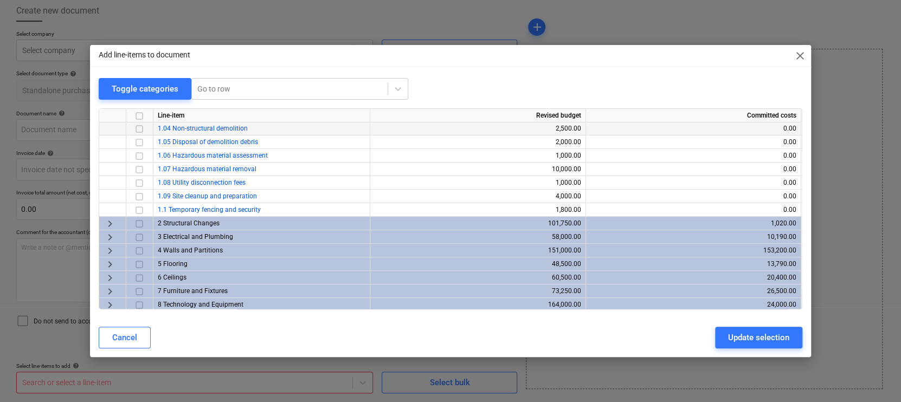
scroll to position [91, 0]
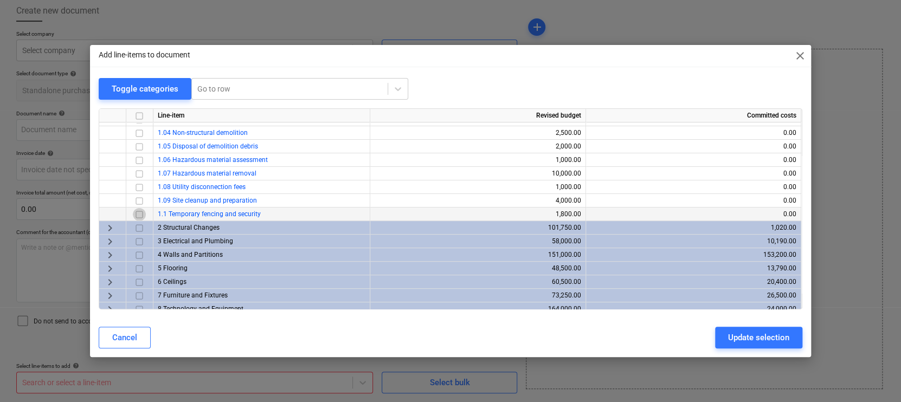
click at [139, 213] on input "checkbox" at bounding box center [139, 214] width 13 height 13
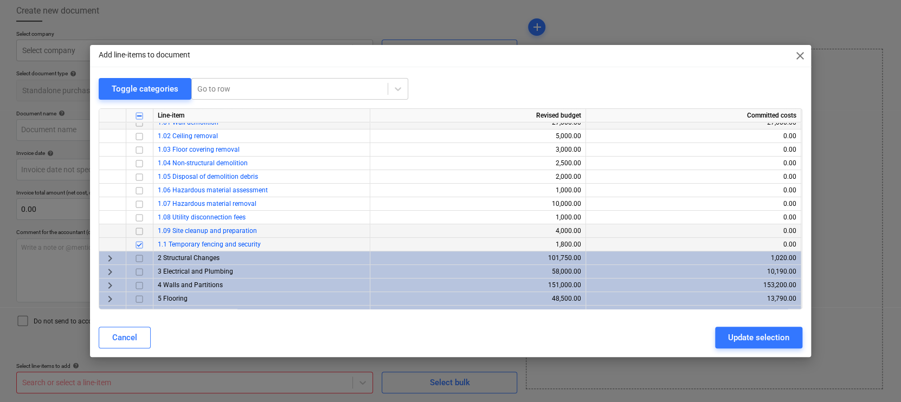
scroll to position [86, 0]
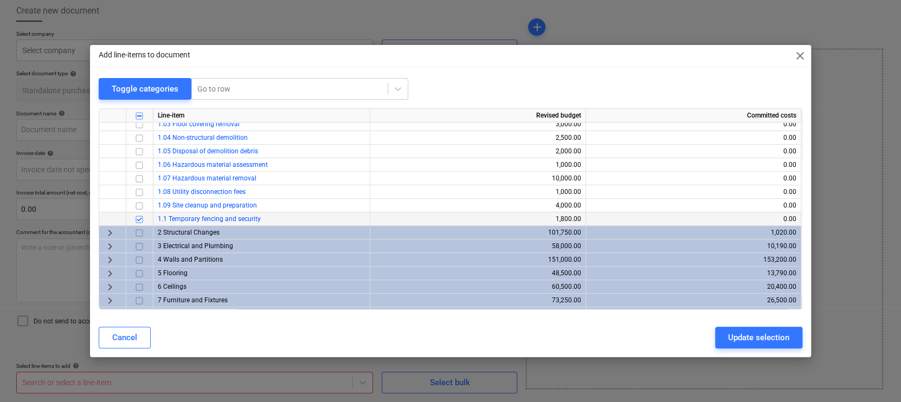
click at [112, 233] on span "keyboard_arrow_right" at bounding box center [110, 233] width 13 height 13
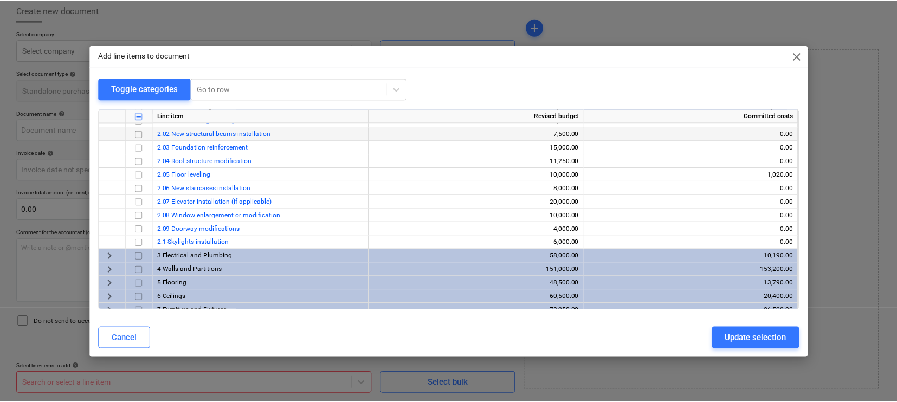
scroll to position [212, 0]
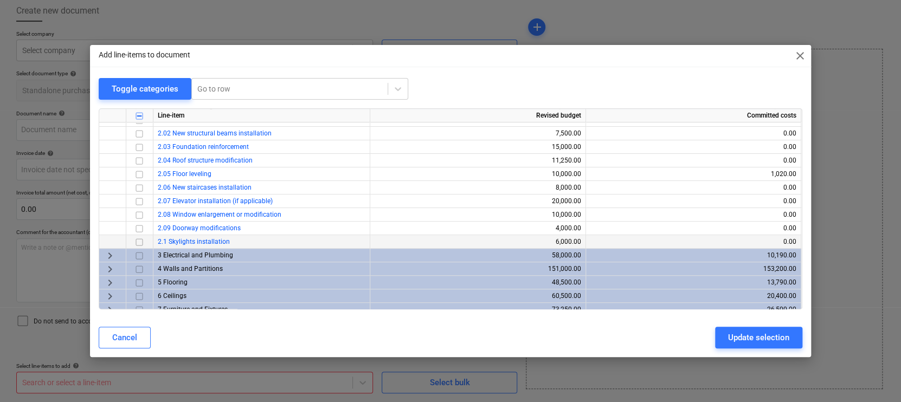
click at [139, 239] on input "checkbox" at bounding box center [139, 242] width 13 height 13
click at [739, 332] on div "Update selection" at bounding box center [758, 338] width 61 height 14
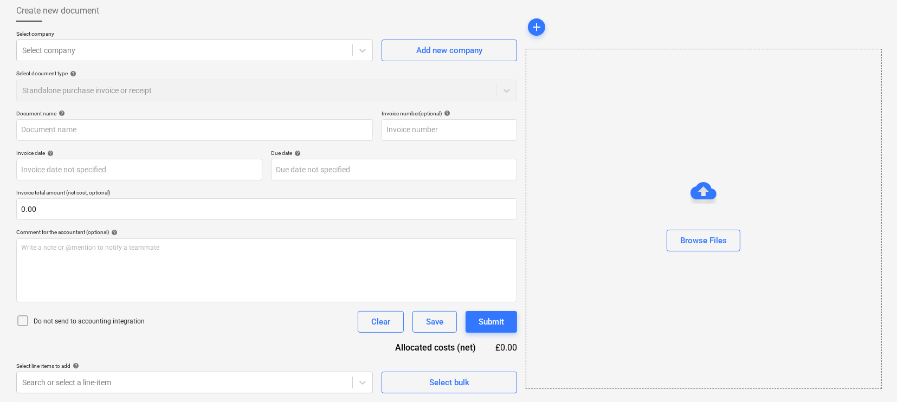
scroll to position [143, 0]
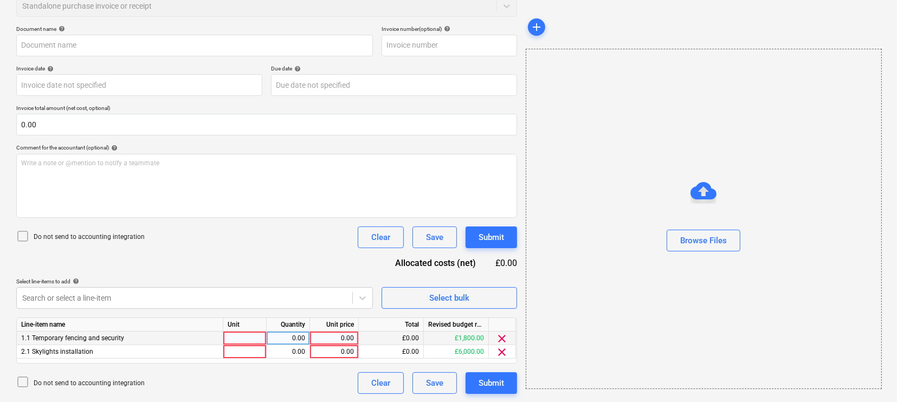
click at [333, 339] on div "0.00" at bounding box center [334, 339] width 40 height 14
type input "1000"
type input "2000"
click at [313, 217] on div "Document name help Invoice number (optional) help Invoice date help Press the d…" at bounding box center [266, 209] width 501 height 369
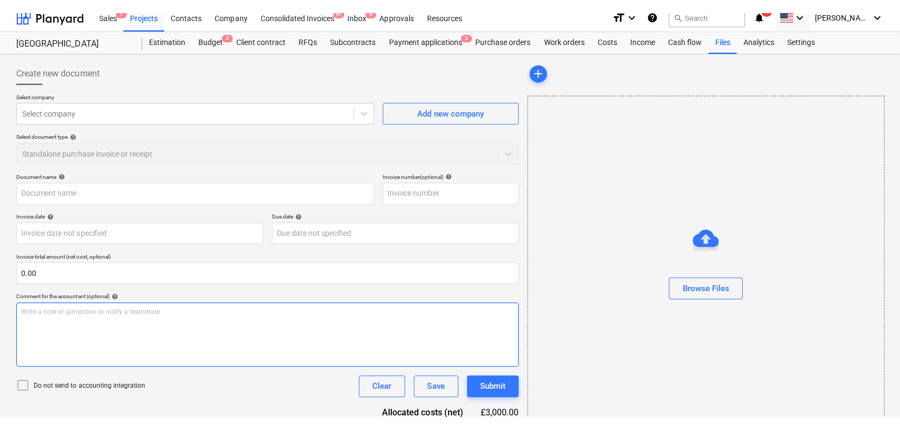
scroll to position [0, 0]
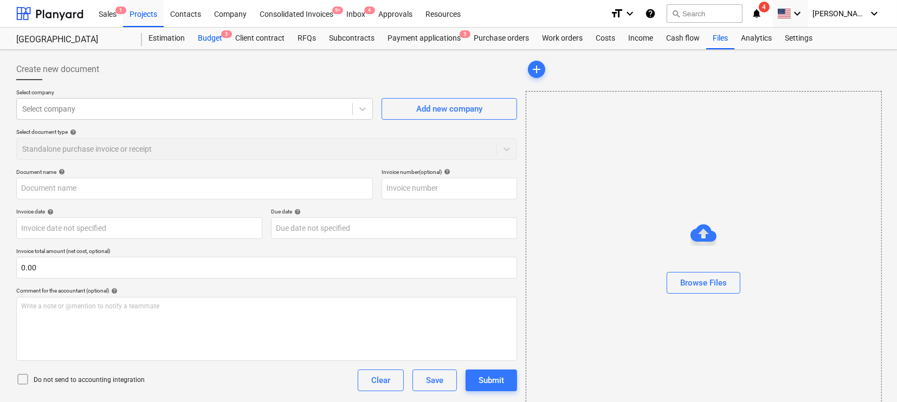
click at [216, 42] on div "Budget 3" at bounding box center [209, 39] width 37 height 22
